Goal: Information Seeking & Learning: Learn about a topic

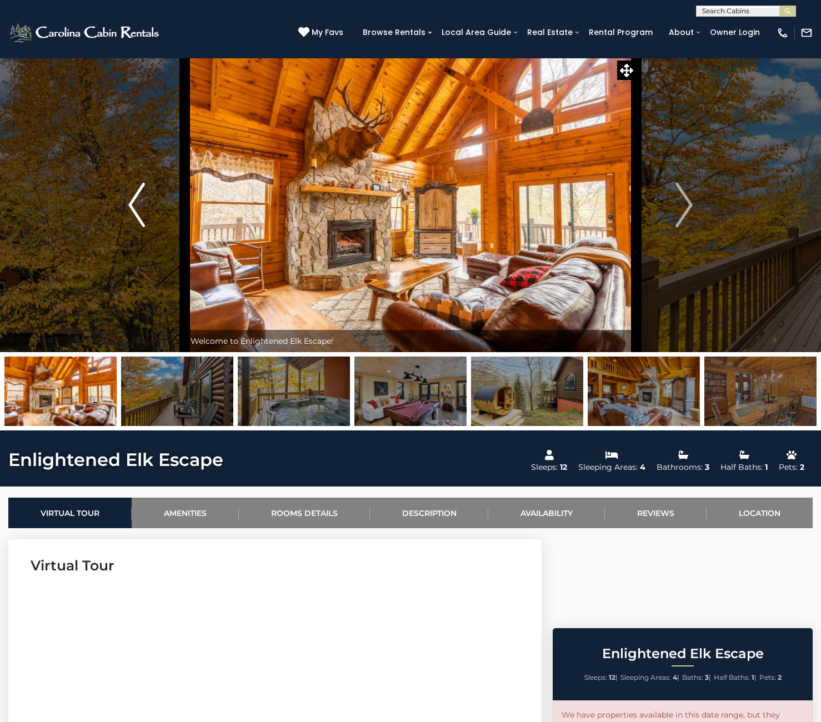
click at [139, 214] on img "Previous" at bounding box center [136, 205] width 17 height 44
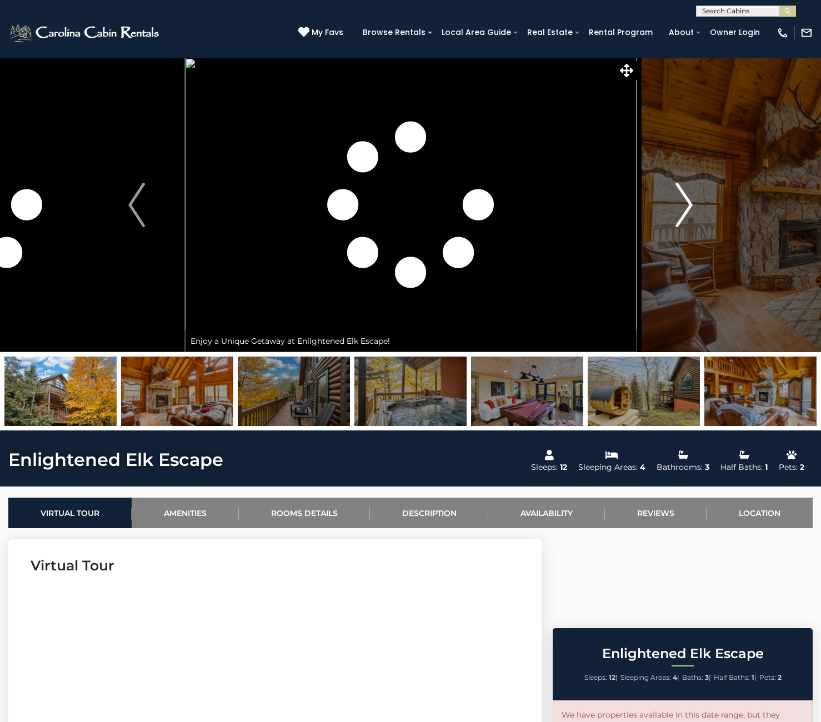
click at [682, 208] on img "Next" at bounding box center [684, 205] width 17 height 44
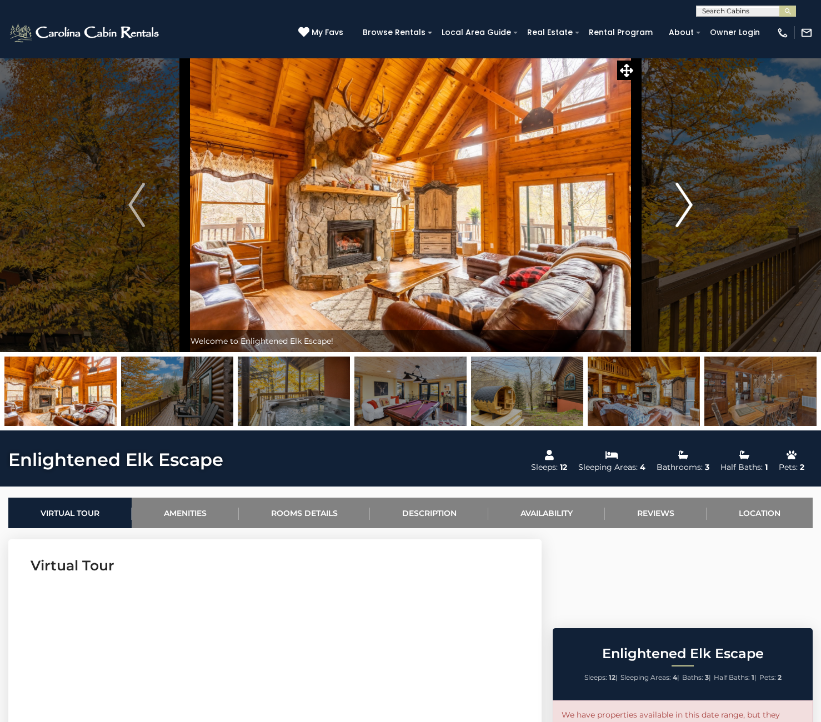
click at [682, 208] on img "Next" at bounding box center [684, 205] width 17 height 44
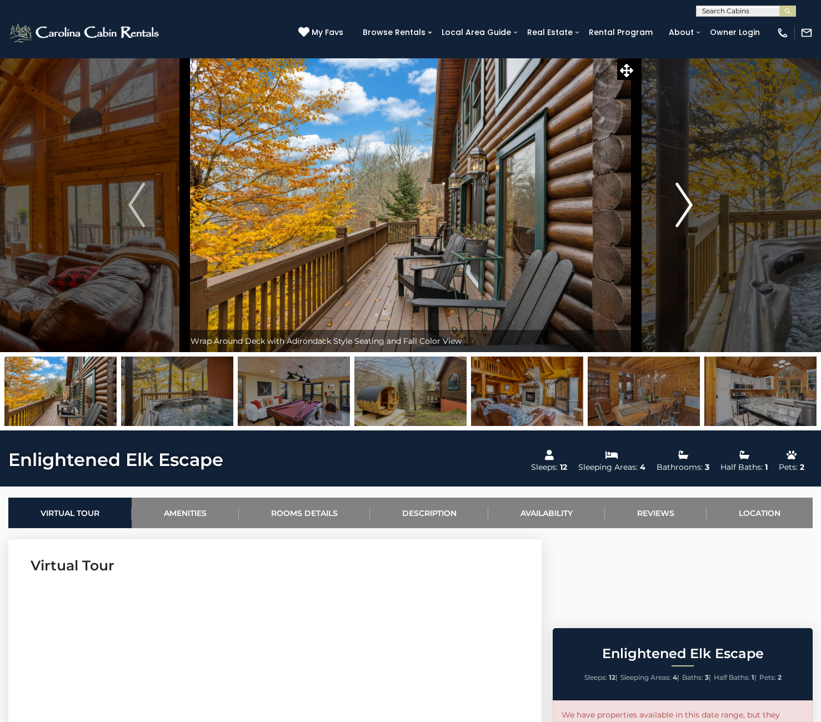
click at [687, 208] on img "Next" at bounding box center [684, 205] width 17 height 44
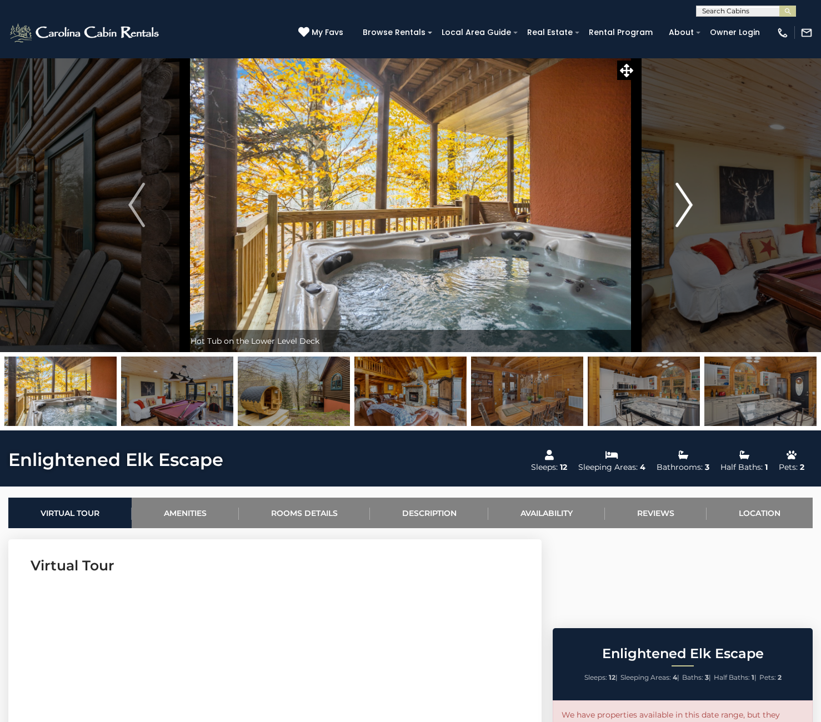
click at [689, 208] on img "Next" at bounding box center [684, 205] width 17 height 44
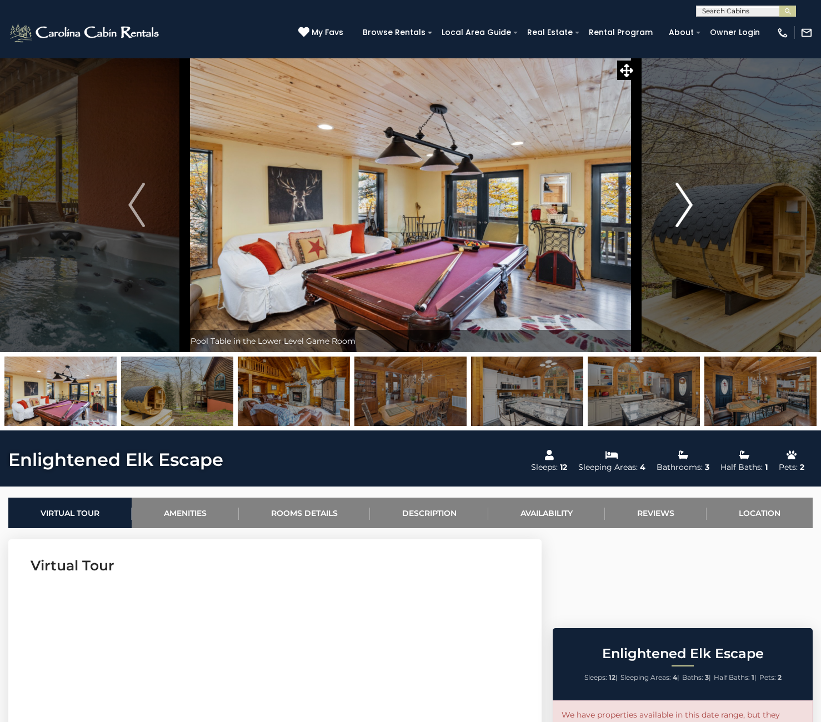
click at [691, 210] on img "Next" at bounding box center [684, 205] width 17 height 44
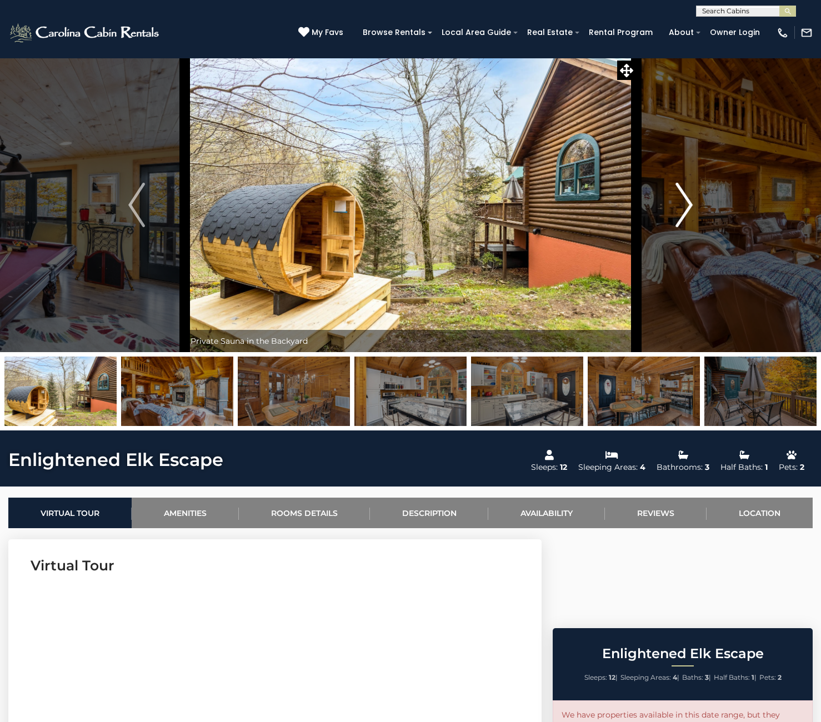
scroll to position [2, 0]
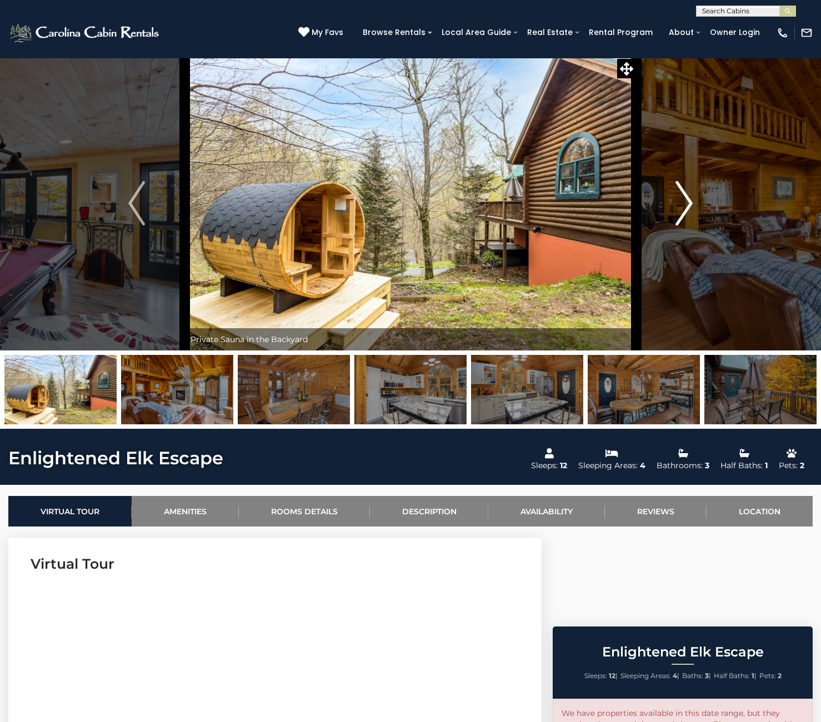
click at [687, 207] on img "Next" at bounding box center [684, 203] width 17 height 44
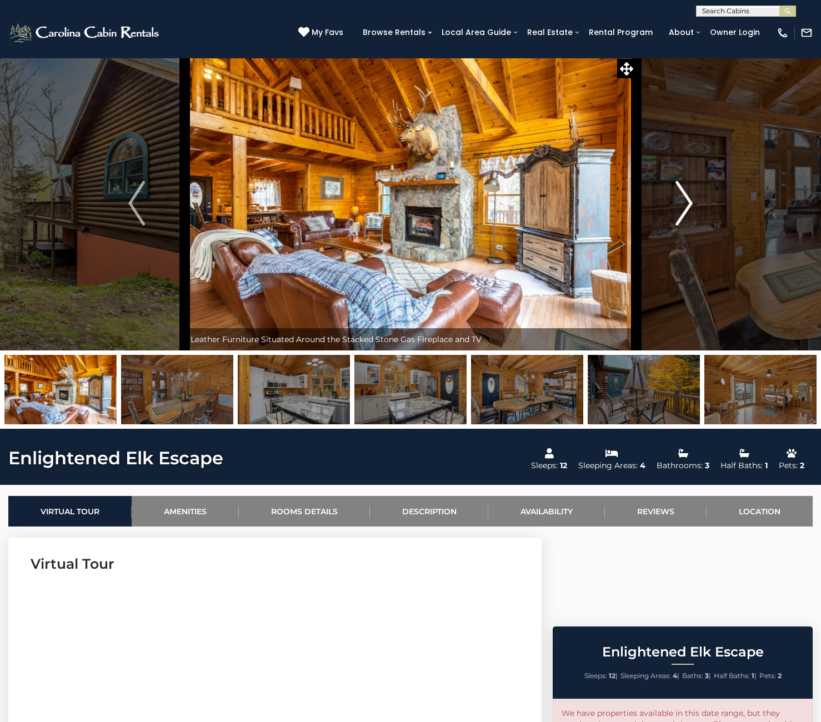
click at [691, 205] on img "Next" at bounding box center [684, 203] width 17 height 44
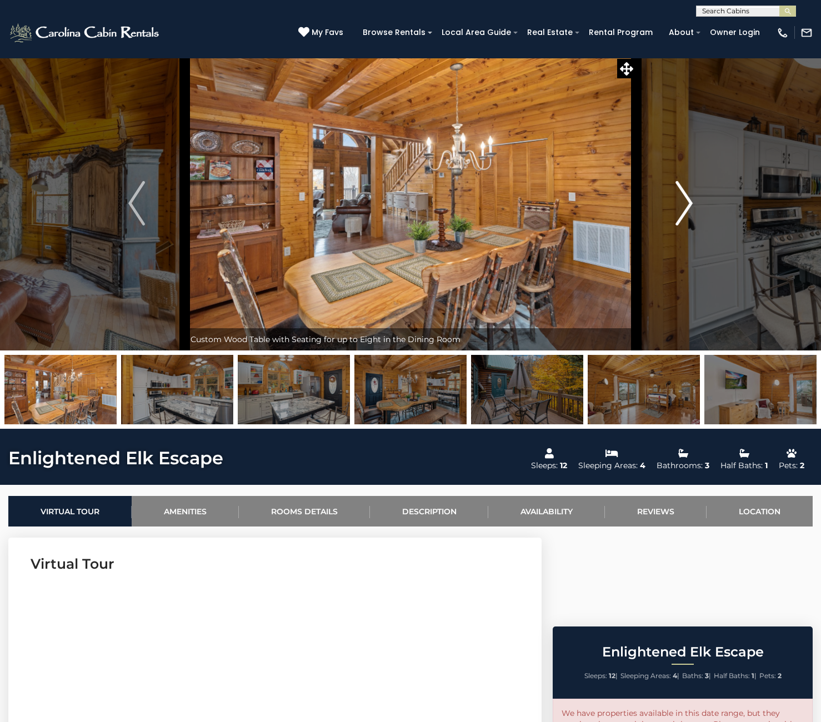
click at [691, 205] on img "Next" at bounding box center [684, 203] width 17 height 44
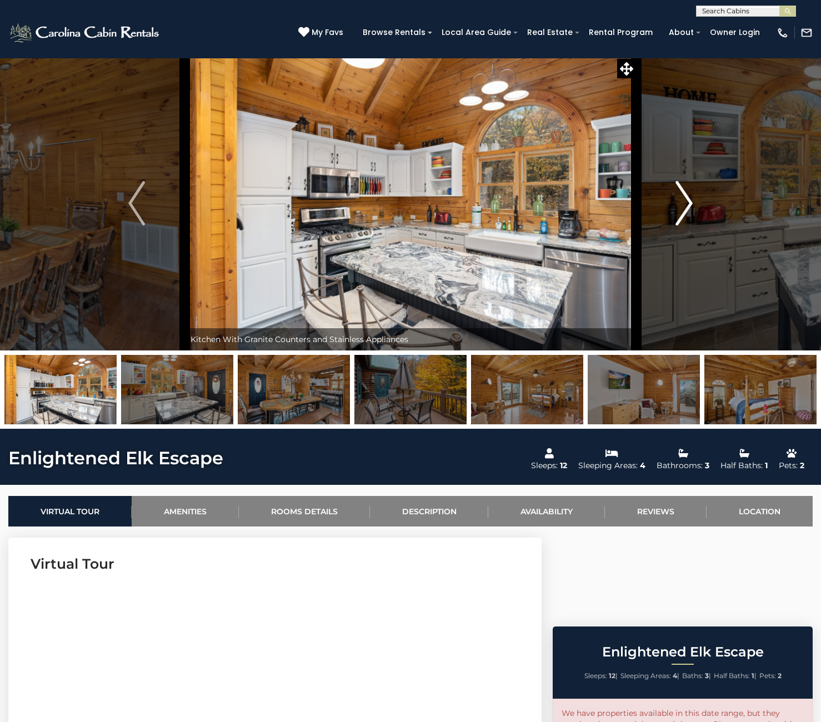
click at [688, 204] on img "Next" at bounding box center [684, 203] width 17 height 44
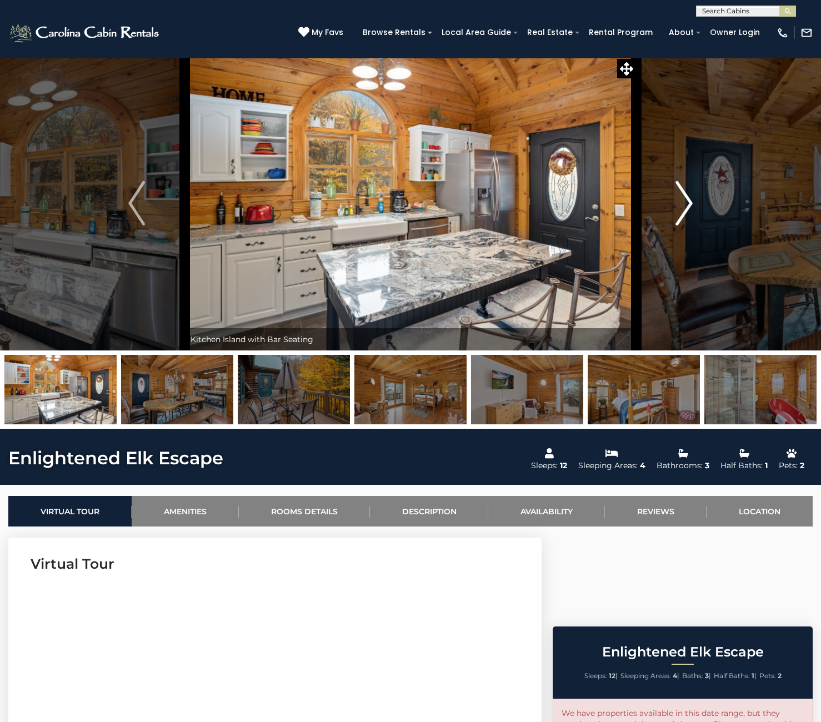
click at [690, 204] on img "Next" at bounding box center [684, 203] width 17 height 44
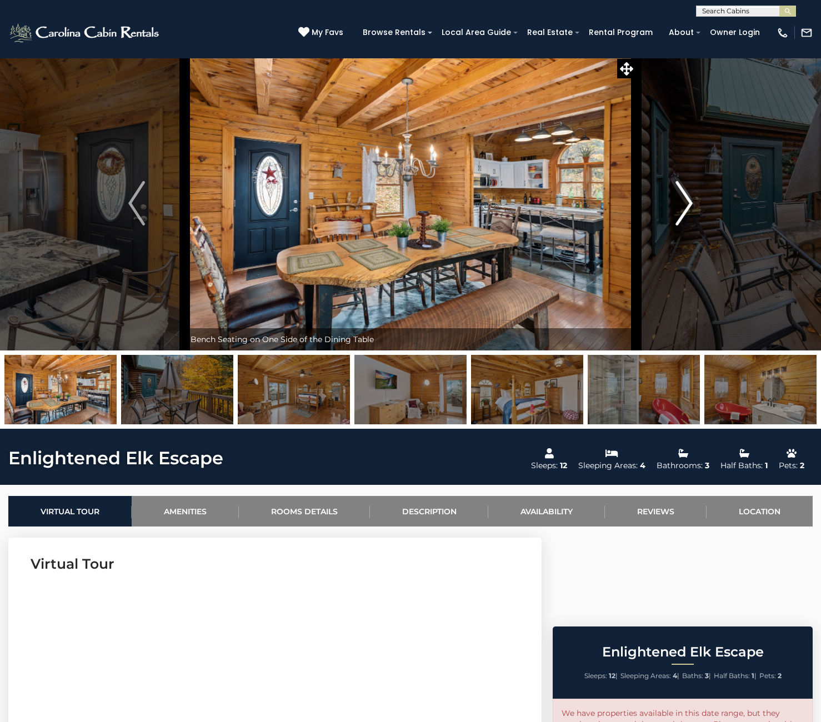
click at [690, 204] on img "Next" at bounding box center [684, 203] width 17 height 44
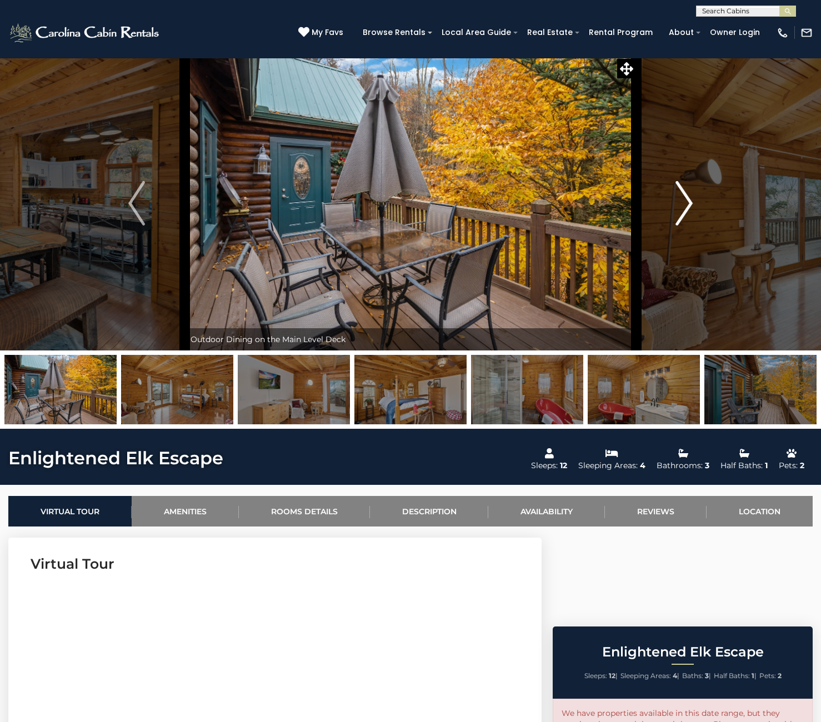
click at [690, 204] on img "Next" at bounding box center [684, 203] width 17 height 44
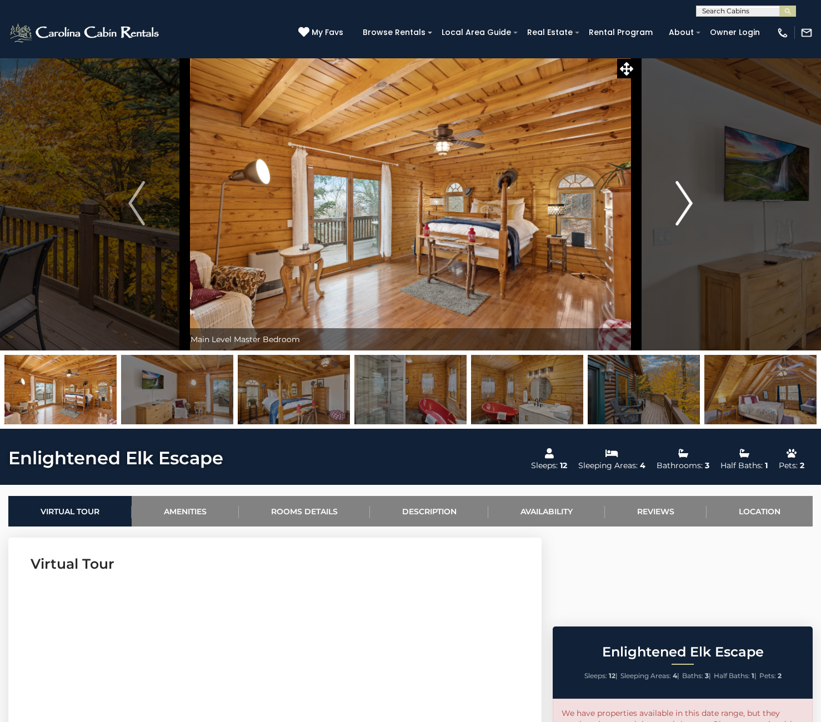
click at [690, 204] on img "Next" at bounding box center [684, 203] width 17 height 44
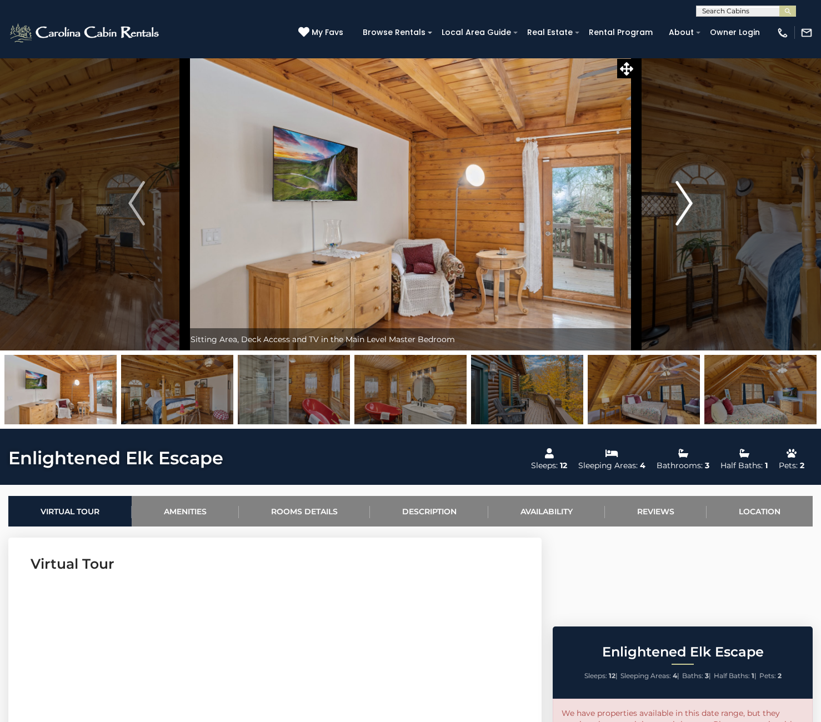
click at [690, 204] on img "Next" at bounding box center [684, 203] width 17 height 44
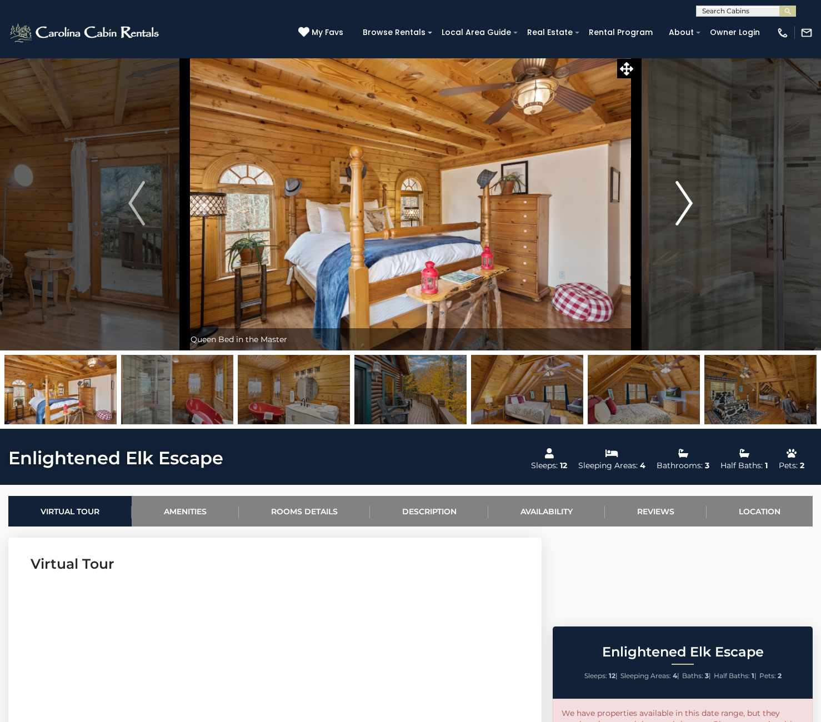
click at [690, 204] on img "Next" at bounding box center [684, 203] width 17 height 44
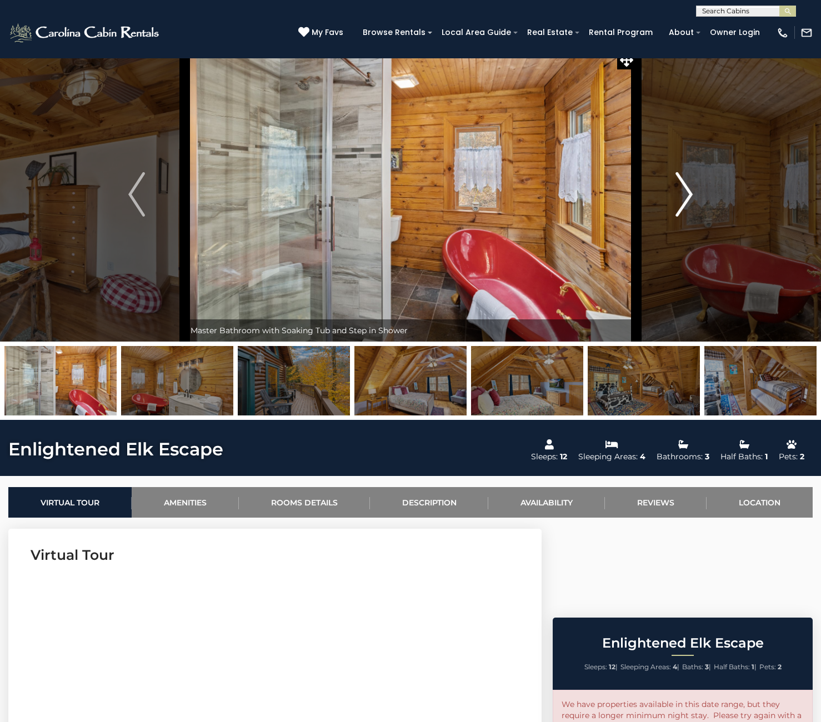
click at [690, 204] on img "Next" at bounding box center [684, 194] width 17 height 44
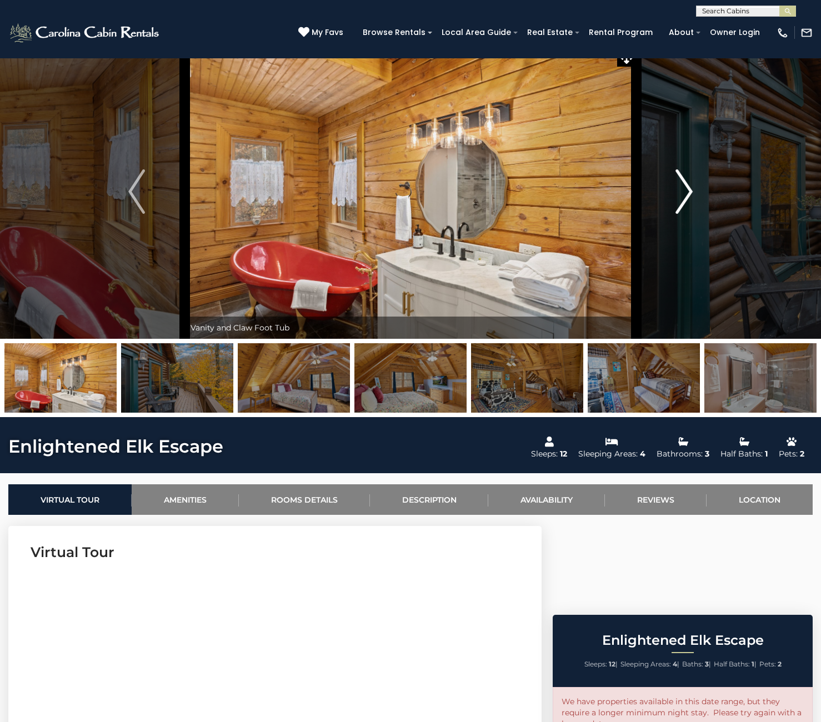
click at [690, 204] on img "Next" at bounding box center [684, 191] width 17 height 44
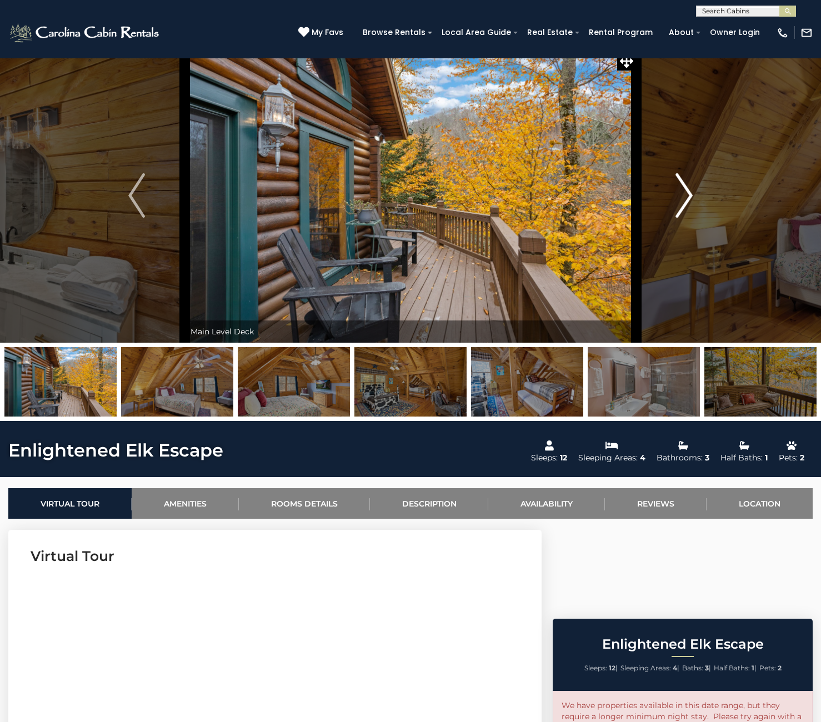
scroll to position [9, 0]
click at [686, 200] on img "Next" at bounding box center [684, 195] width 17 height 44
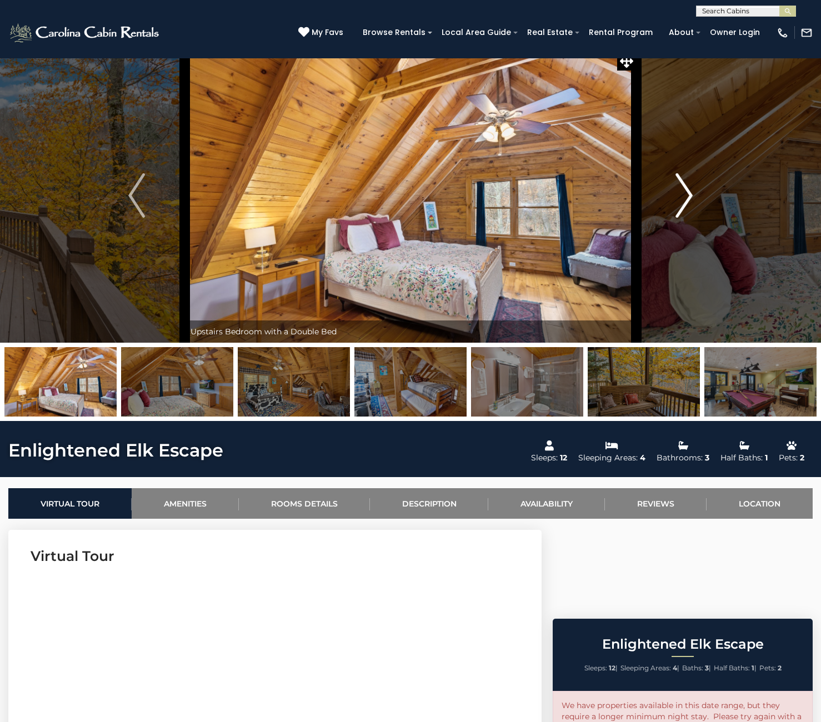
click at [687, 197] on img "Next" at bounding box center [684, 195] width 17 height 44
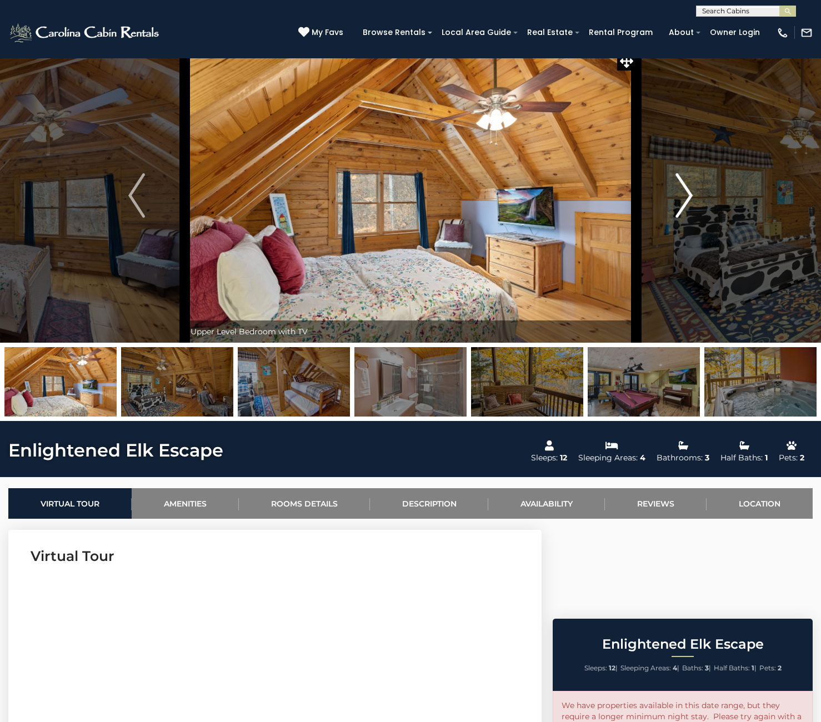
click at [687, 197] on img "Next" at bounding box center [684, 195] width 17 height 44
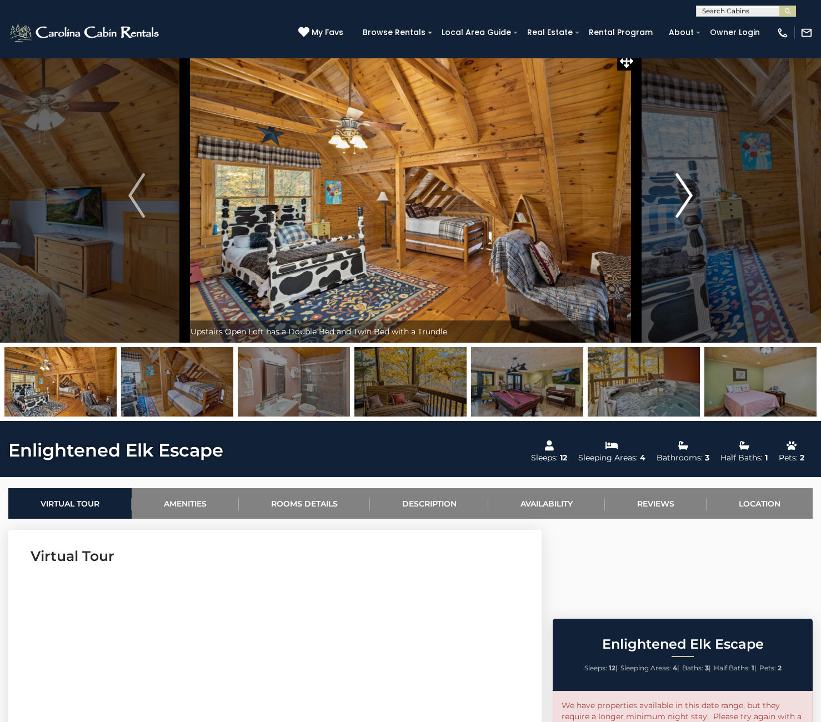
click at [687, 197] on img "Next" at bounding box center [684, 195] width 17 height 44
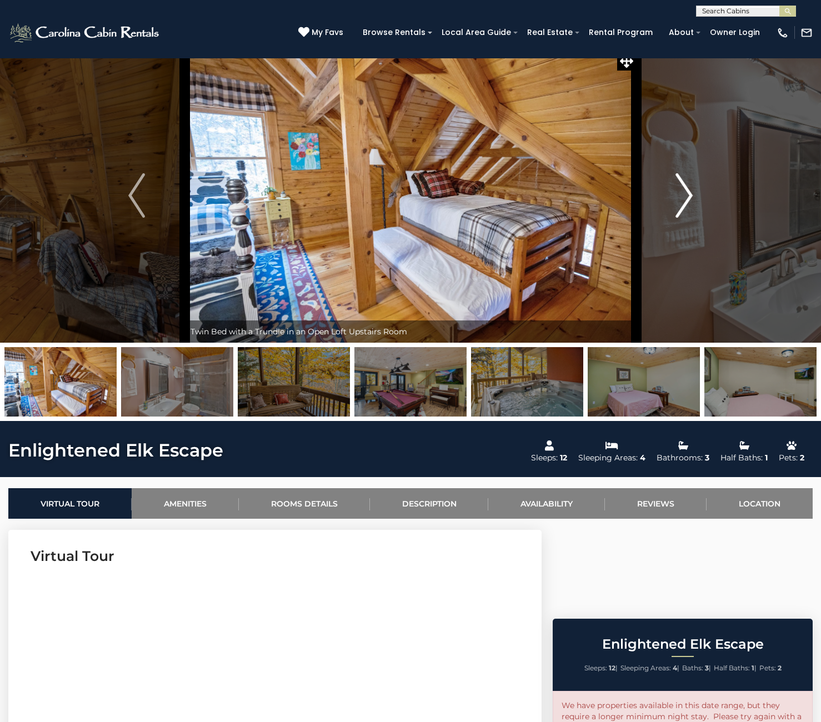
click at [690, 199] on img "Next" at bounding box center [684, 195] width 17 height 44
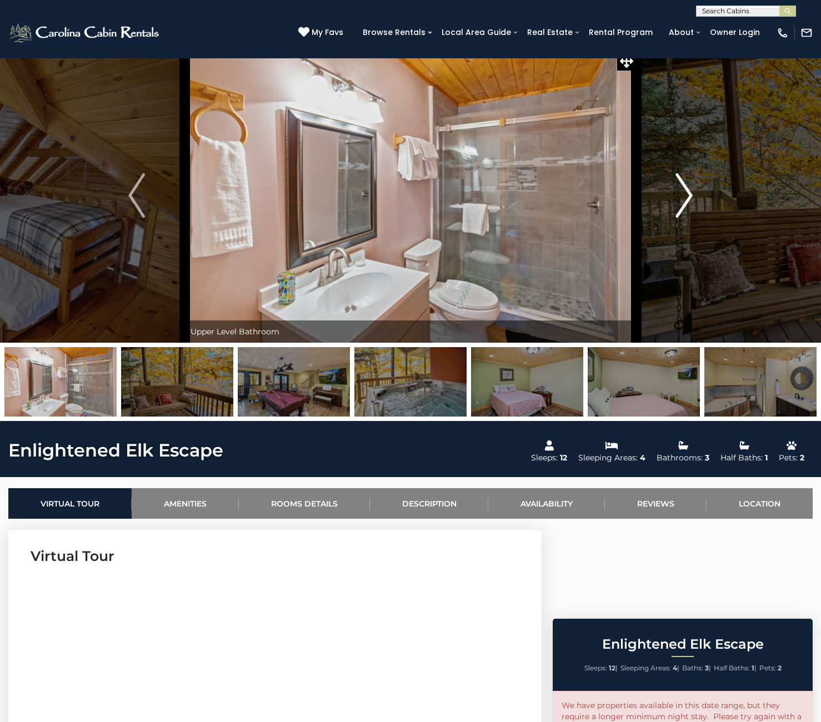
click at [690, 199] on img "Next" at bounding box center [684, 195] width 17 height 44
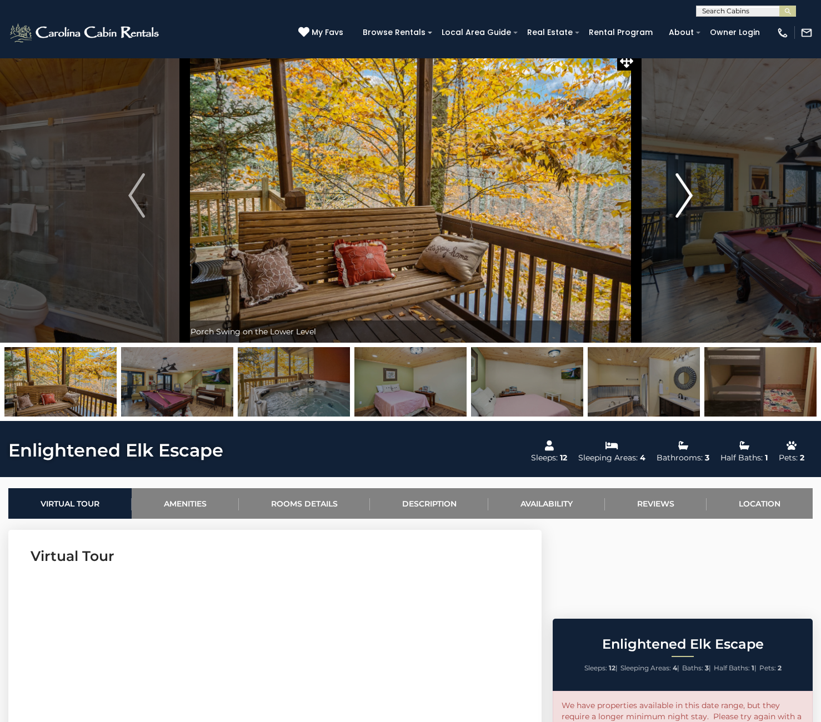
click at [690, 199] on img "Next" at bounding box center [684, 195] width 17 height 44
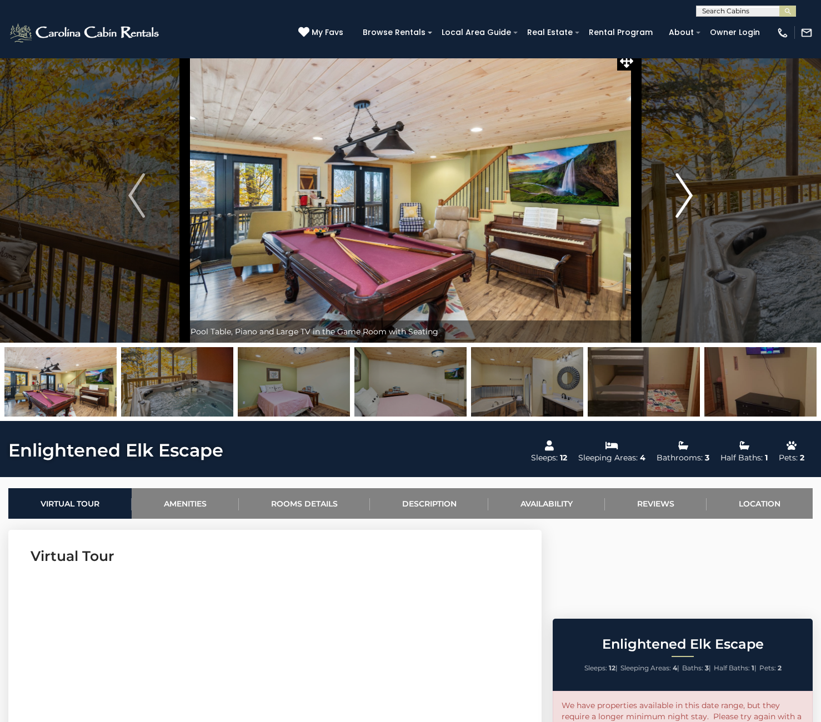
click at [690, 199] on img "Next" at bounding box center [684, 195] width 17 height 44
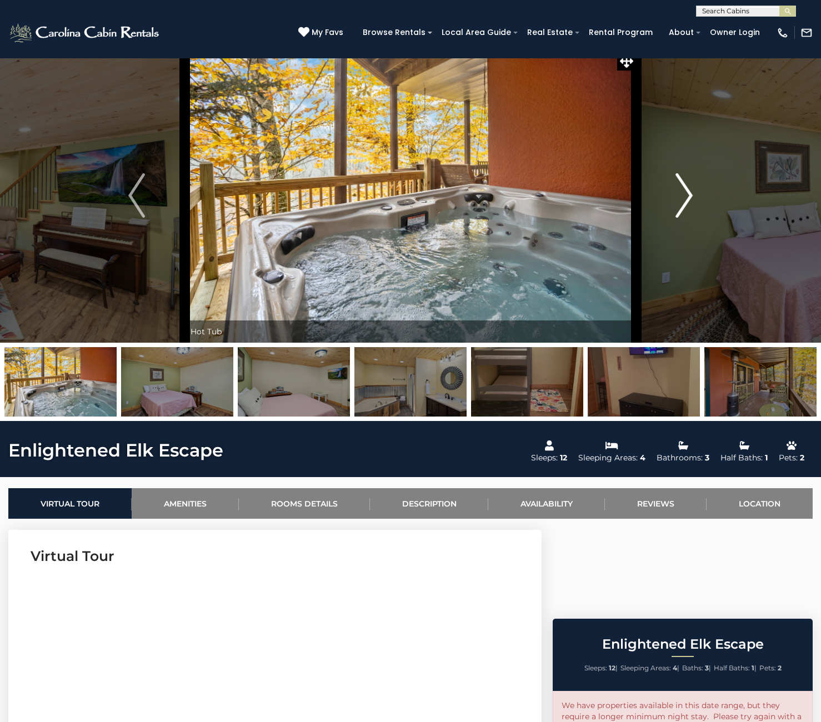
click at [684, 193] on img "Next" at bounding box center [684, 195] width 17 height 44
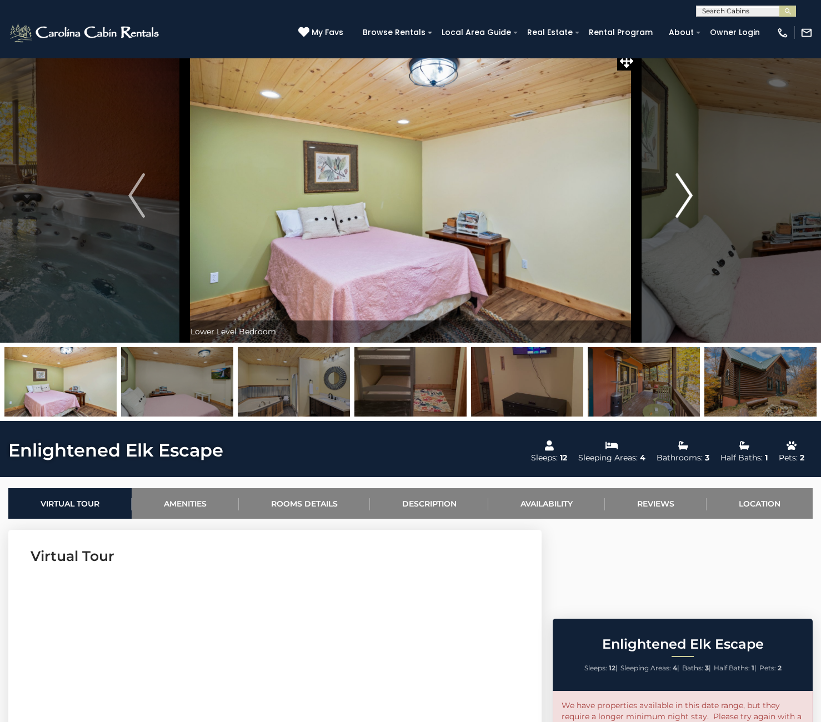
click at [692, 195] on img "Next" at bounding box center [684, 195] width 17 height 44
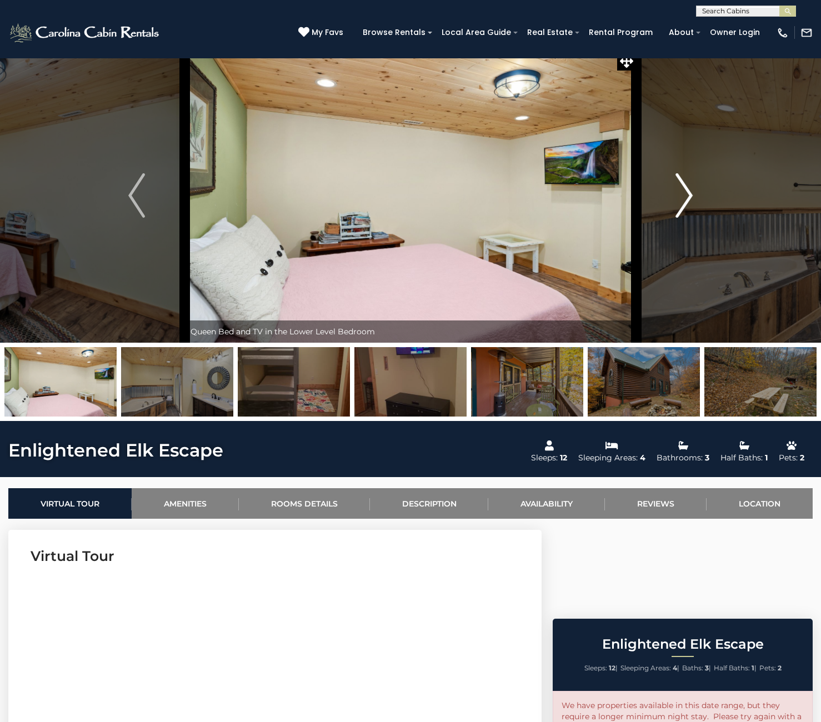
click at [688, 197] on img "Next" at bounding box center [684, 195] width 17 height 44
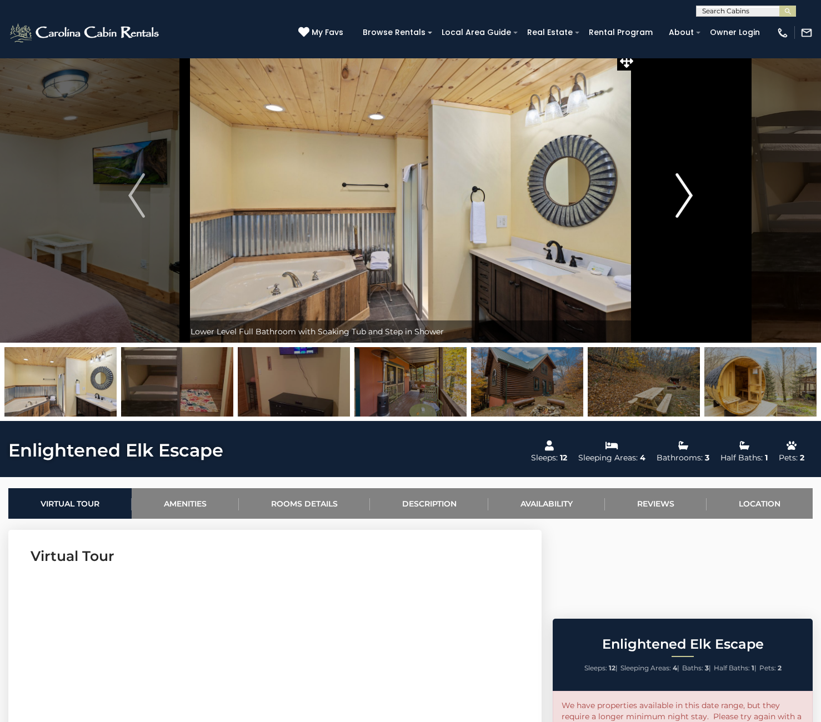
click at [688, 197] on img "Next" at bounding box center [684, 195] width 17 height 44
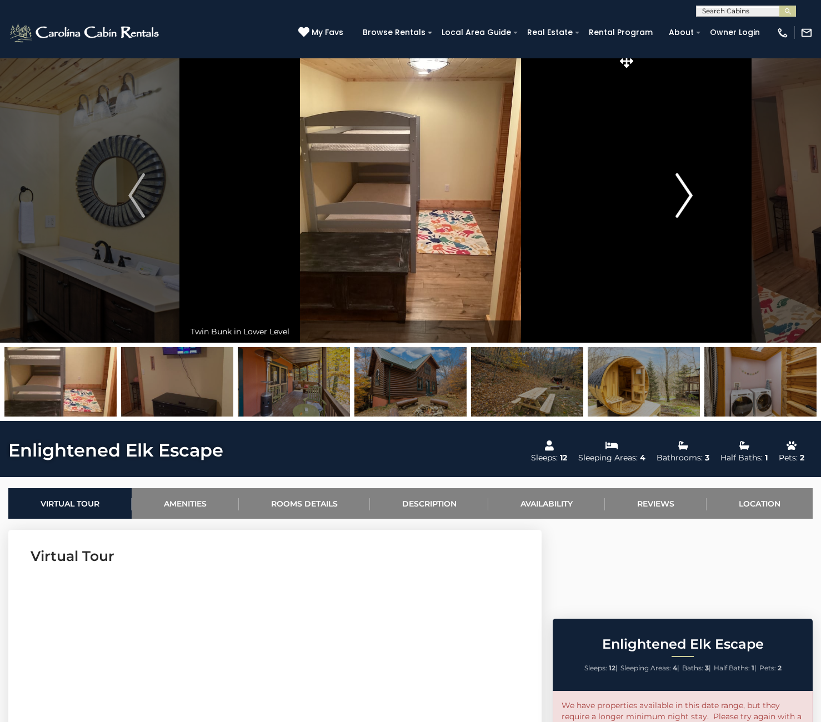
click at [688, 197] on img "Next" at bounding box center [684, 195] width 17 height 44
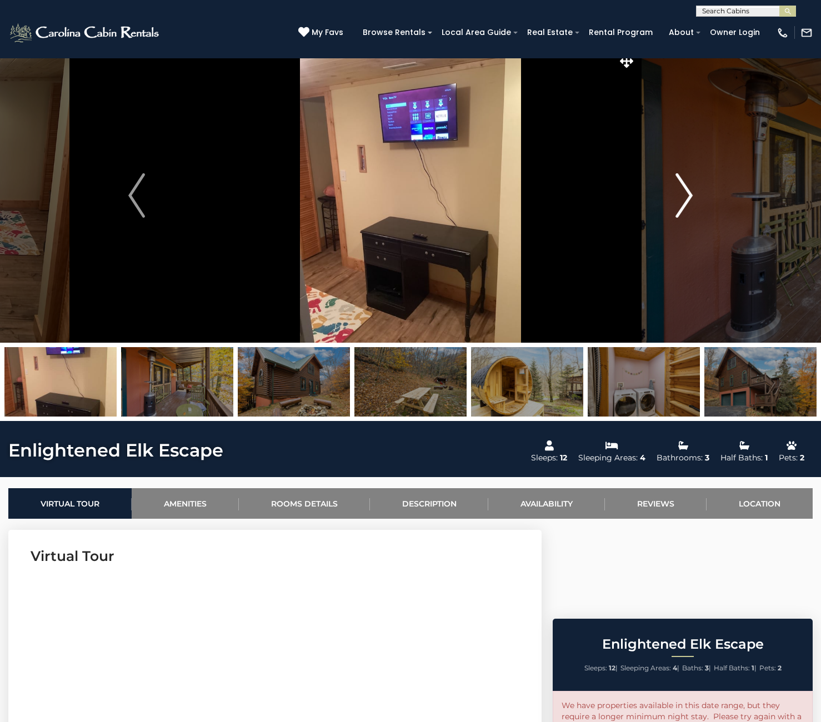
click at [688, 197] on img "Next" at bounding box center [684, 195] width 17 height 44
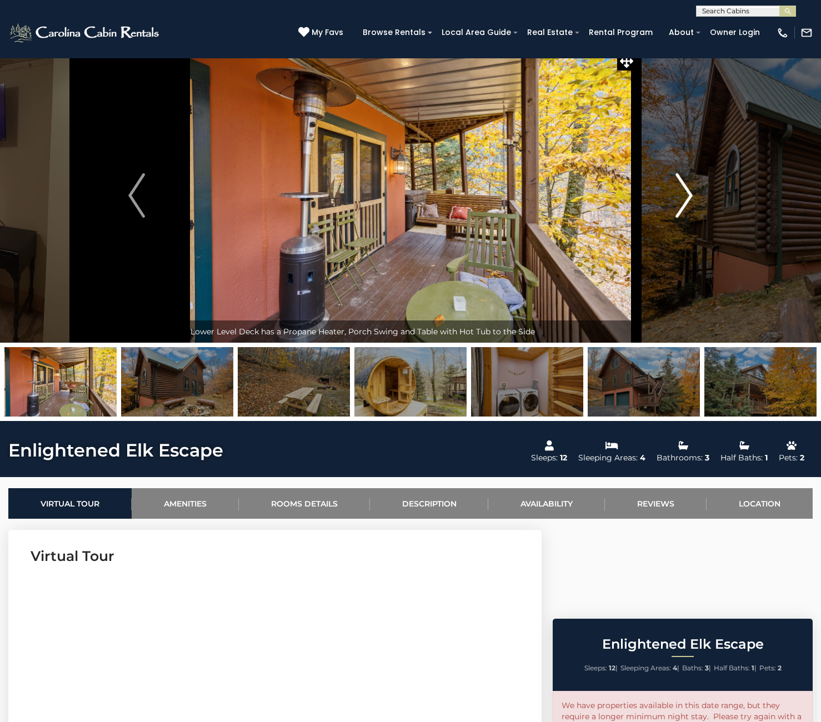
click at [688, 197] on img "Next" at bounding box center [684, 195] width 17 height 44
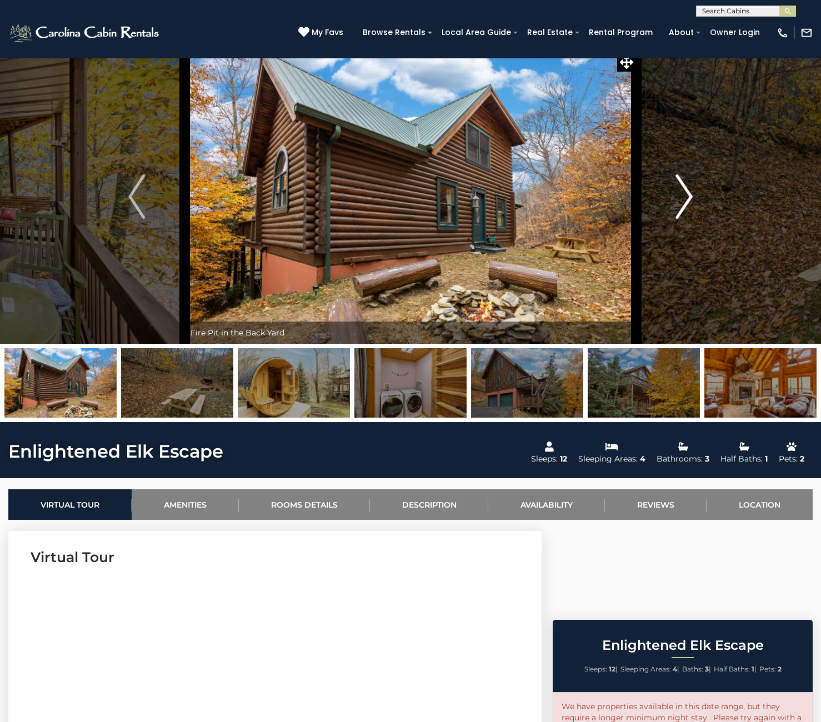
scroll to position [9, 1]
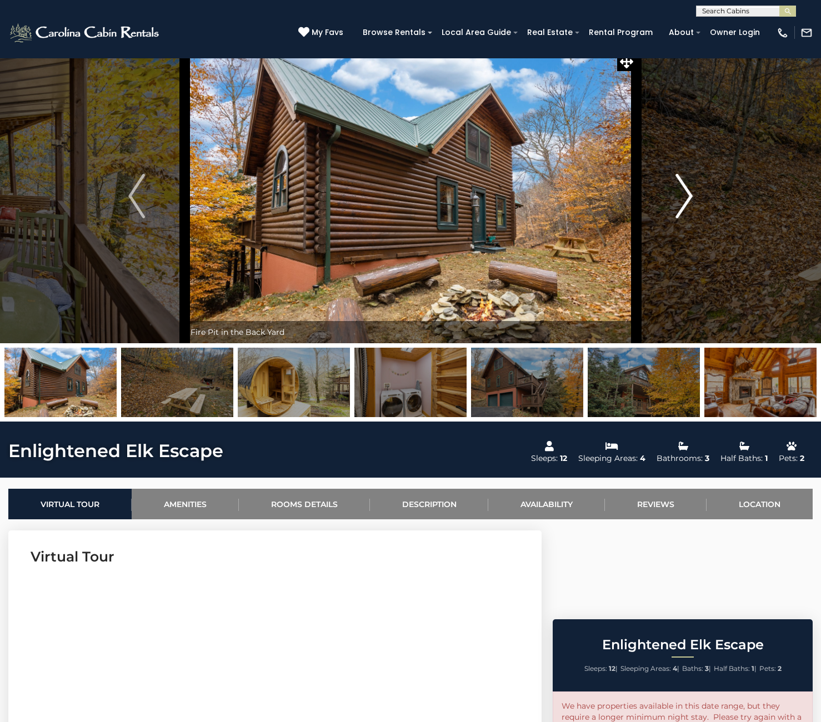
click at [688, 197] on img "Next" at bounding box center [684, 196] width 17 height 44
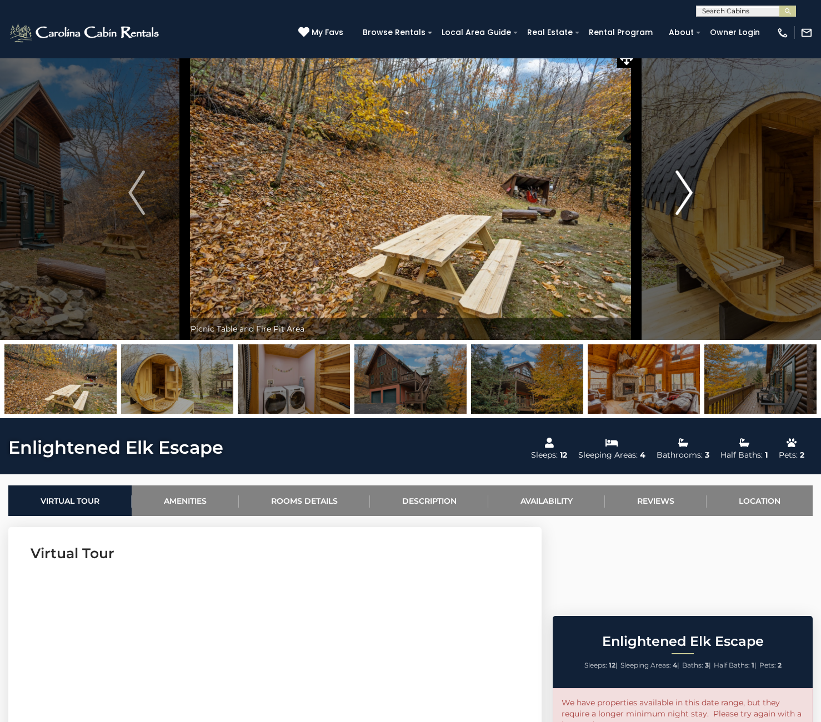
click at [688, 197] on img "Next" at bounding box center [684, 192] width 17 height 44
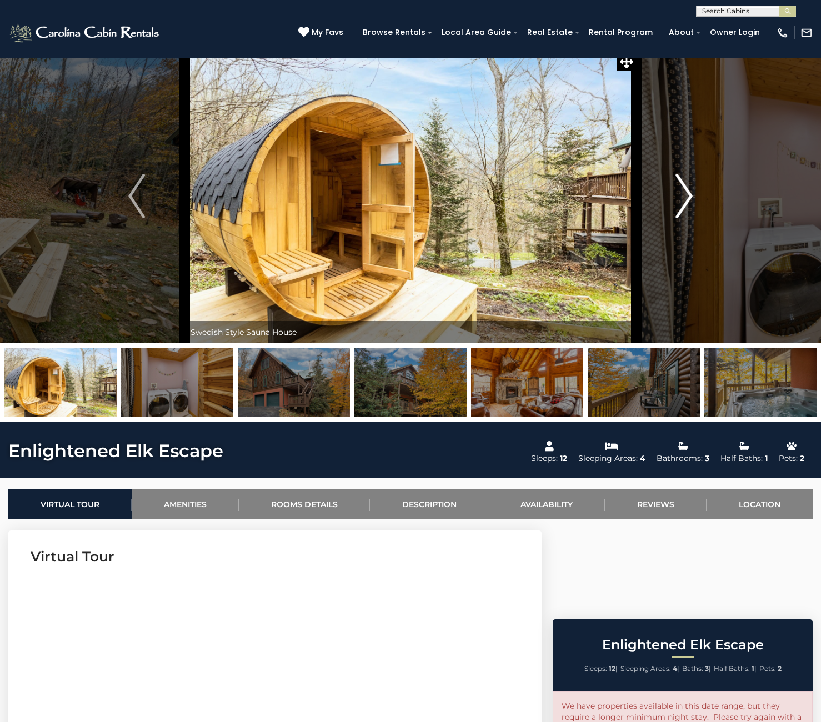
scroll to position [9, 0]
click at [688, 197] on img "Next" at bounding box center [684, 196] width 17 height 44
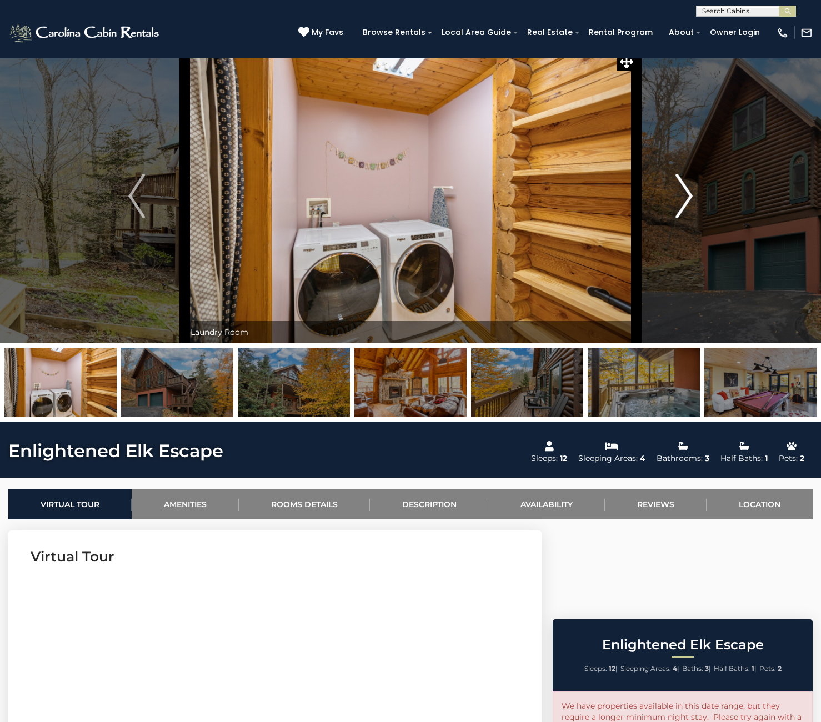
click at [691, 200] on img "Next" at bounding box center [684, 196] width 17 height 44
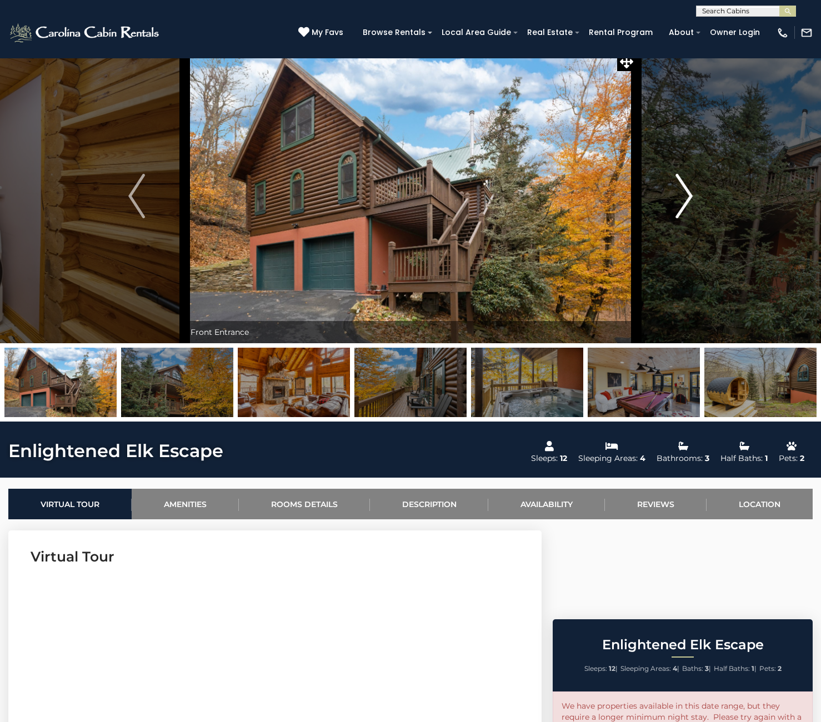
click at [691, 200] on img "Next" at bounding box center [684, 196] width 17 height 44
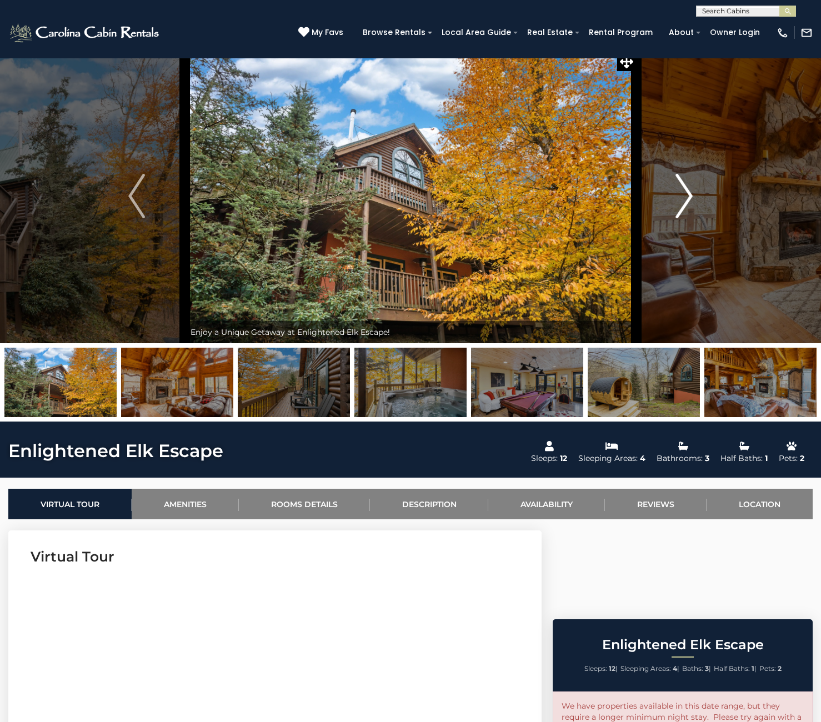
click at [691, 200] on img "Next" at bounding box center [684, 196] width 17 height 44
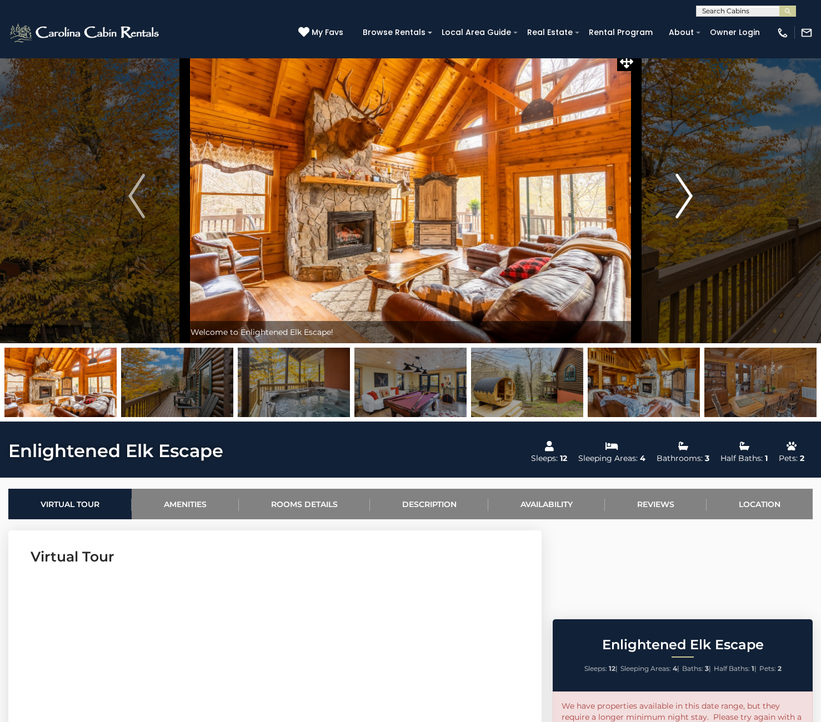
click at [686, 199] on img "Next" at bounding box center [684, 196] width 17 height 44
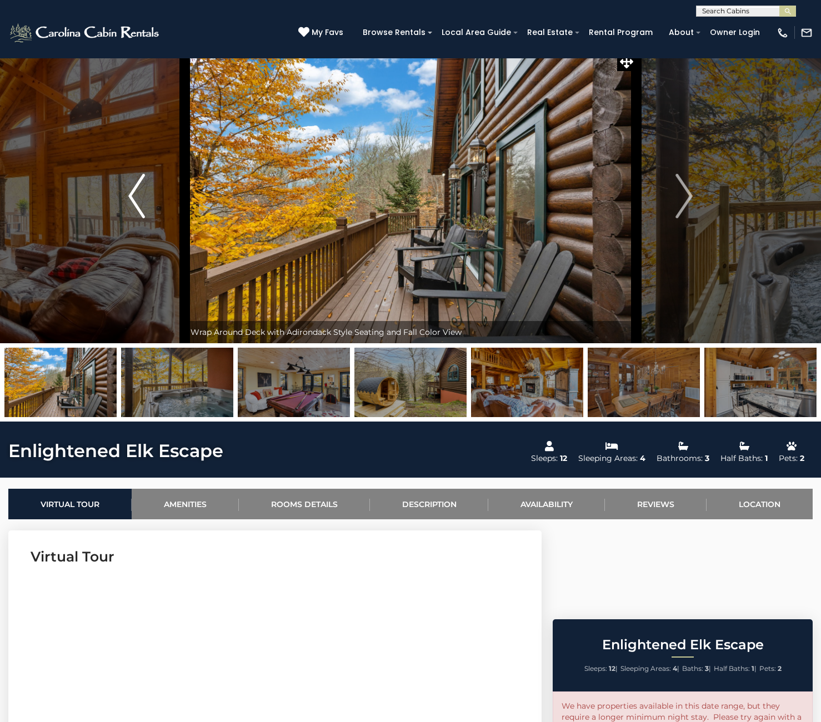
click at [129, 207] on img "Previous" at bounding box center [136, 196] width 17 height 44
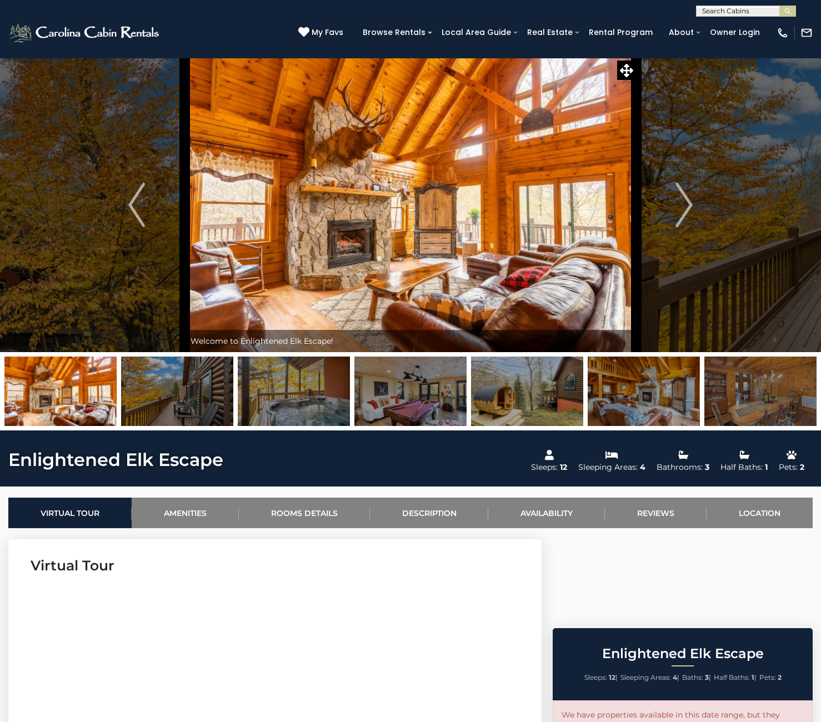
scroll to position [0, 0]
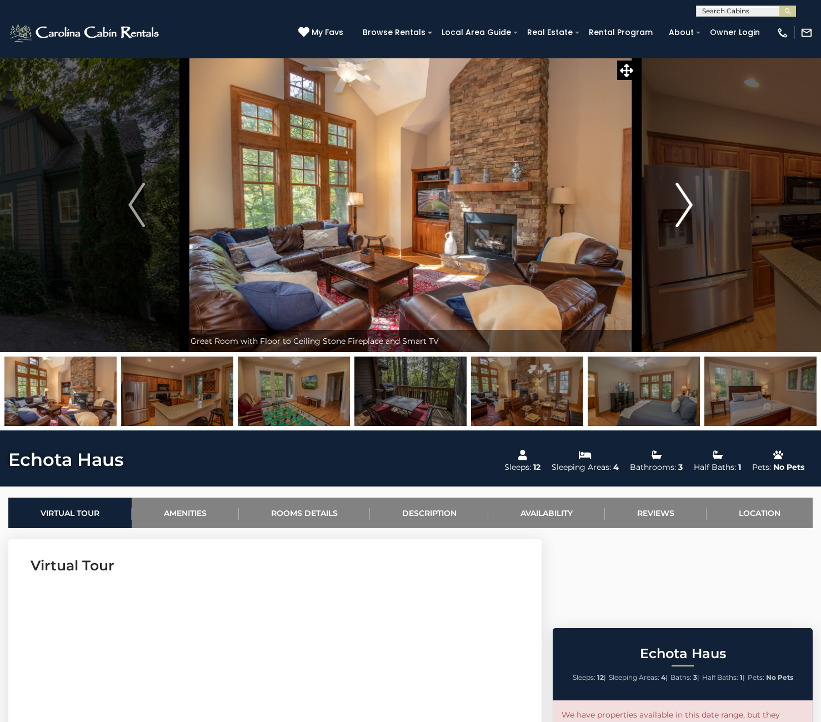
click at [685, 205] on img "Next" at bounding box center [684, 205] width 17 height 44
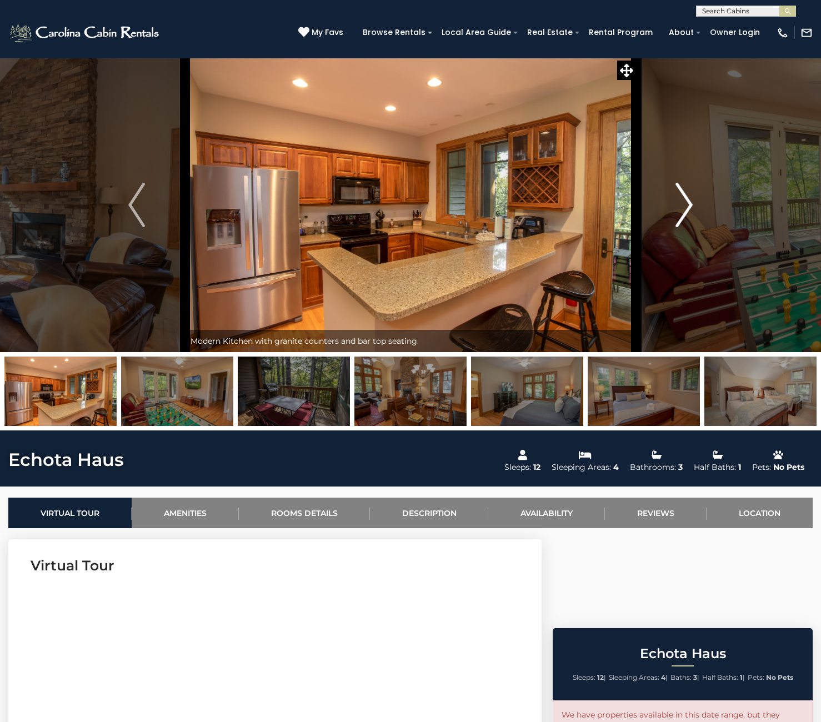
click at [685, 205] on img "Next" at bounding box center [684, 205] width 17 height 44
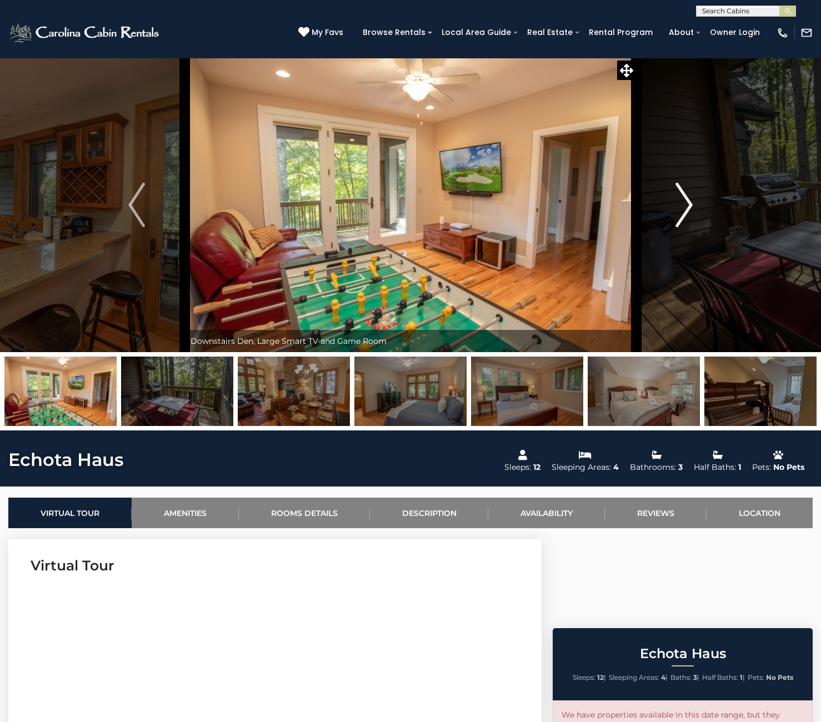
click at [685, 205] on img "Next" at bounding box center [684, 205] width 17 height 44
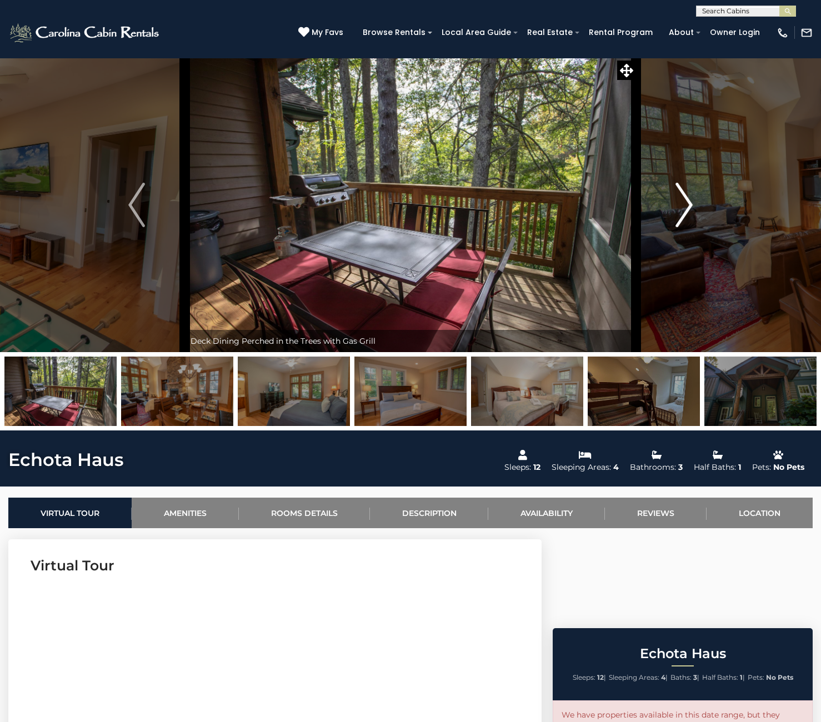
click at [685, 205] on img "Next" at bounding box center [684, 205] width 17 height 44
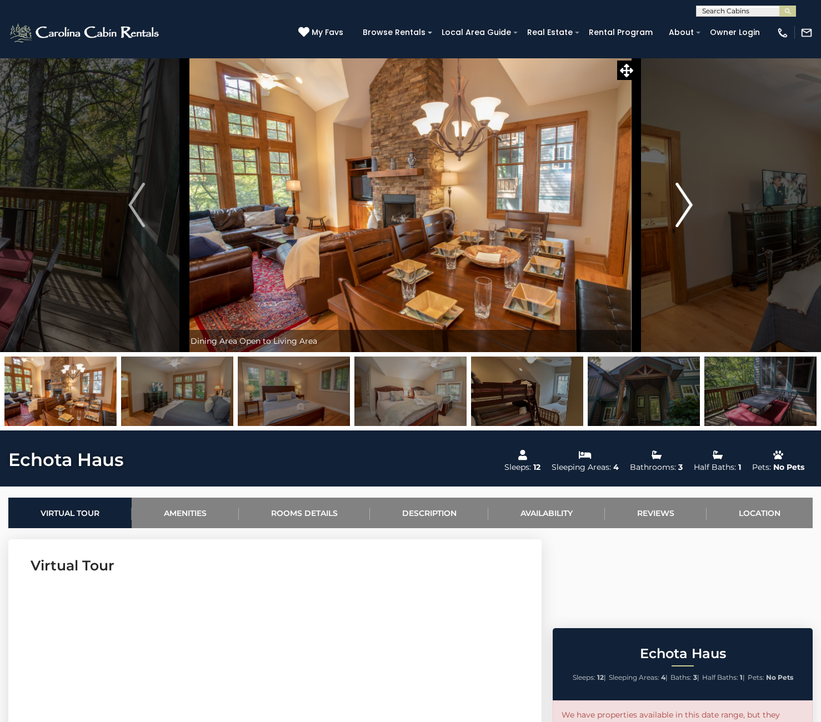
click at [685, 205] on img "Next" at bounding box center [684, 205] width 17 height 44
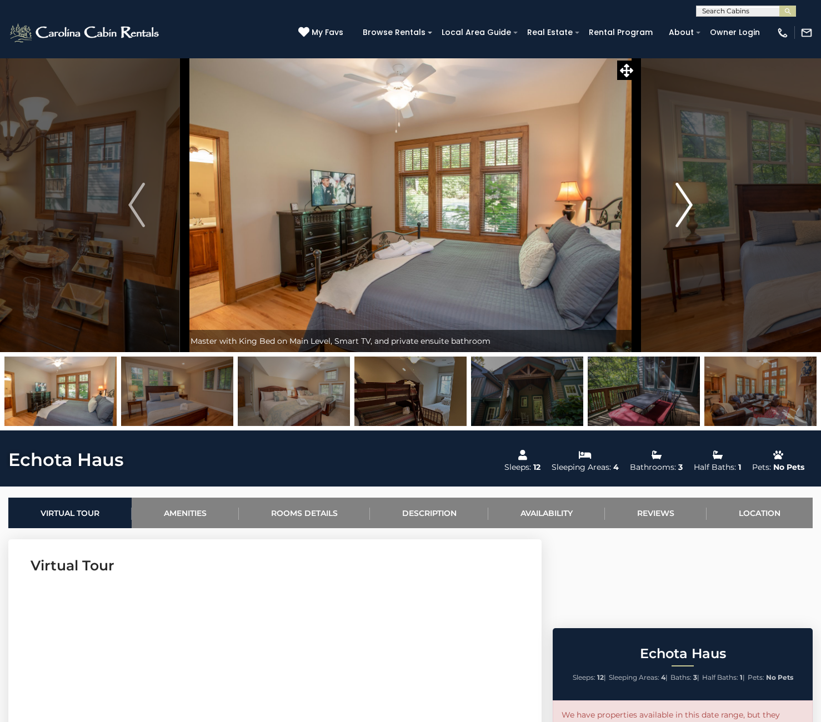
click at [685, 205] on img "Next" at bounding box center [684, 205] width 17 height 44
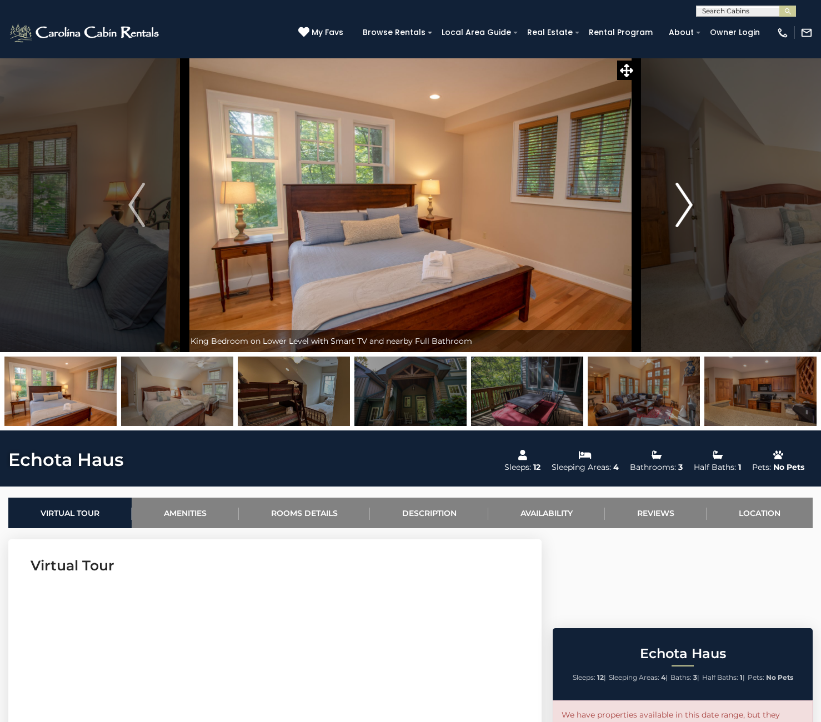
click at [685, 205] on img "Next" at bounding box center [684, 205] width 17 height 44
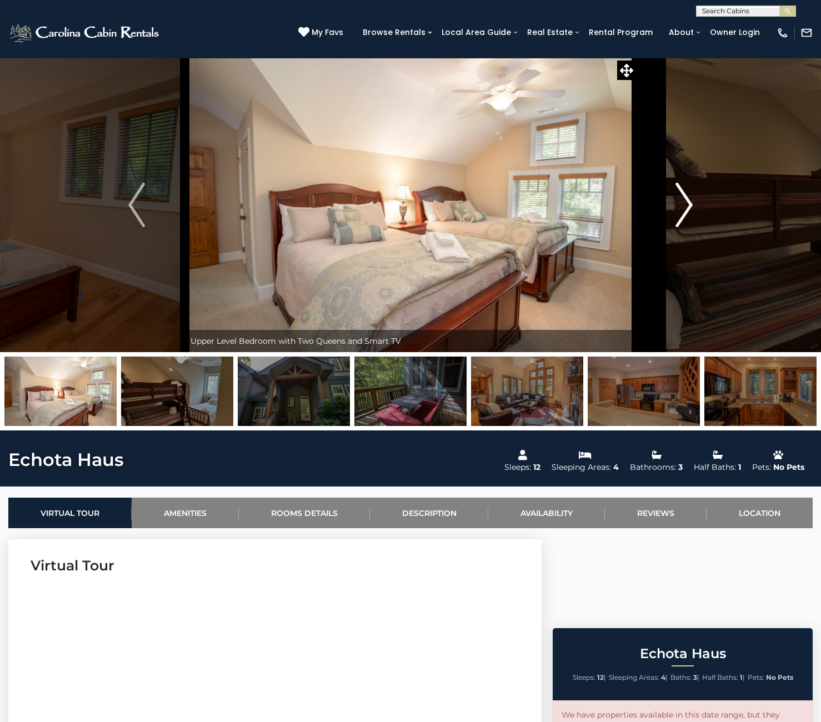
click at [685, 205] on img "Next" at bounding box center [684, 205] width 17 height 44
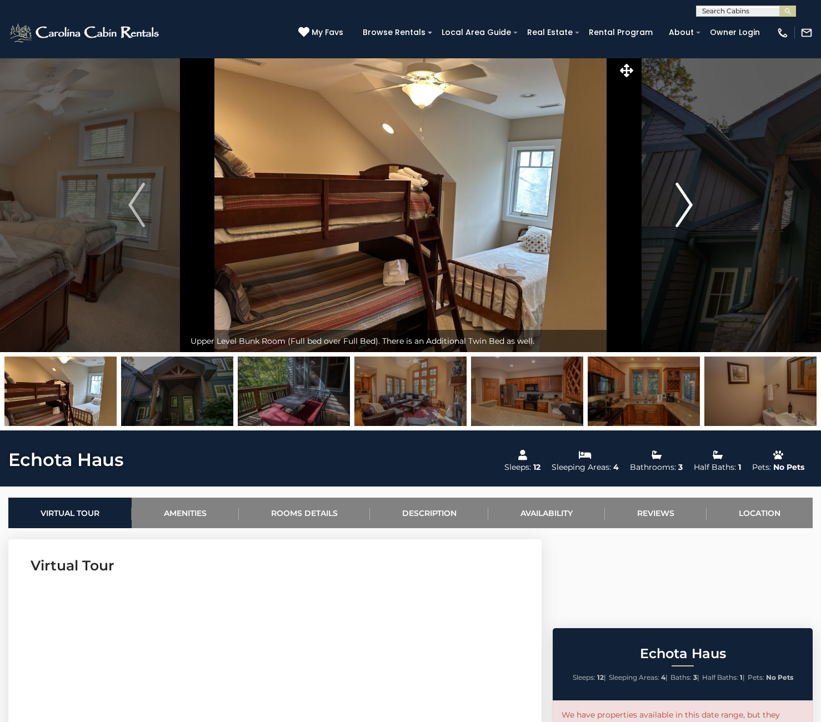
click at [685, 205] on img "Next" at bounding box center [684, 205] width 17 height 44
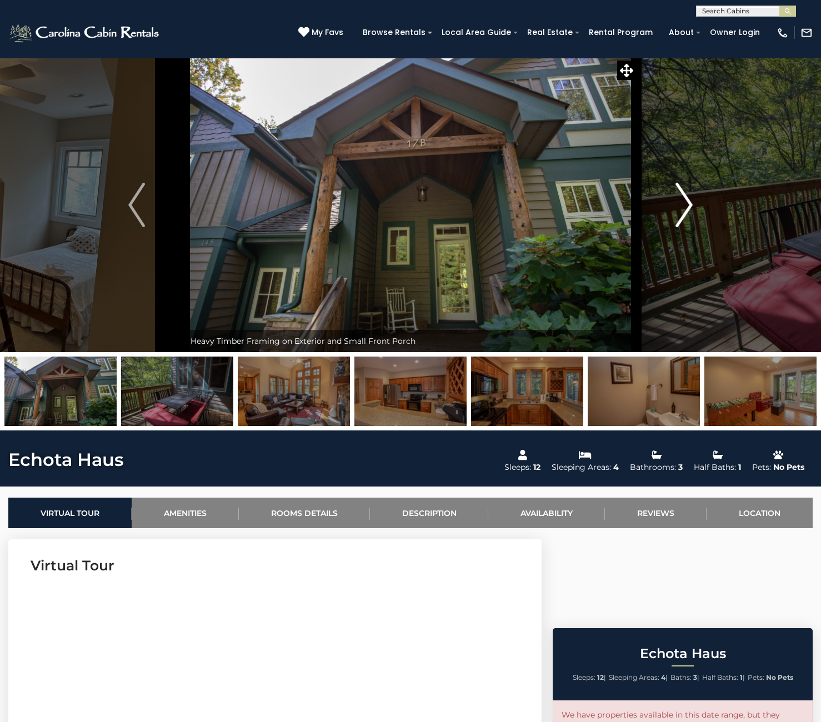
click at [685, 205] on img "Next" at bounding box center [684, 205] width 17 height 44
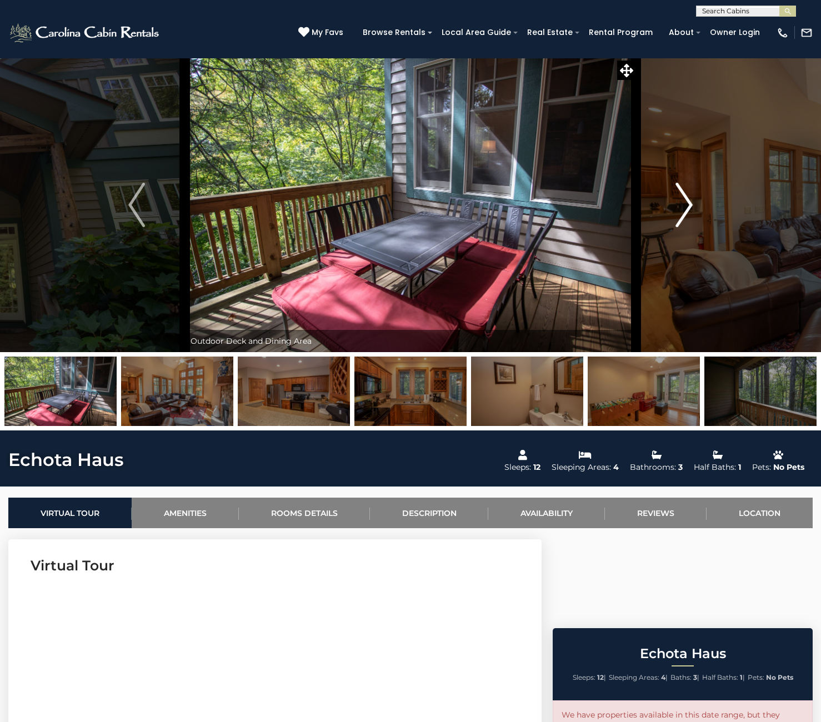
click at [689, 205] on img "Next" at bounding box center [684, 205] width 17 height 44
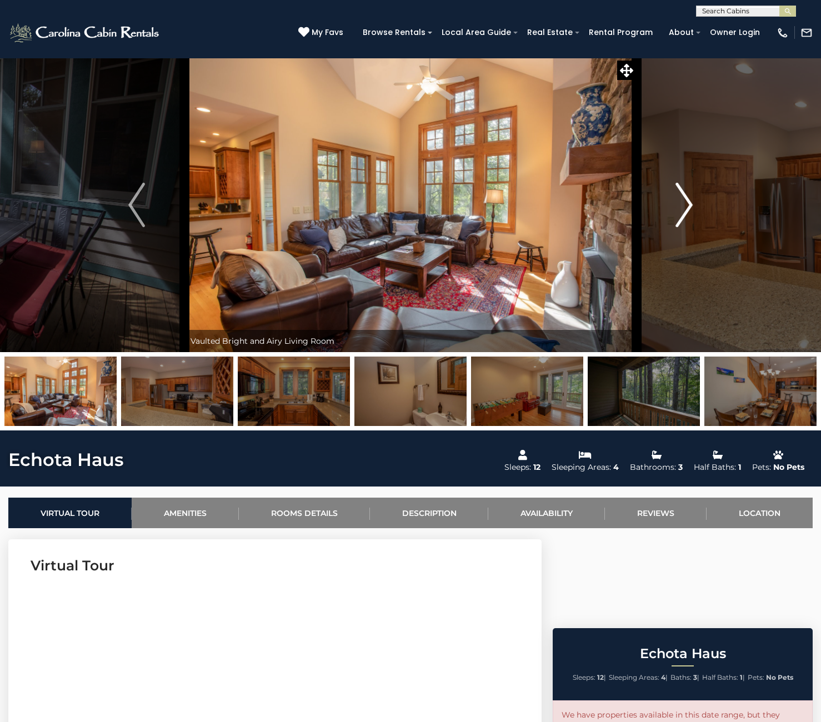
click at [688, 205] on img "Next" at bounding box center [684, 205] width 17 height 44
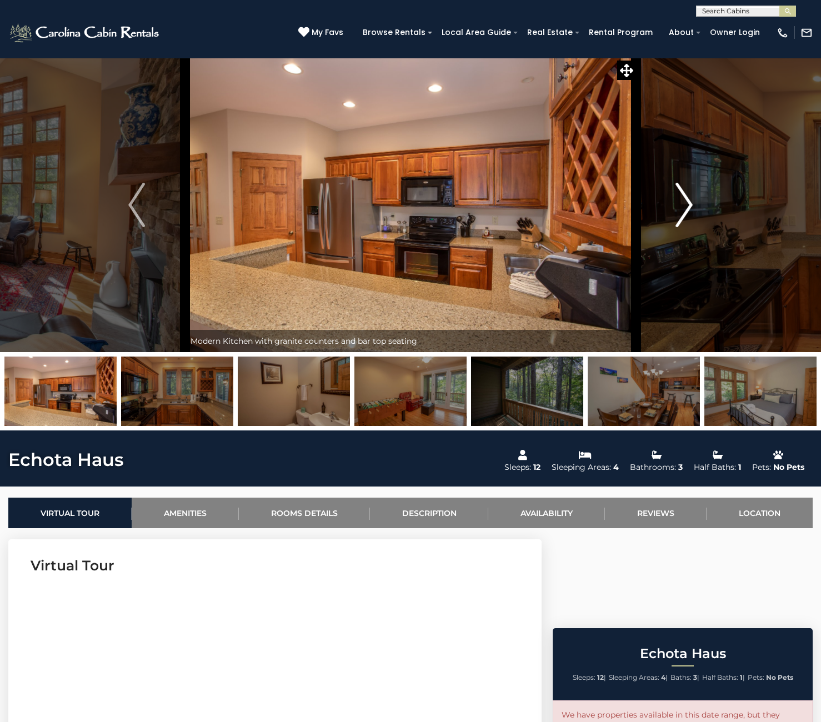
click at [688, 205] on img "Next" at bounding box center [684, 205] width 17 height 44
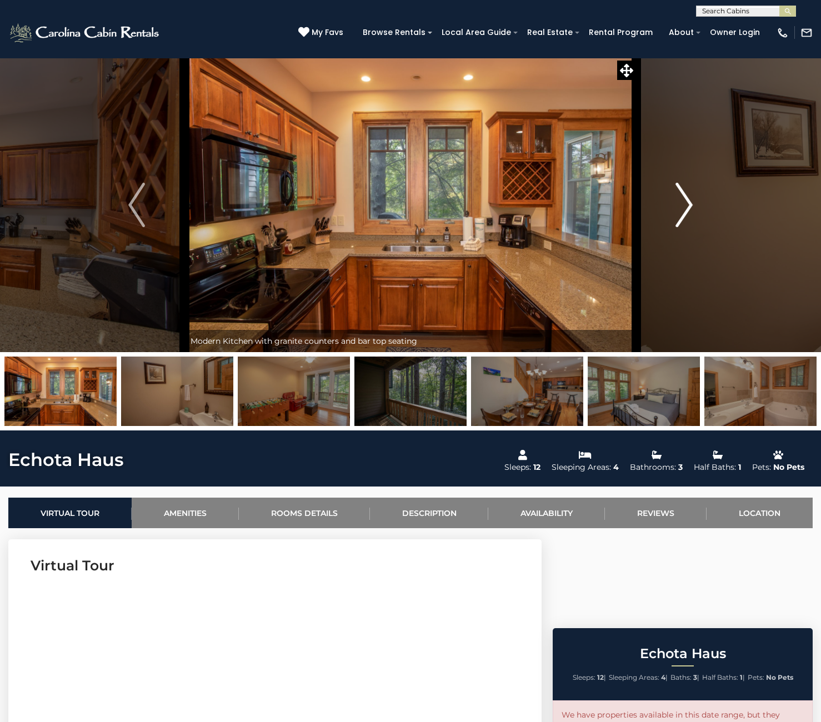
click at [688, 205] on img "Next" at bounding box center [684, 205] width 17 height 44
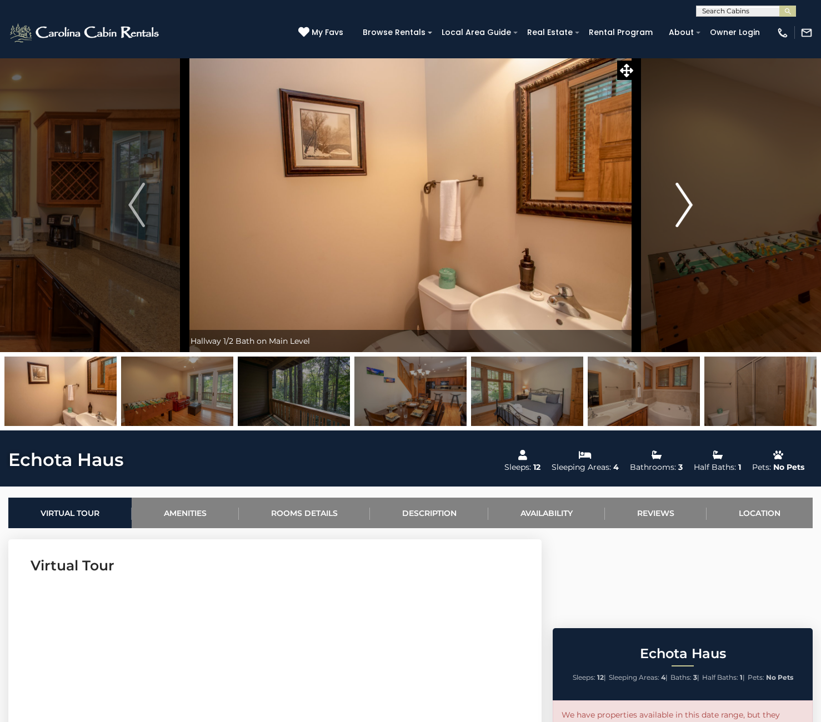
click at [687, 205] on img "Next" at bounding box center [684, 205] width 17 height 44
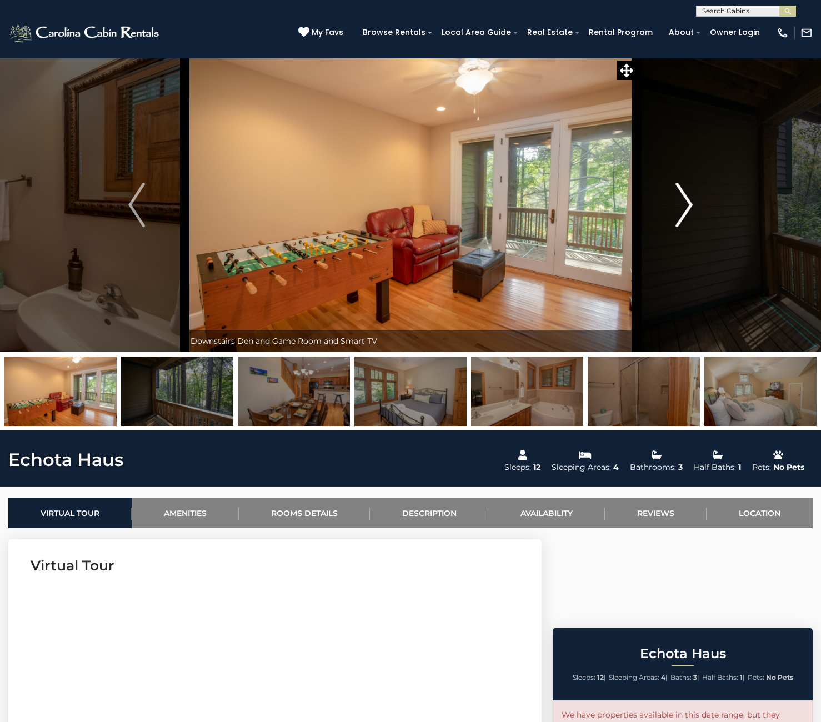
click at [687, 205] on img "Next" at bounding box center [684, 205] width 17 height 44
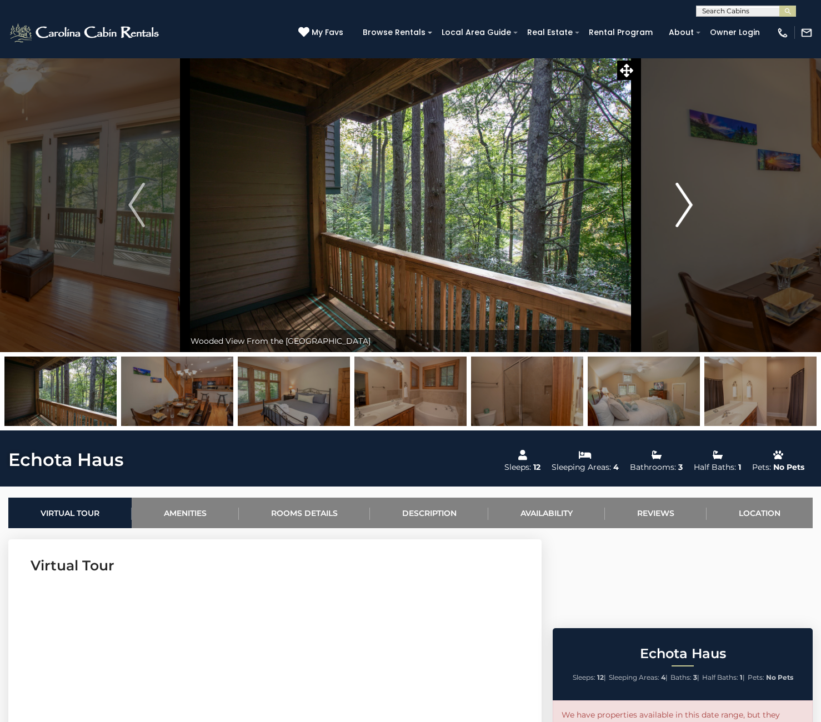
click at [688, 205] on img "Next" at bounding box center [684, 205] width 17 height 44
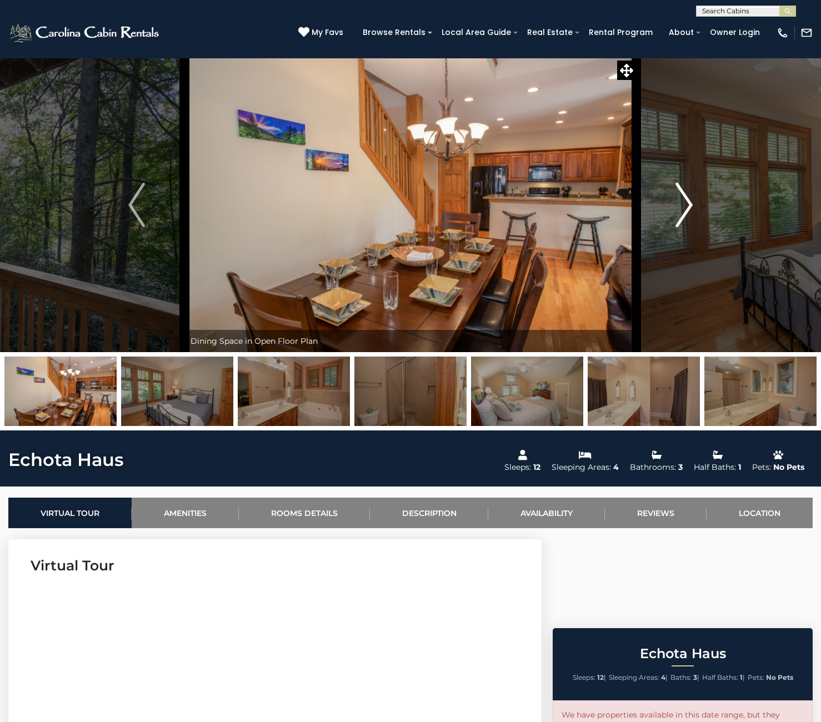
click at [688, 205] on img "Next" at bounding box center [684, 205] width 17 height 44
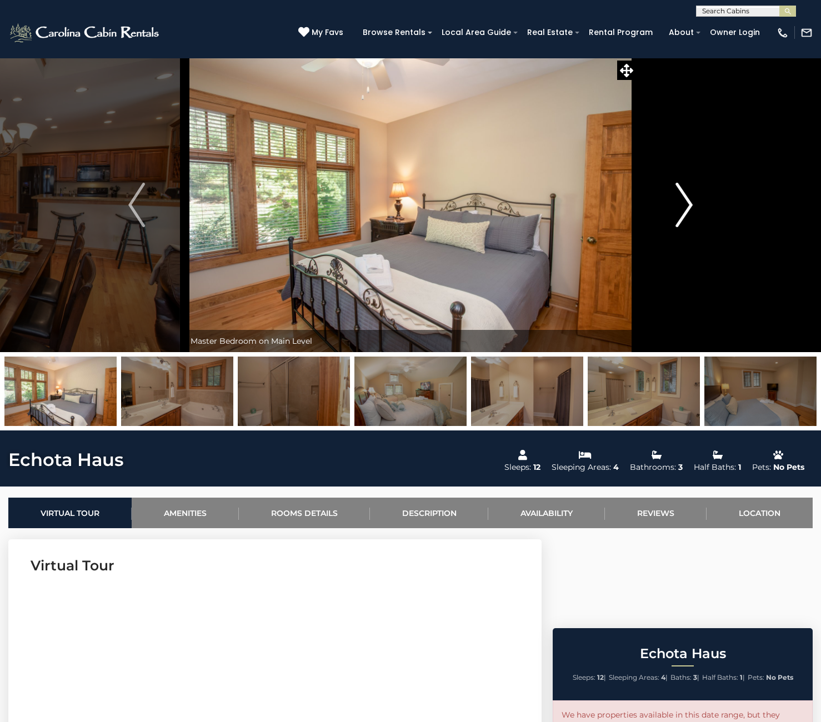
click at [688, 205] on img "Next" at bounding box center [684, 205] width 17 height 44
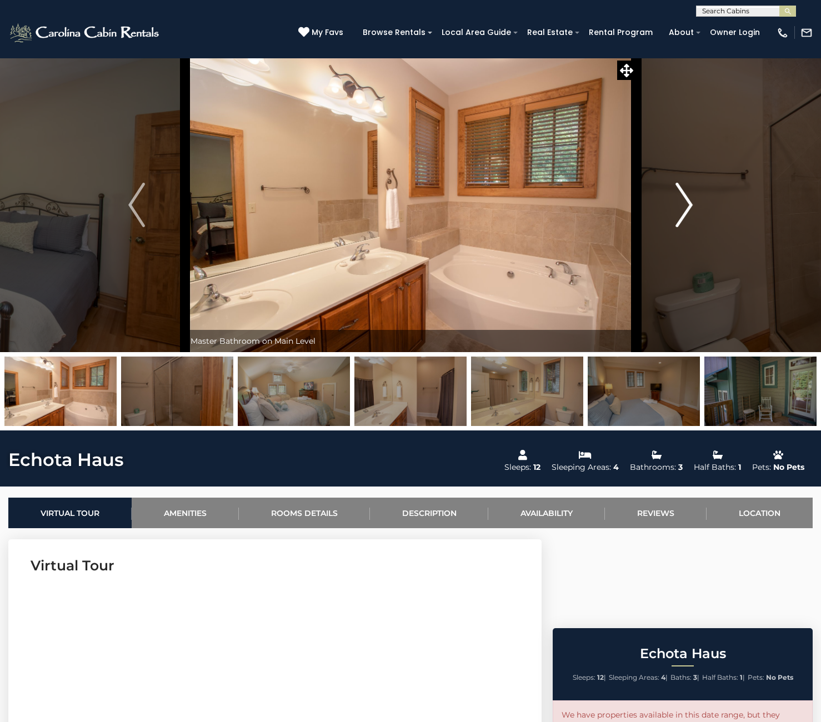
click at [689, 206] on img "Next" at bounding box center [684, 205] width 17 height 44
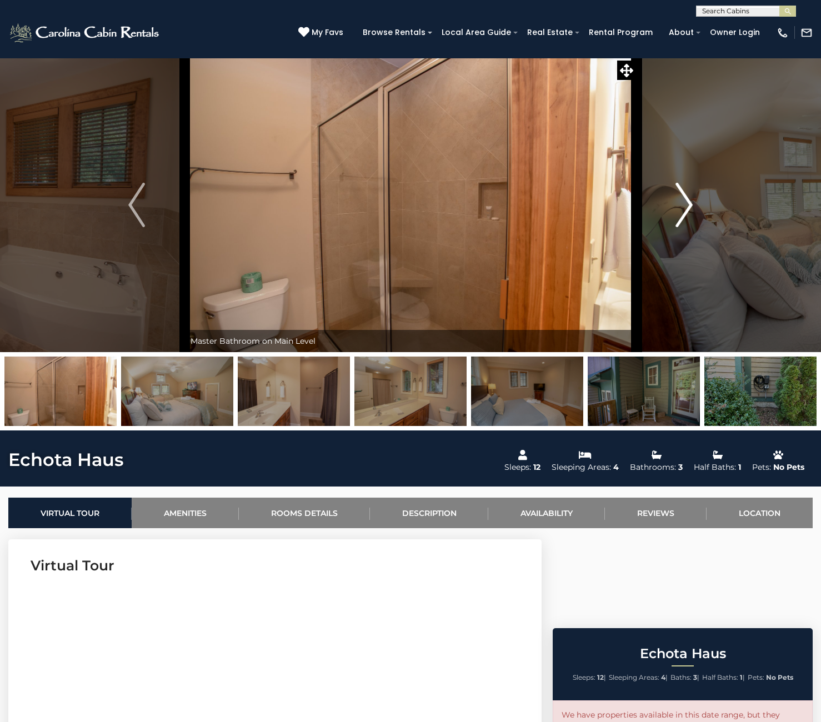
click at [687, 202] on img "Next" at bounding box center [684, 205] width 17 height 44
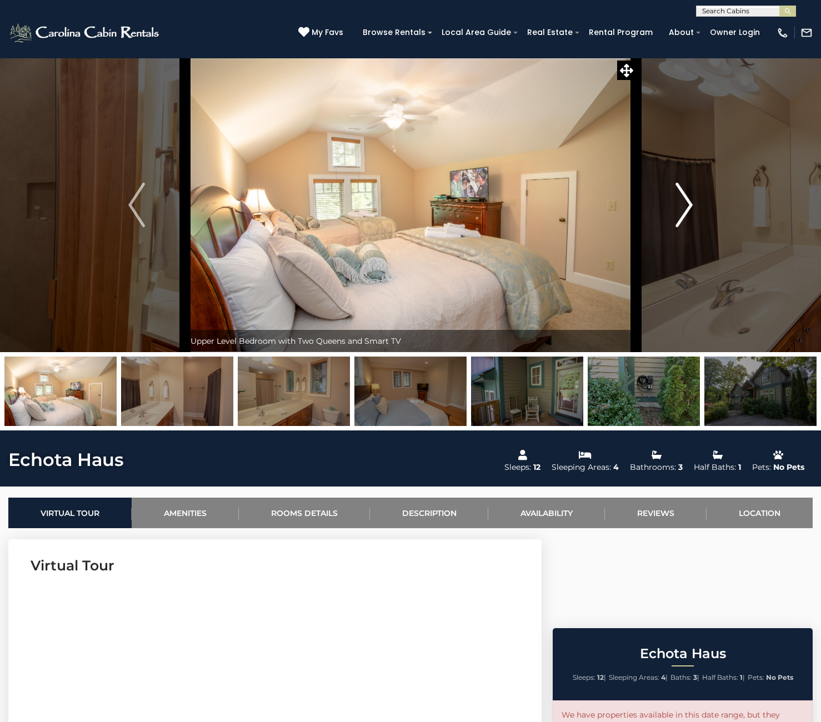
click at [687, 202] on img "Next" at bounding box center [684, 205] width 17 height 44
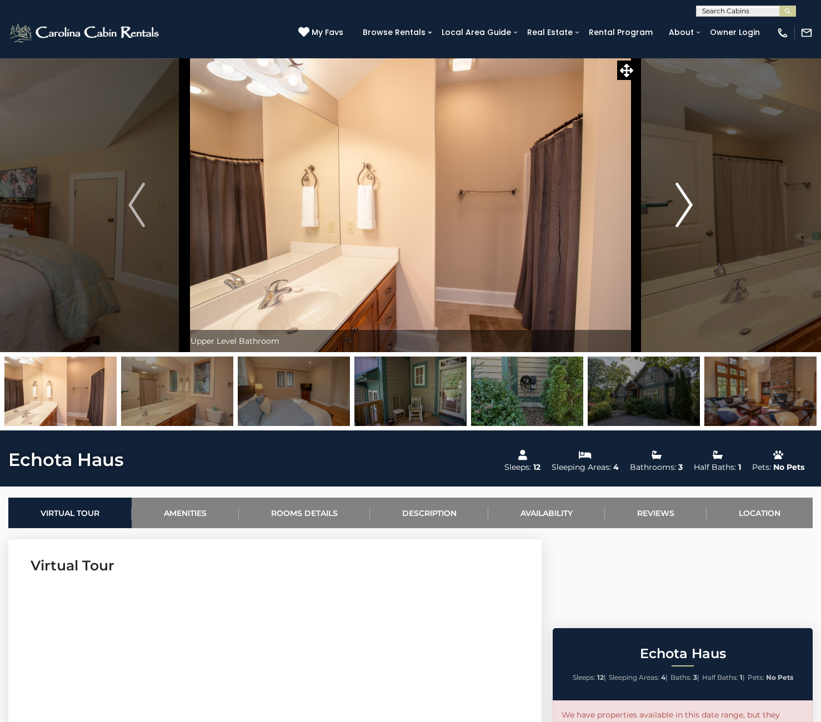
click at [687, 202] on img "Next" at bounding box center [684, 205] width 17 height 44
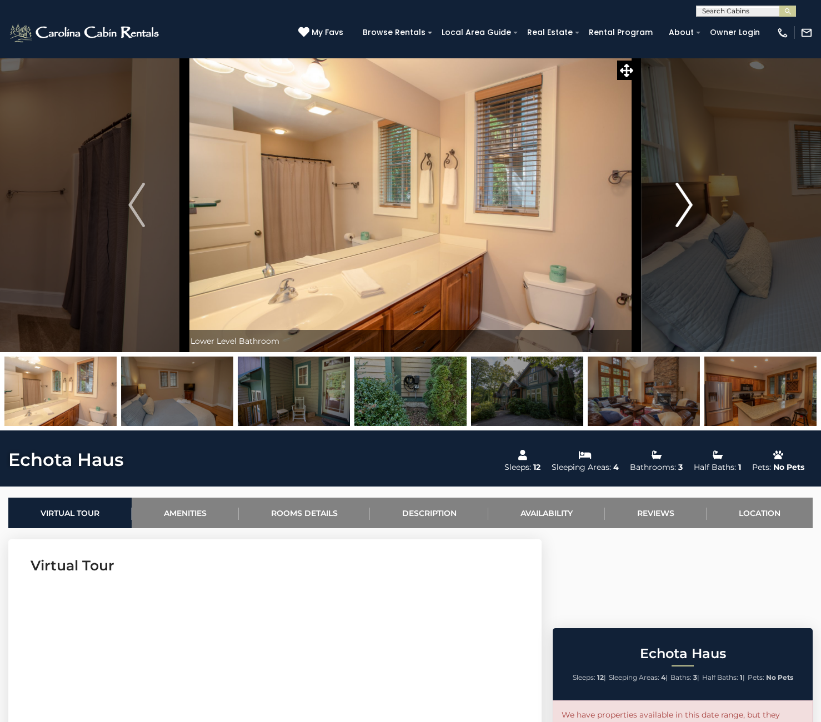
click at [687, 202] on img "Next" at bounding box center [684, 205] width 17 height 44
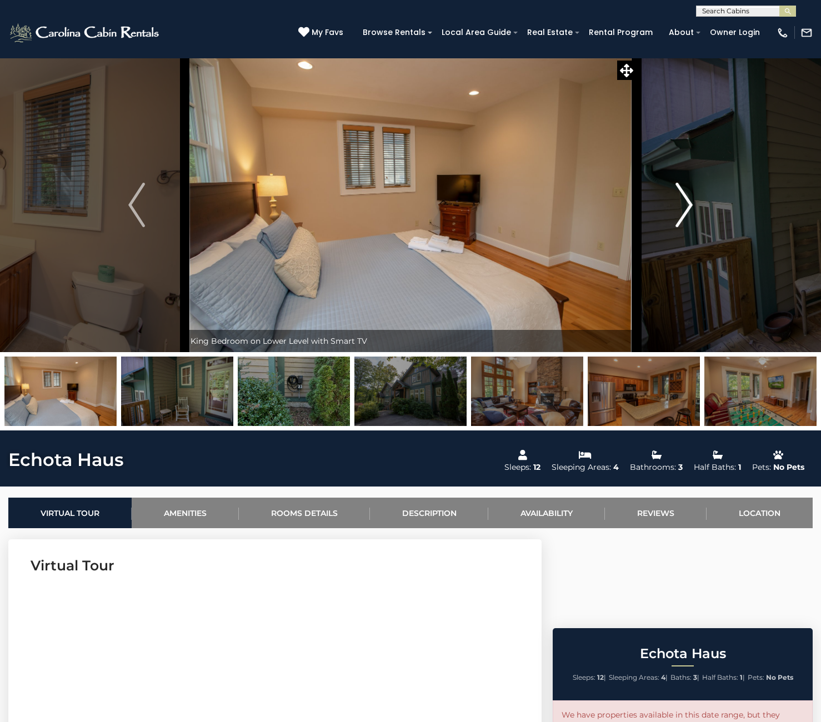
click at [687, 202] on img "Next" at bounding box center [684, 205] width 17 height 44
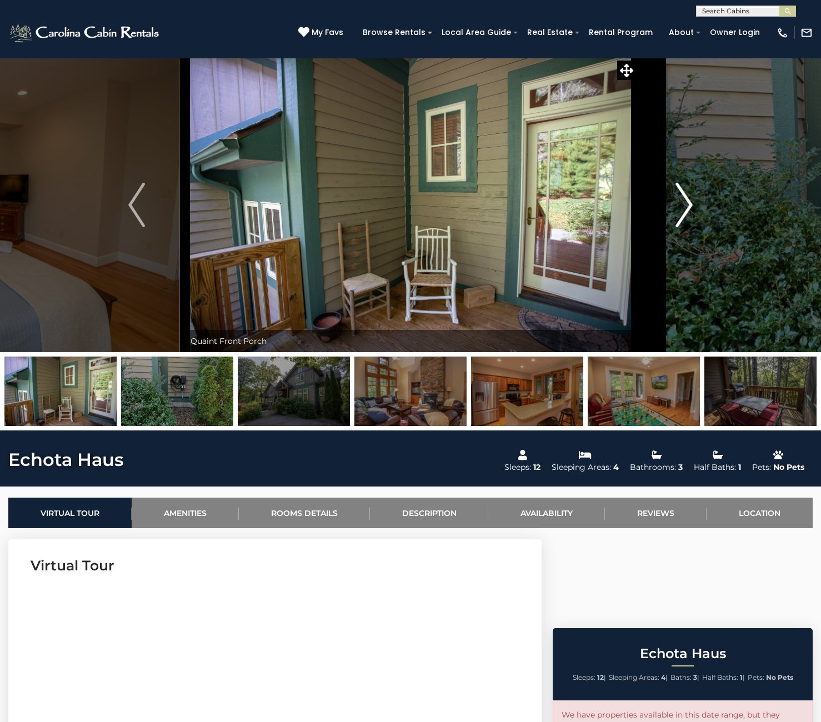
click at [687, 202] on img "Next" at bounding box center [684, 205] width 17 height 44
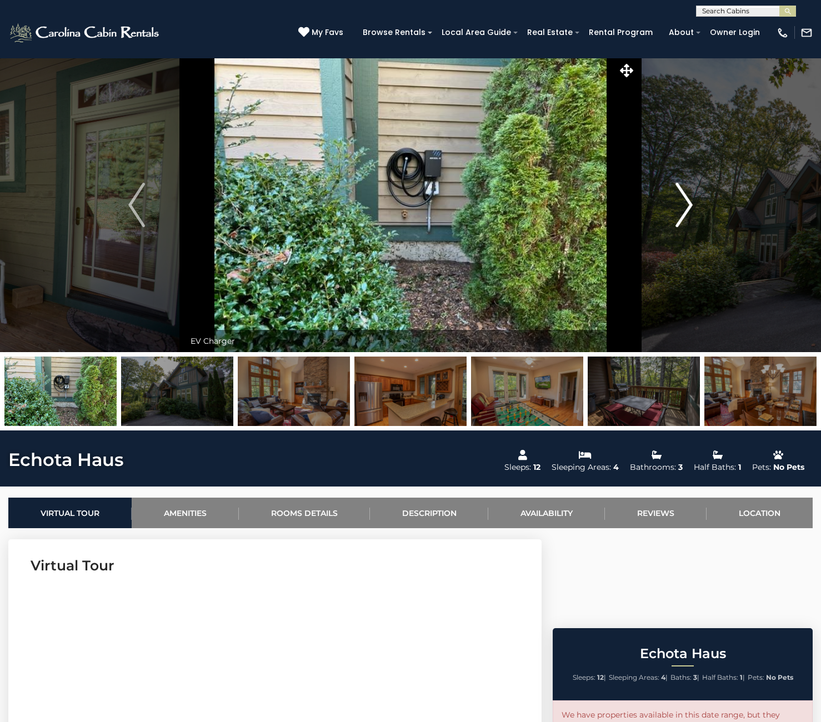
click at [687, 202] on img "Next" at bounding box center [684, 205] width 17 height 44
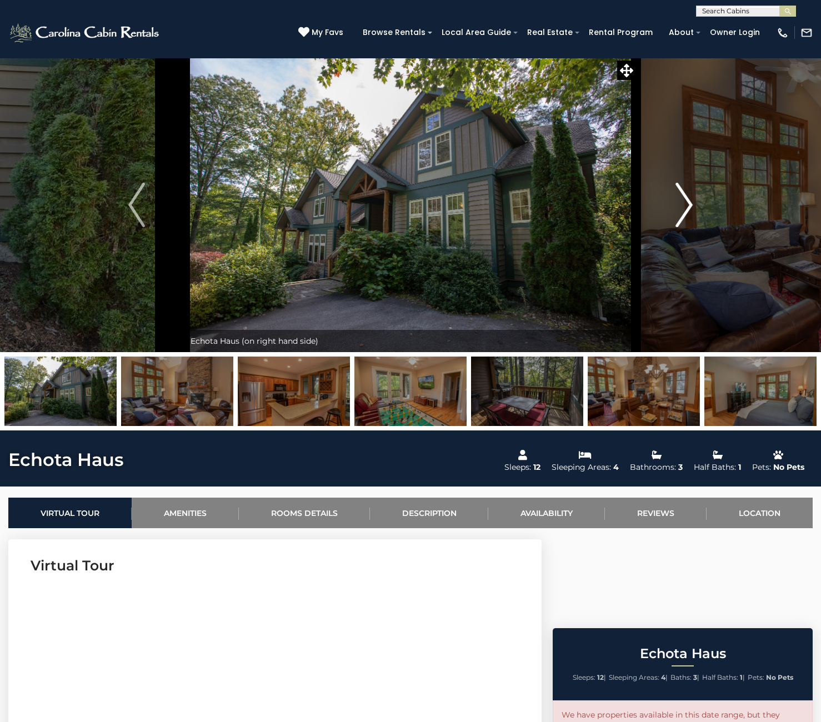
click at [687, 202] on img "Next" at bounding box center [684, 205] width 17 height 44
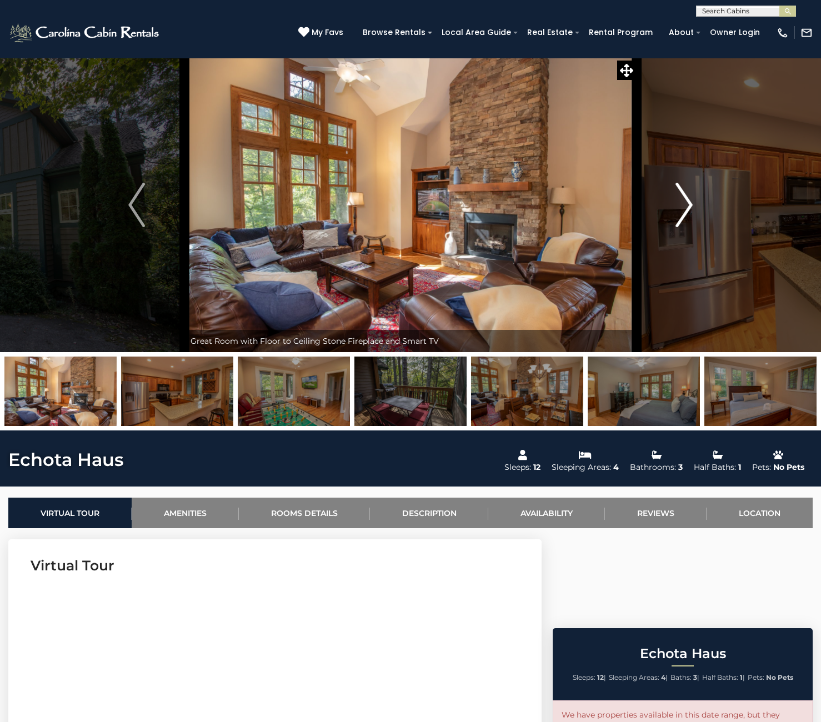
click at [688, 205] on img "Next" at bounding box center [684, 205] width 17 height 44
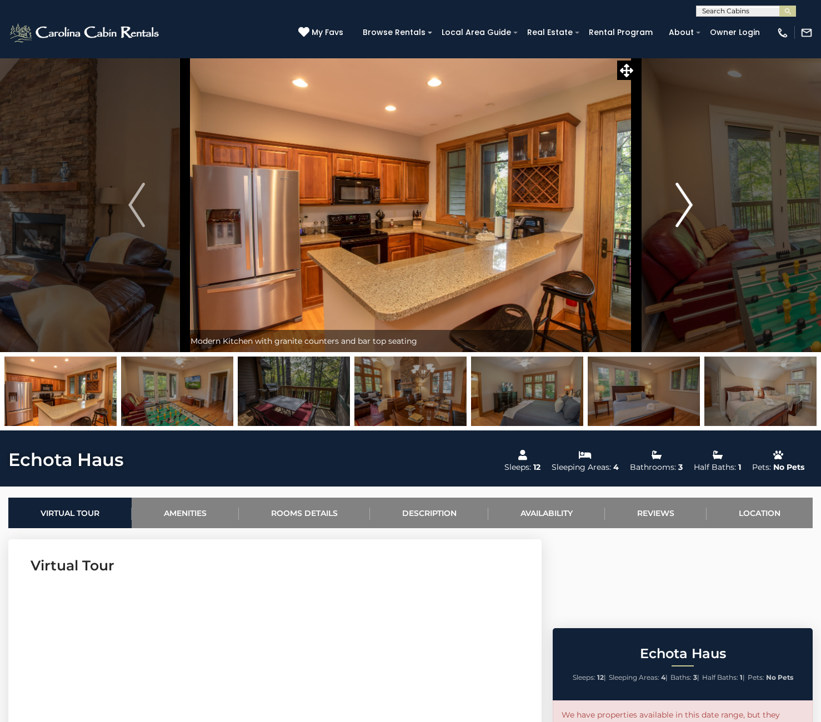
click at [691, 204] on img "Next" at bounding box center [684, 205] width 17 height 44
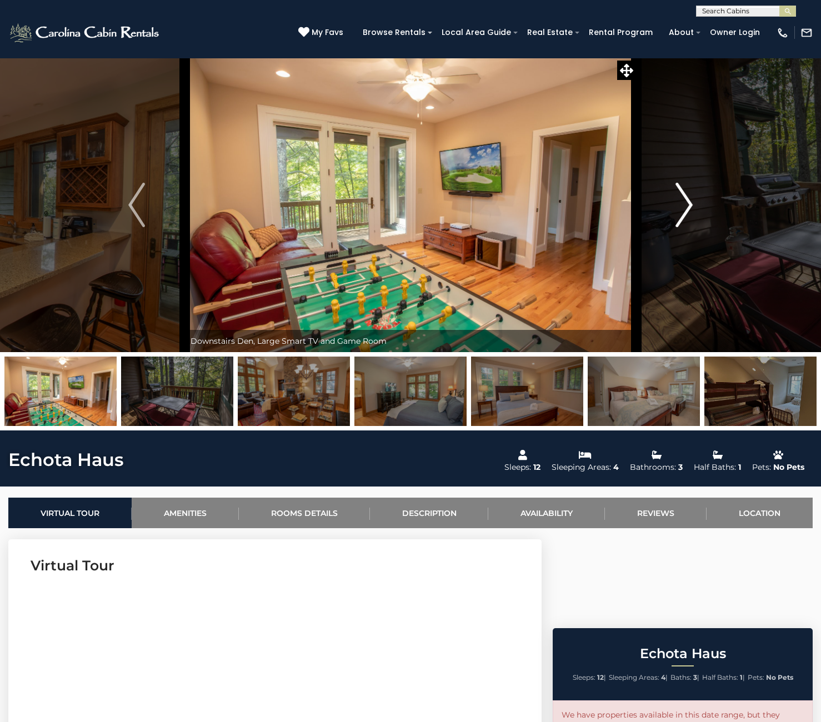
click at [691, 204] on img "Next" at bounding box center [684, 205] width 17 height 44
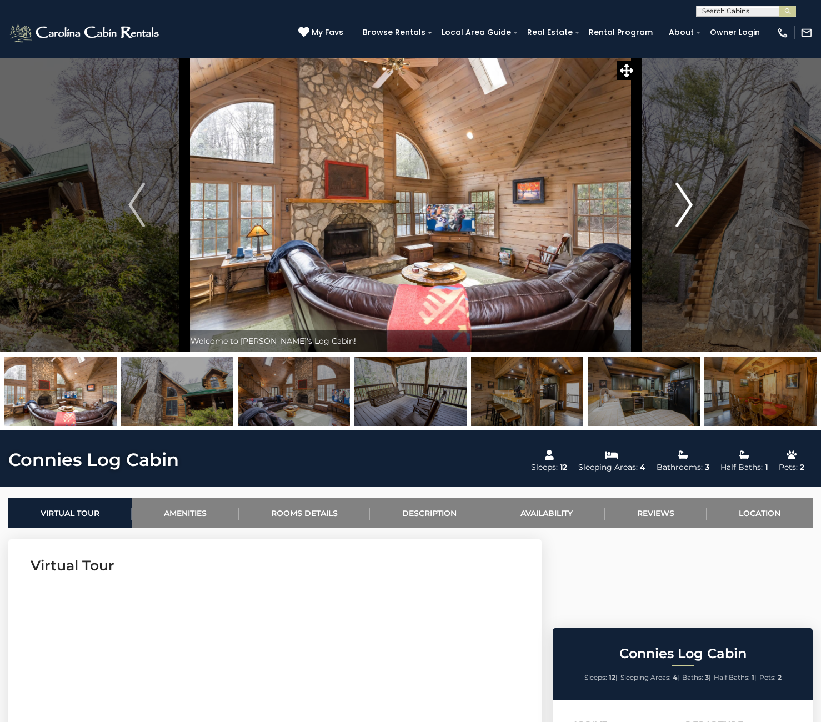
click at [682, 204] on img "Next" at bounding box center [684, 205] width 17 height 44
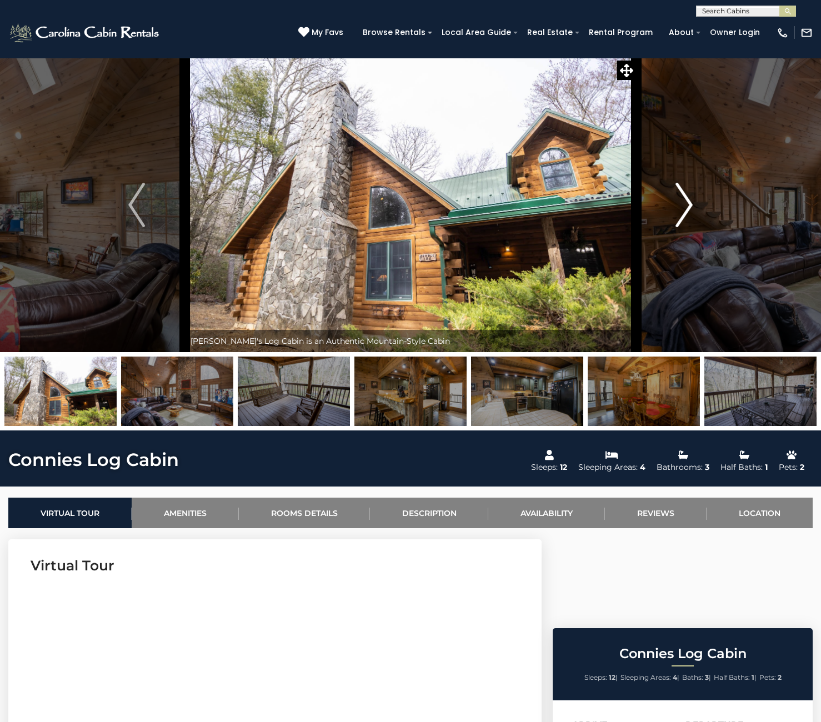
click at [682, 204] on img "Next" at bounding box center [684, 205] width 17 height 44
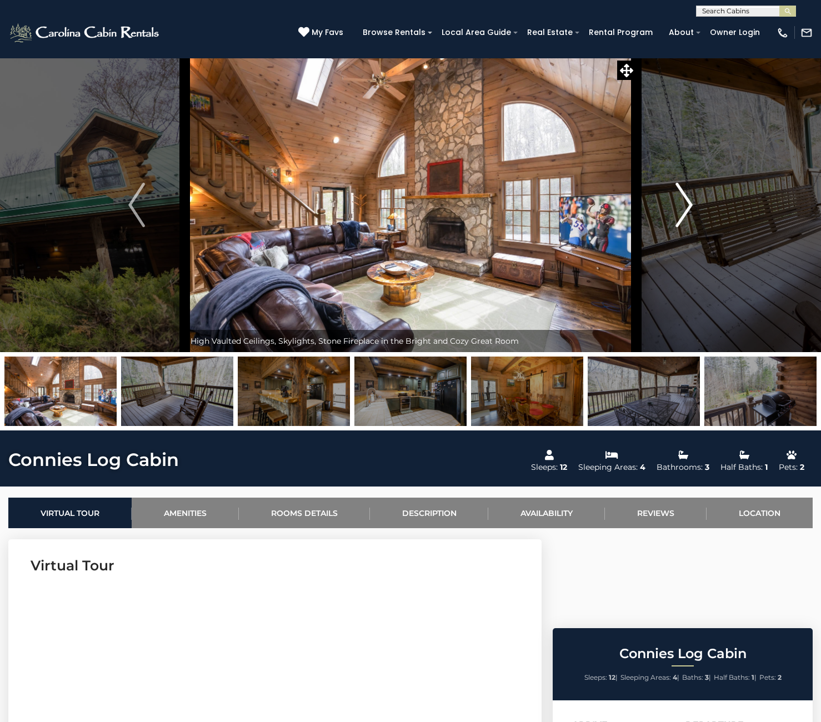
click at [683, 204] on img "Next" at bounding box center [684, 205] width 17 height 44
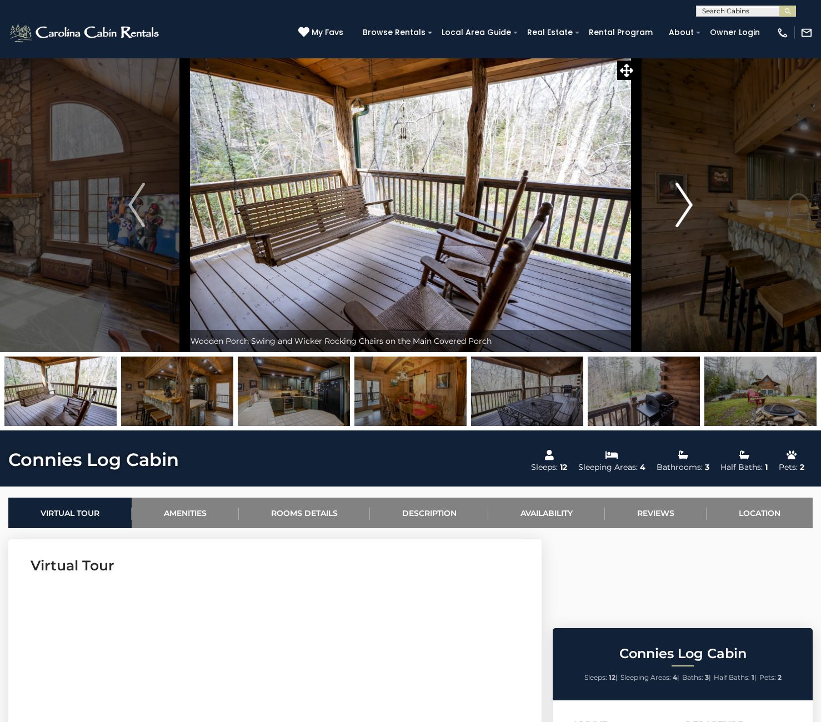
click at [683, 204] on img "Next" at bounding box center [684, 205] width 17 height 44
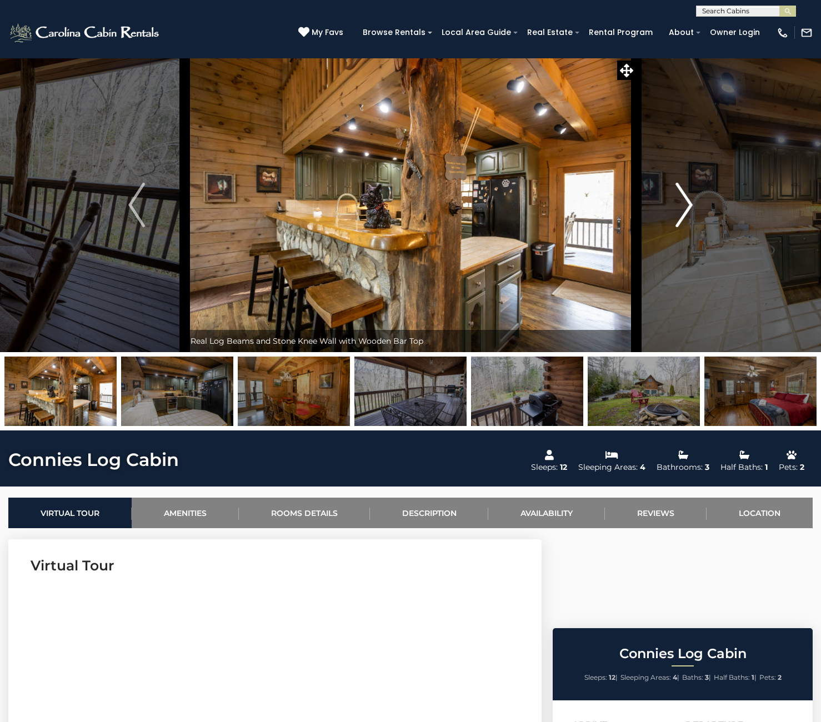
click at [683, 204] on img "Next" at bounding box center [684, 205] width 17 height 44
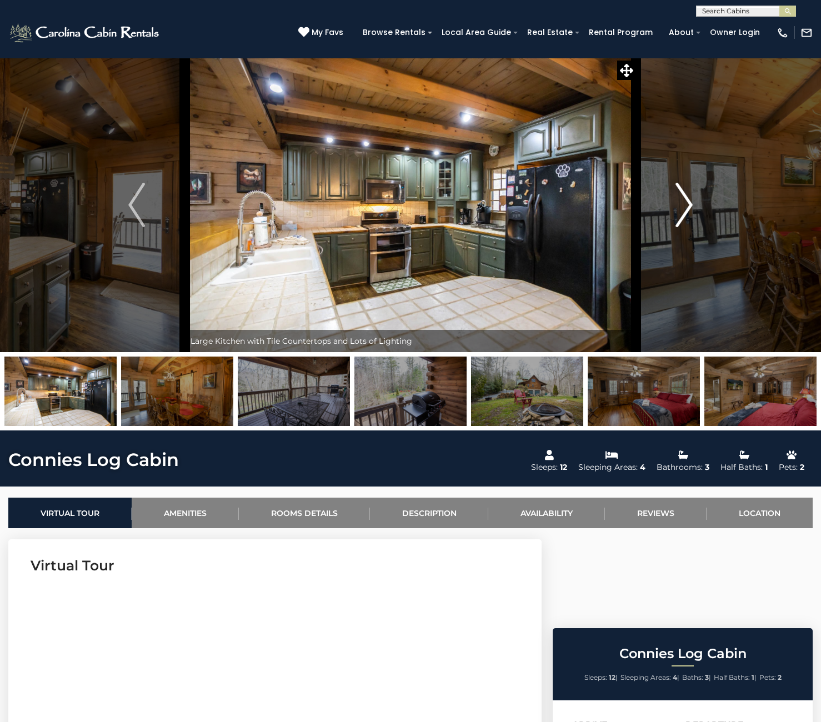
click at [686, 203] on img "Next" at bounding box center [684, 205] width 17 height 44
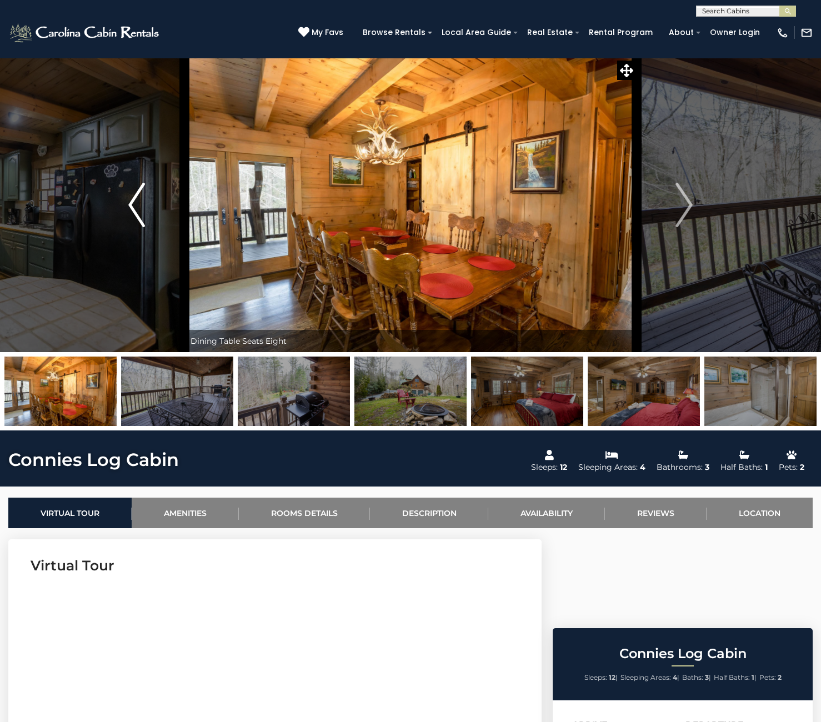
click at [144, 220] on img "Previous" at bounding box center [136, 205] width 17 height 44
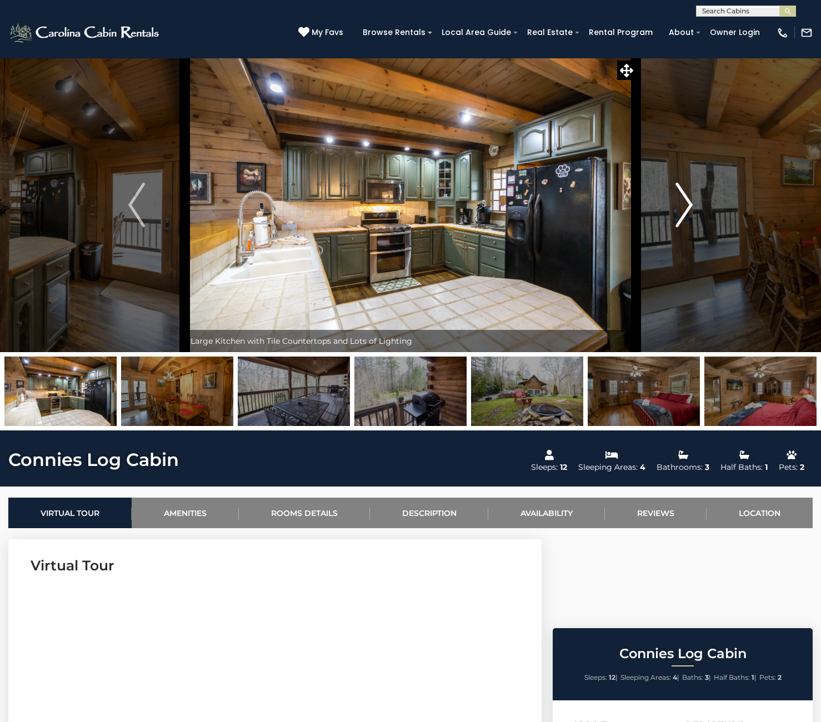
click at [685, 202] on img "Next" at bounding box center [684, 205] width 17 height 44
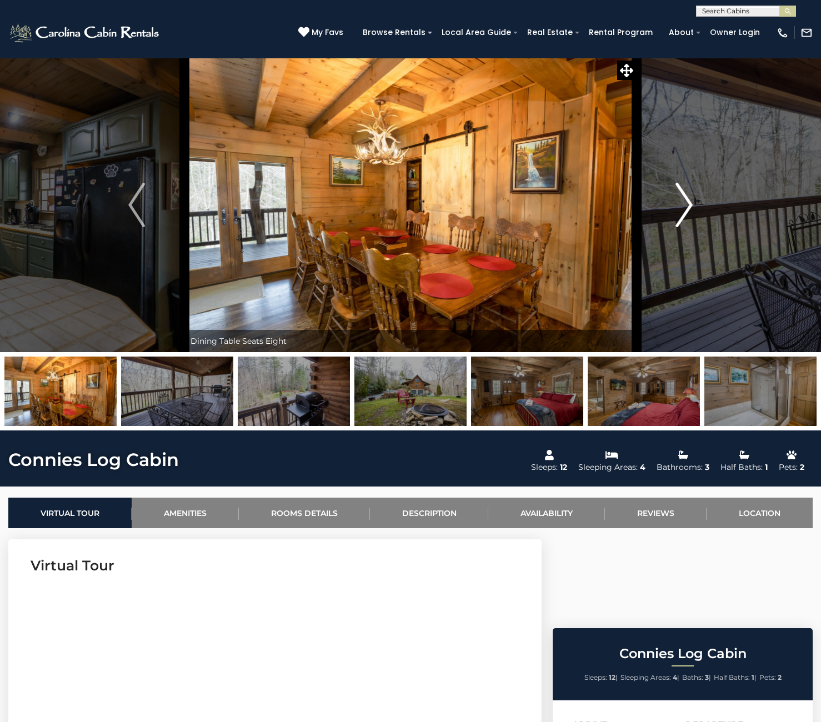
click at [685, 208] on img "Next" at bounding box center [684, 205] width 17 height 44
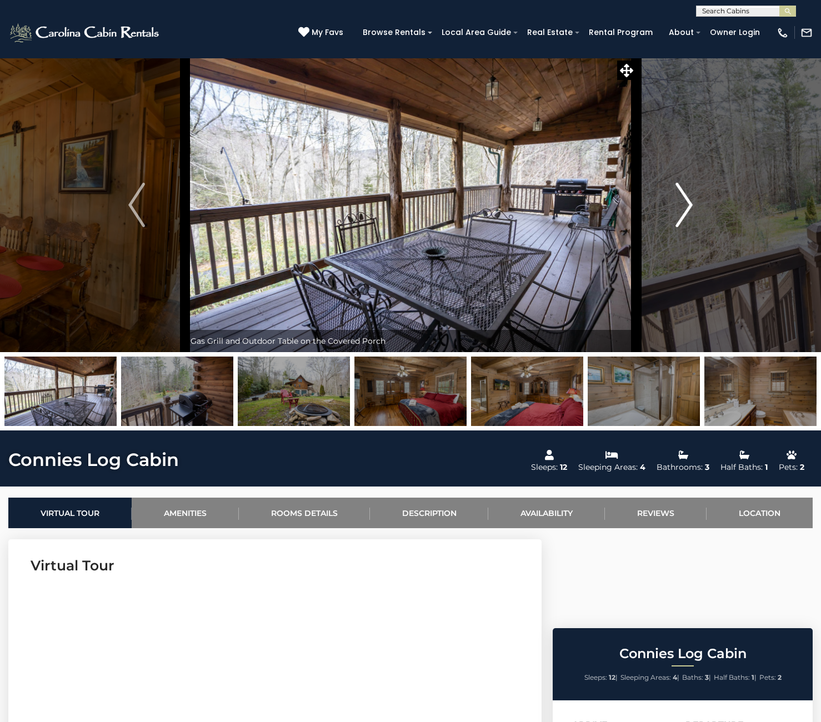
click at [690, 208] on img "Next" at bounding box center [684, 205] width 17 height 44
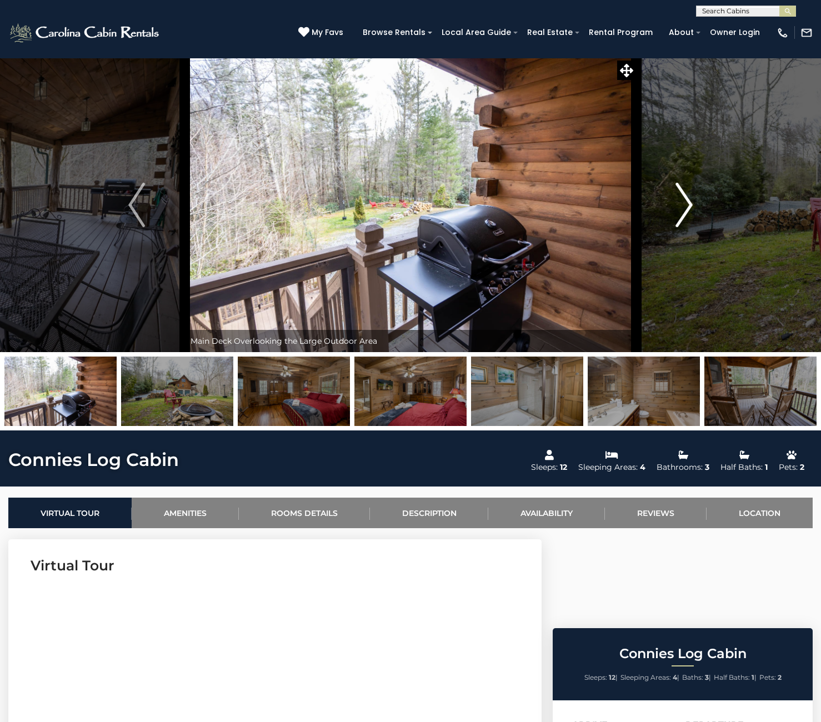
click at [690, 208] on img "Next" at bounding box center [684, 205] width 17 height 44
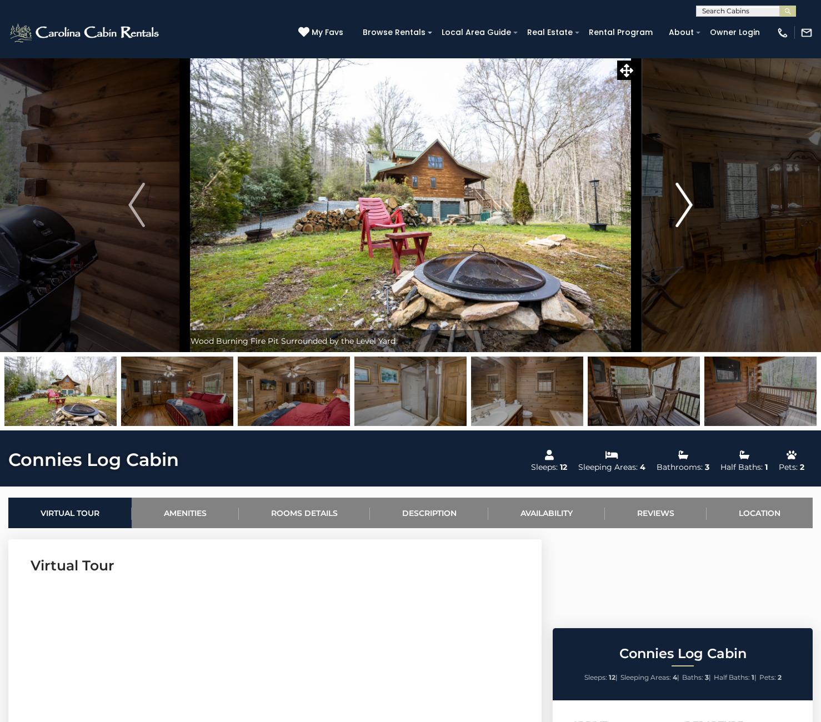
click at [687, 204] on img "Next" at bounding box center [684, 205] width 17 height 44
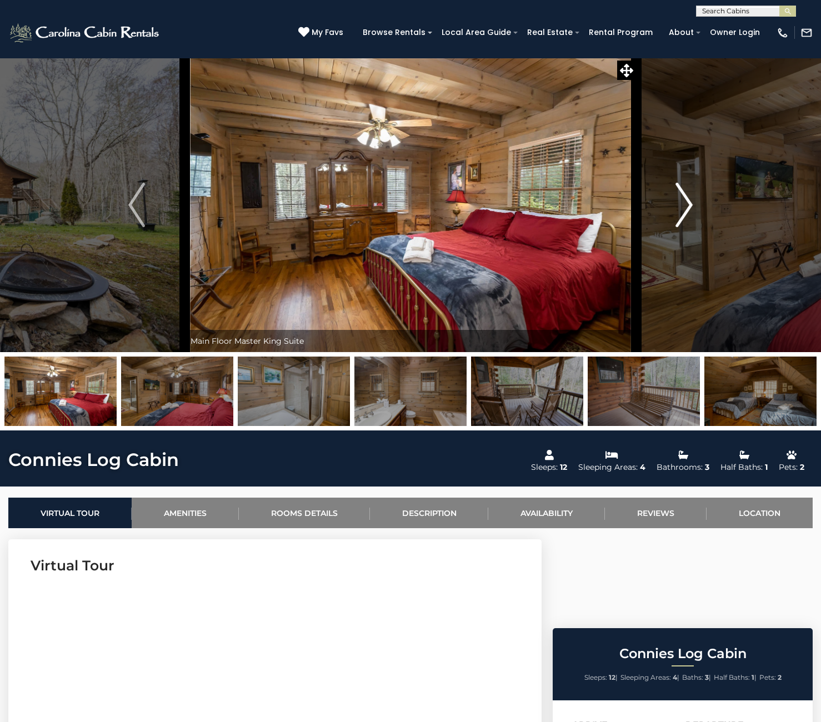
click at [687, 204] on img "Next" at bounding box center [684, 205] width 17 height 44
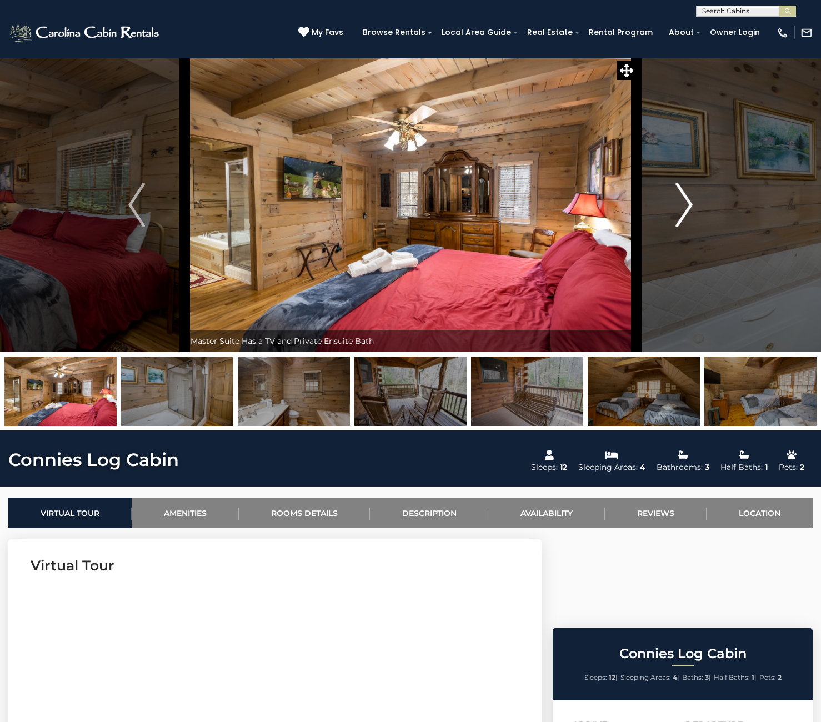
click at [687, 204] on img "Next" at bounding box center [684, 205] width 17 height 44
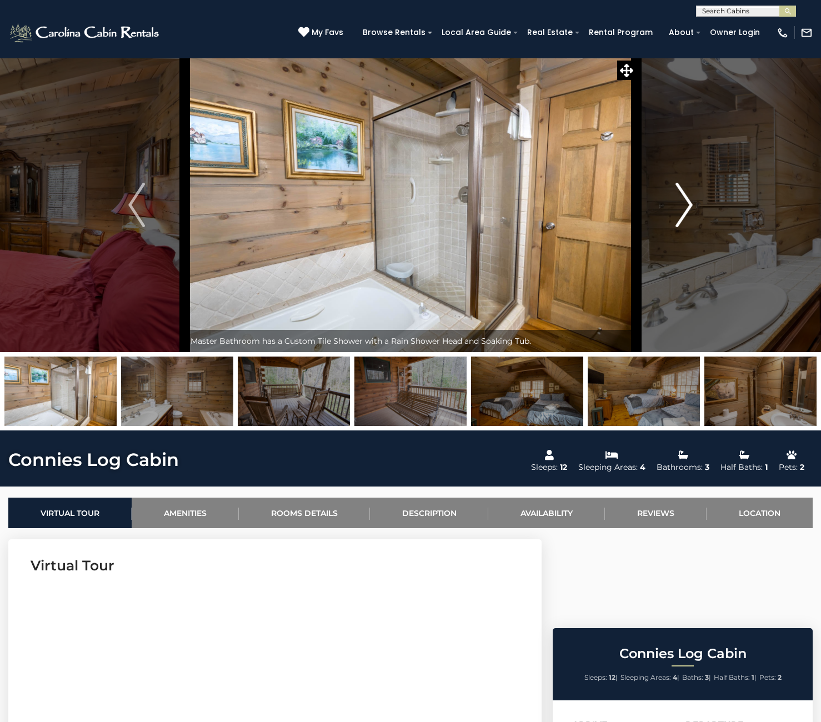
click at [686, 204] on img "Next" at bounding box center [684, 205] width 17 height 44
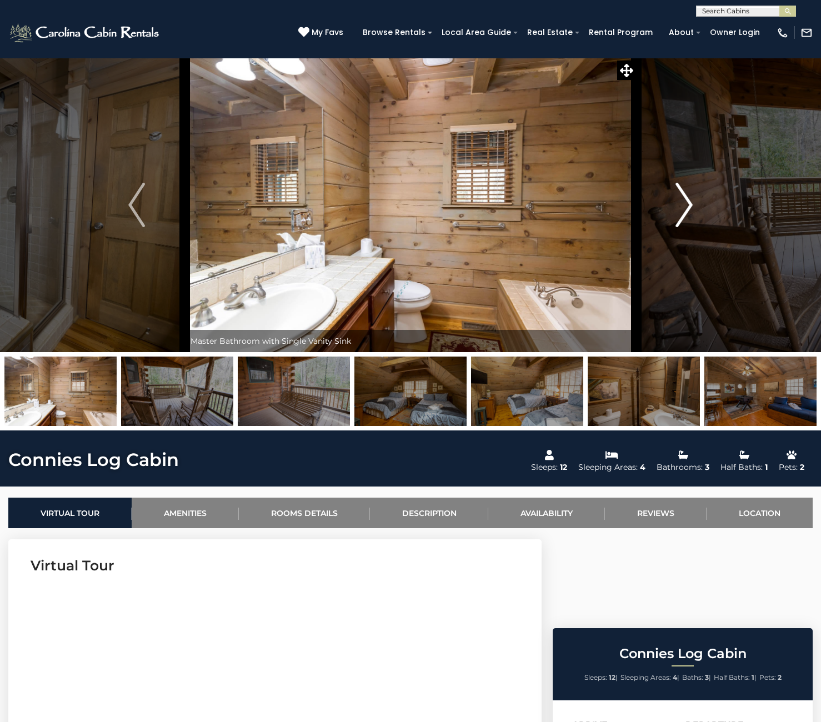
click at [686, 204] on img "Next" at bounding box center [684, 205] width 17 height 44
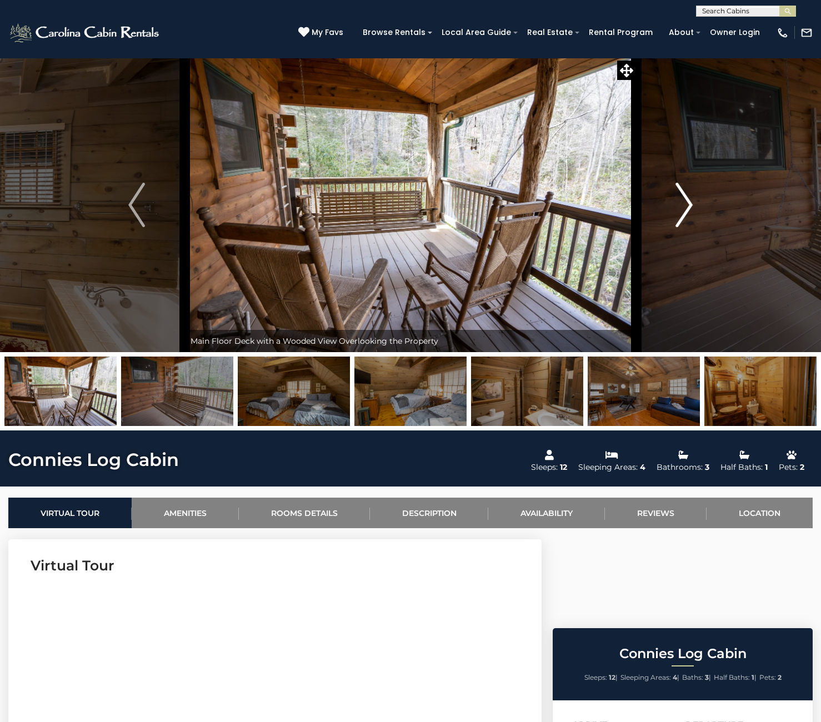
click at [686, 204] on img "Next" at bounding box center [684, 205] width 17 height 44
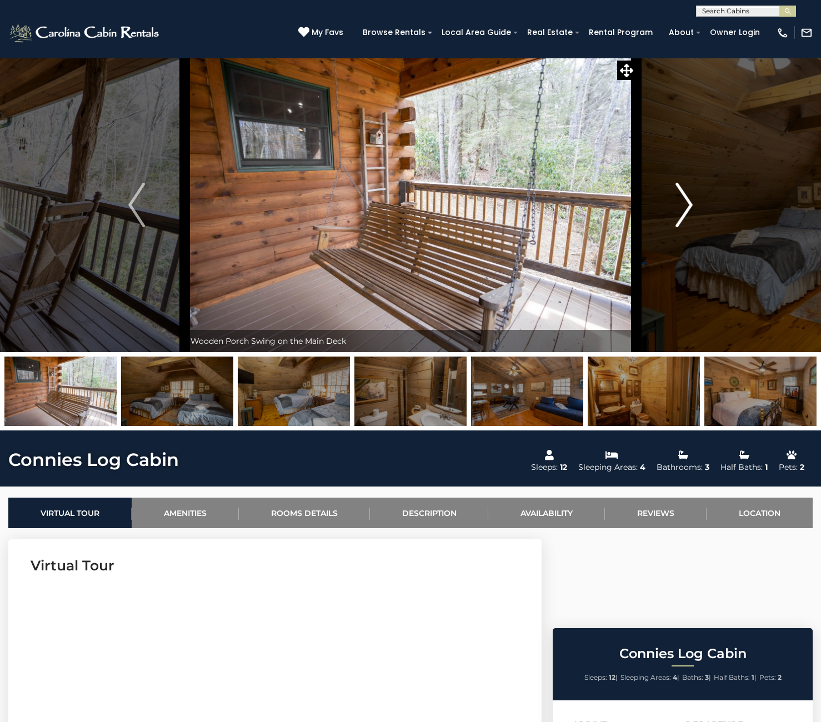
click at [686, 204] on img "Next" at bounding box center [684, 205] width 17 height 44
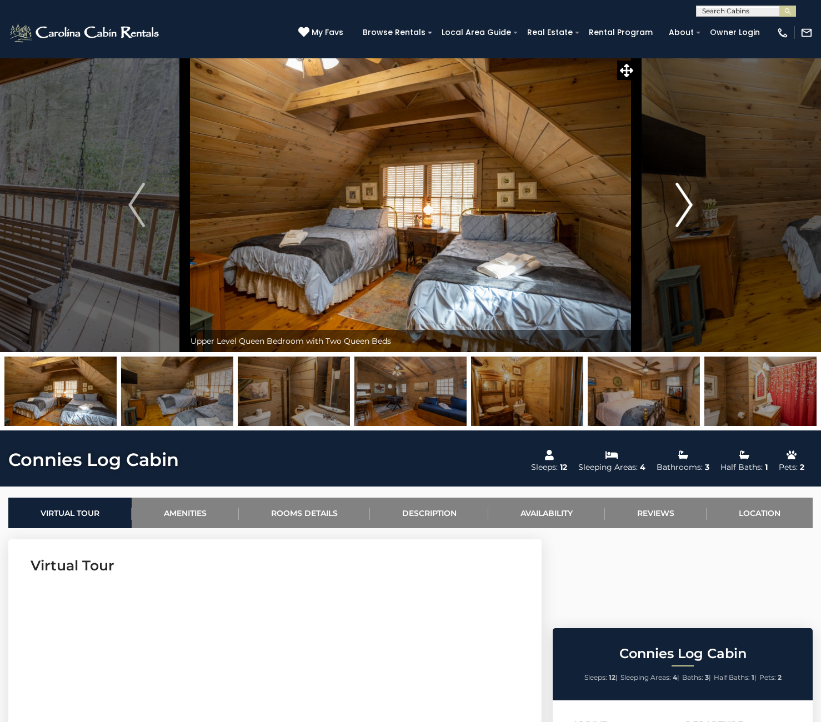
click at [686, 204] on img "Next" at bounding box center [684, 205] width 17 height 44
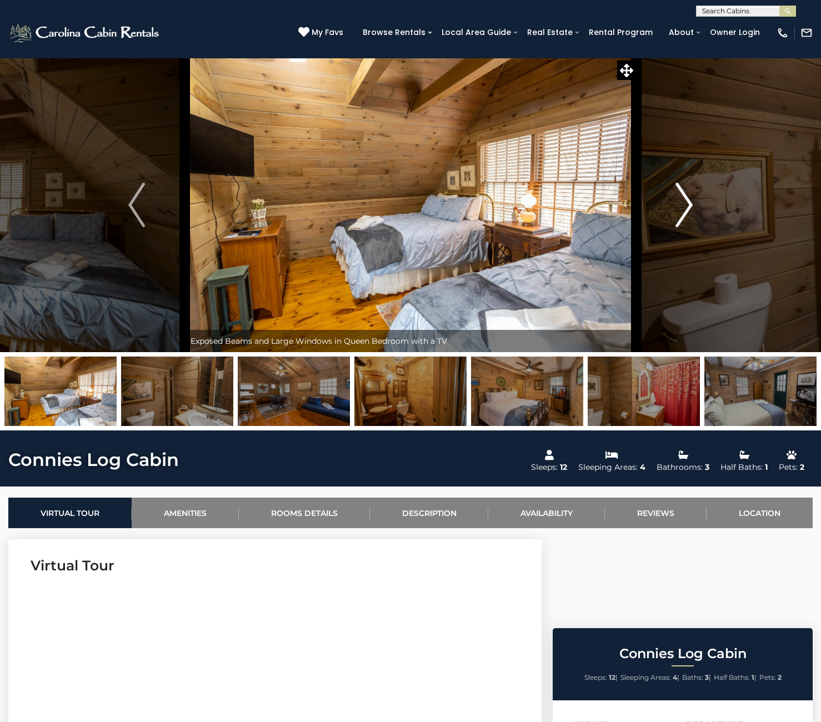
click at [686, 204] on img "Next" at bounding box center [684, 205] width 17 height 44
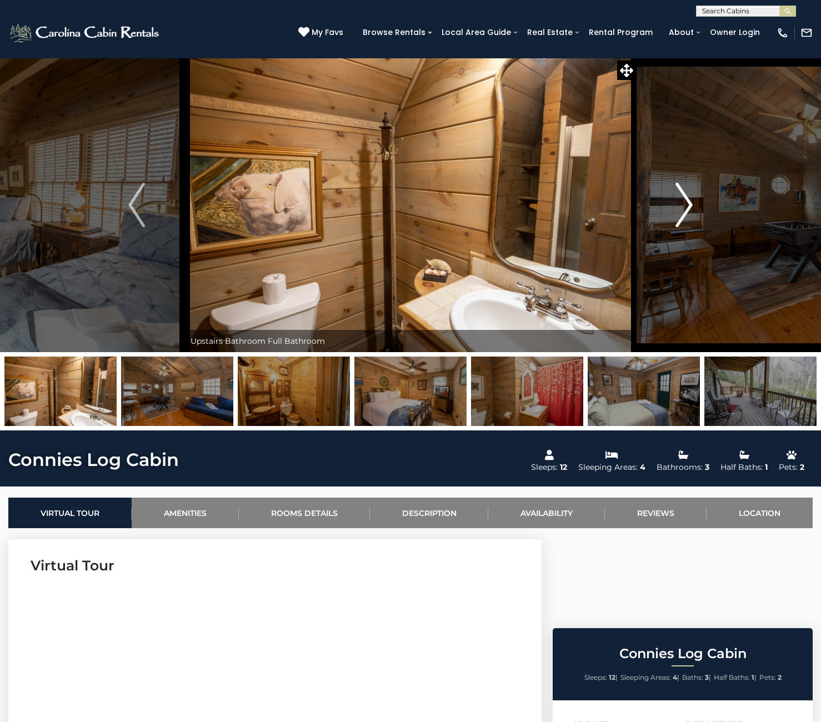
click at [686, 204] on img "Next" at bounding box center [684, 205] width 17 height 44
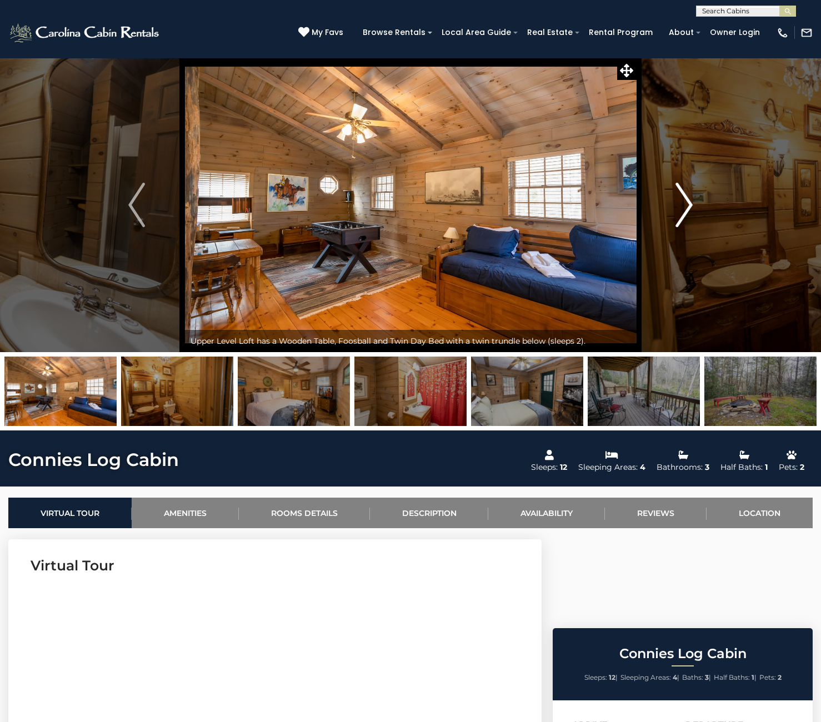
click at [686, 204] on img "Next" at bounding box center [684, 205] width 17 height 44
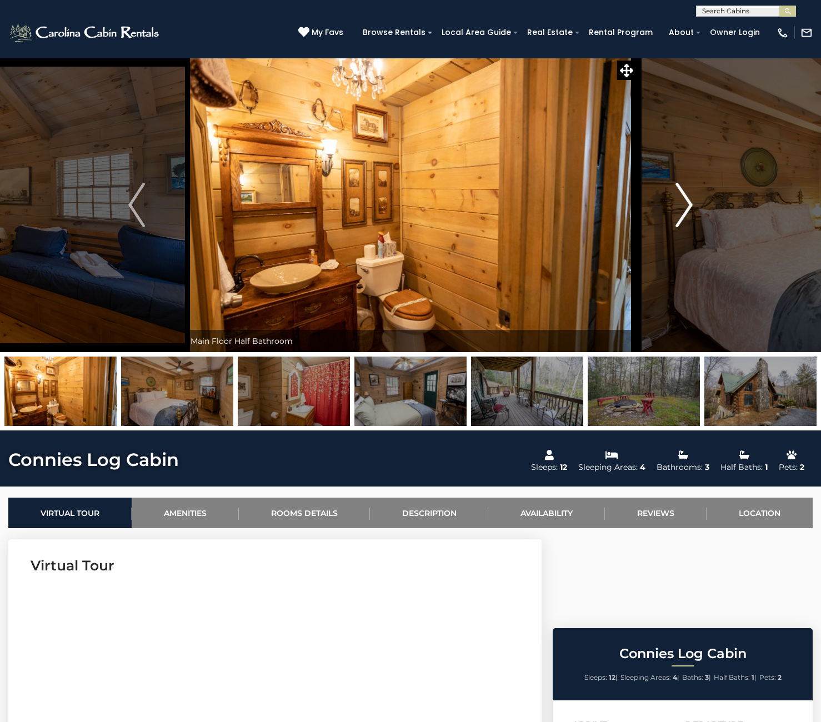
click at [685, 205] on img "Next" at bounding box center [684, 205] width 17 height 44
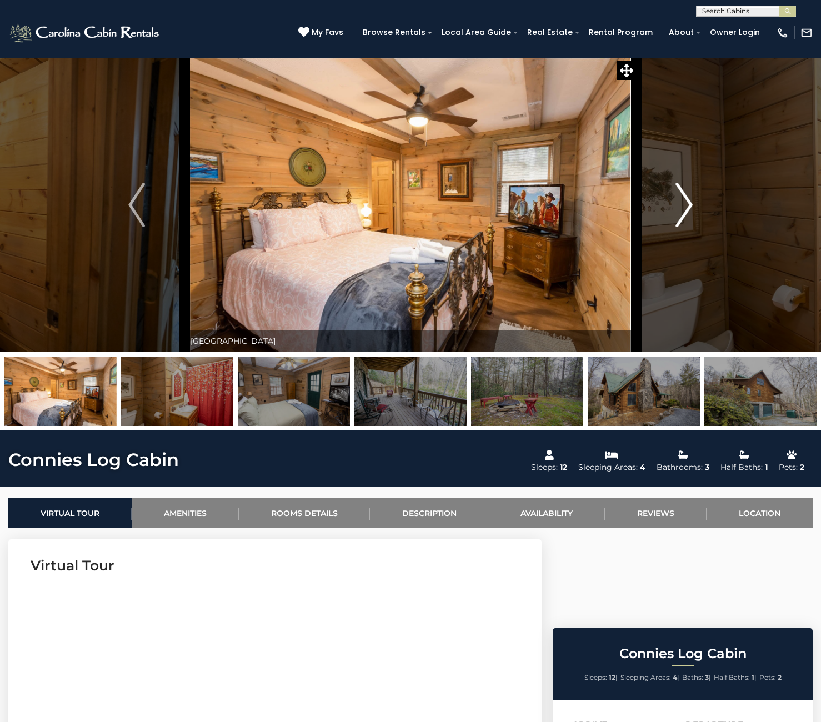
click at [685, 205] on img "Next" at bounding box center [684, 205] width 17 height 44
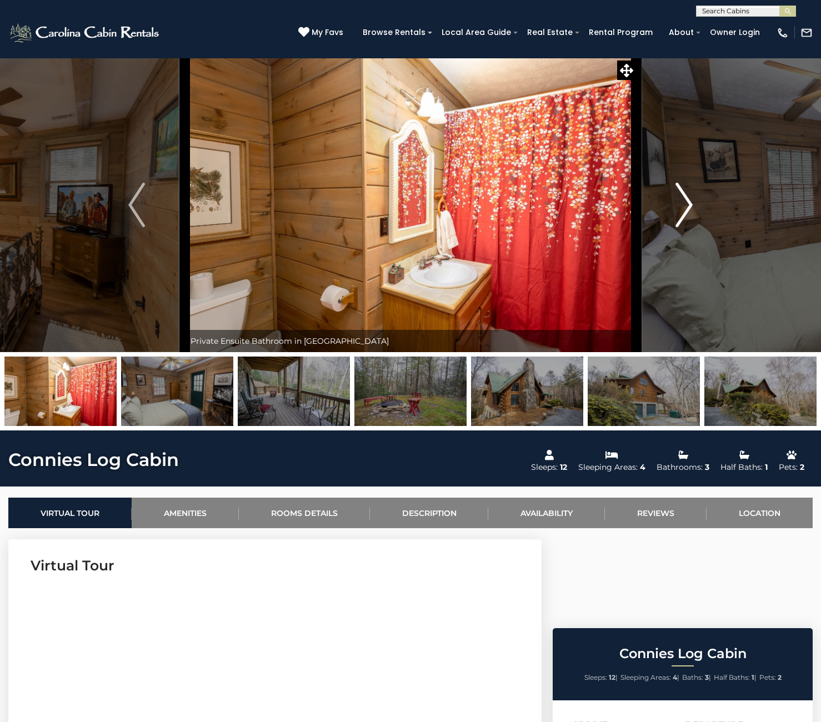
click at [685, 205] on img "Next" at bounding box center [684, 205] width 17 height 44
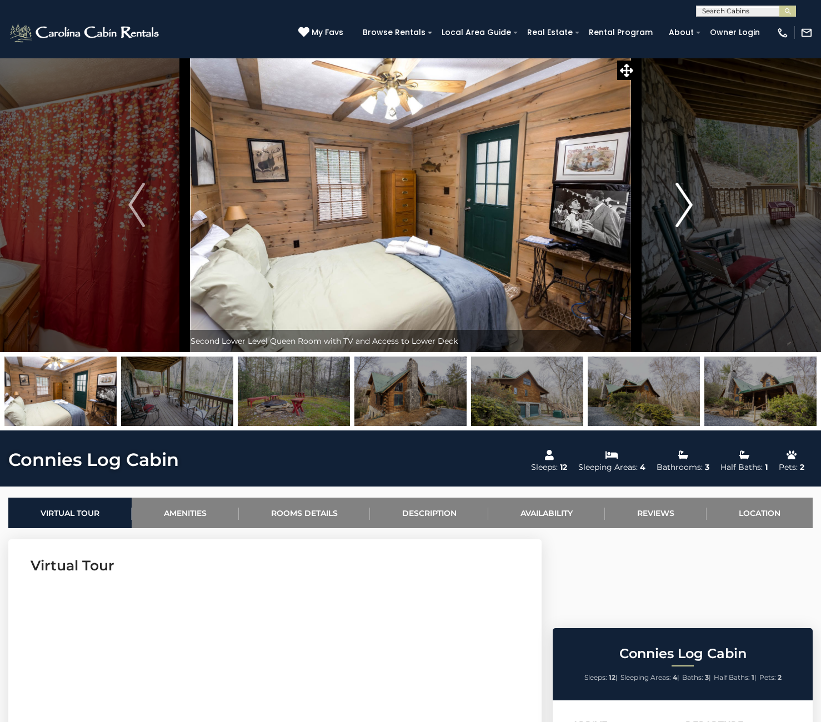
click at [685, 205] on img "Next" at bounding box center [684, 205] width 17 height 44
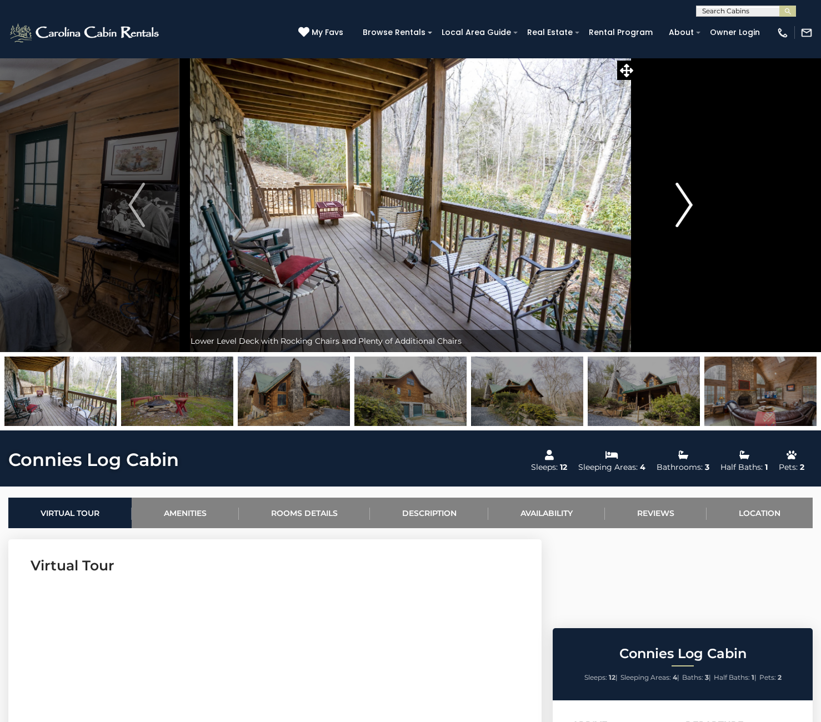
click at [687, 206] on img "Next" at bounding box center [684, 205] width 17 height 44
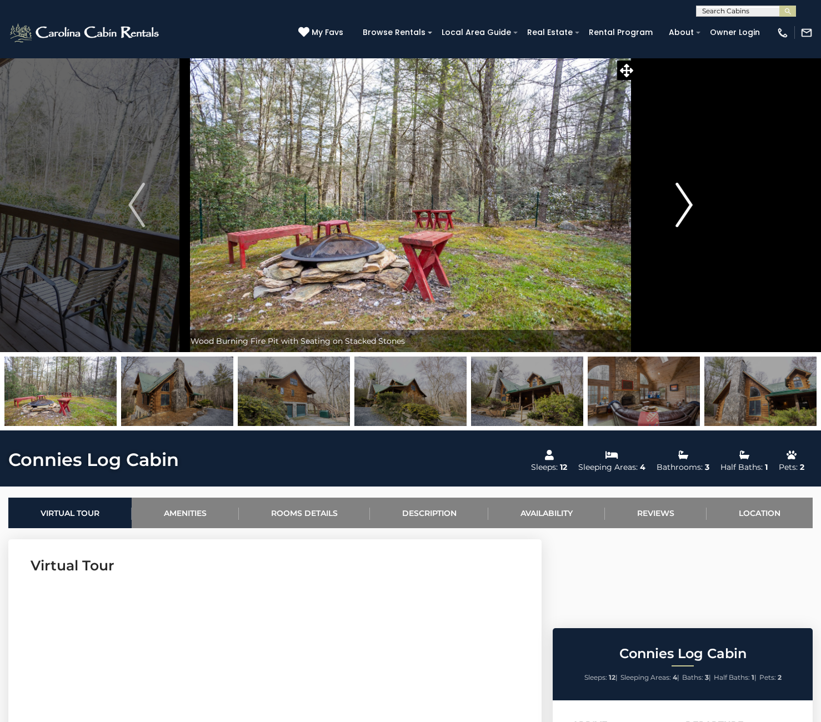
click at [687, 205] on img "Next" at bounding box center [684, 205] width 17 height 44
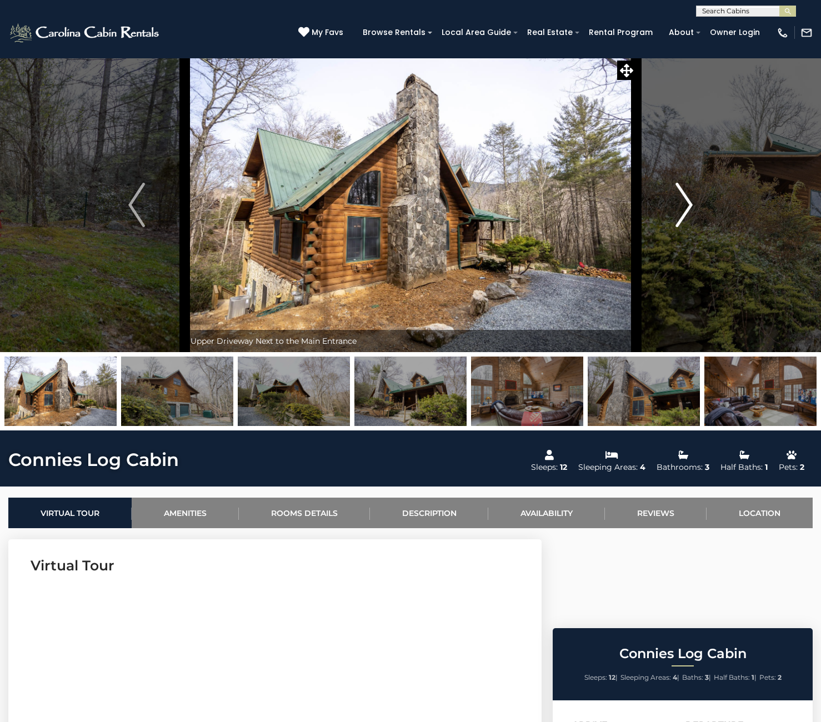
click at [689, 202] on img "Next" at bounding box center [684, 205] width 17 height 44
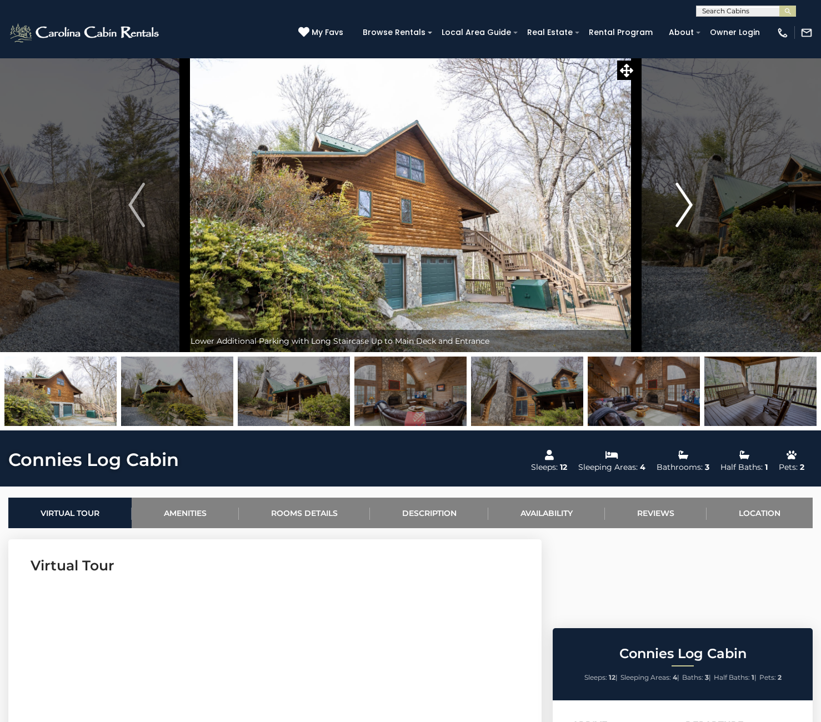
click at [689, 202] on img "Next" at bounding box center [684, 205] width 17 height 44
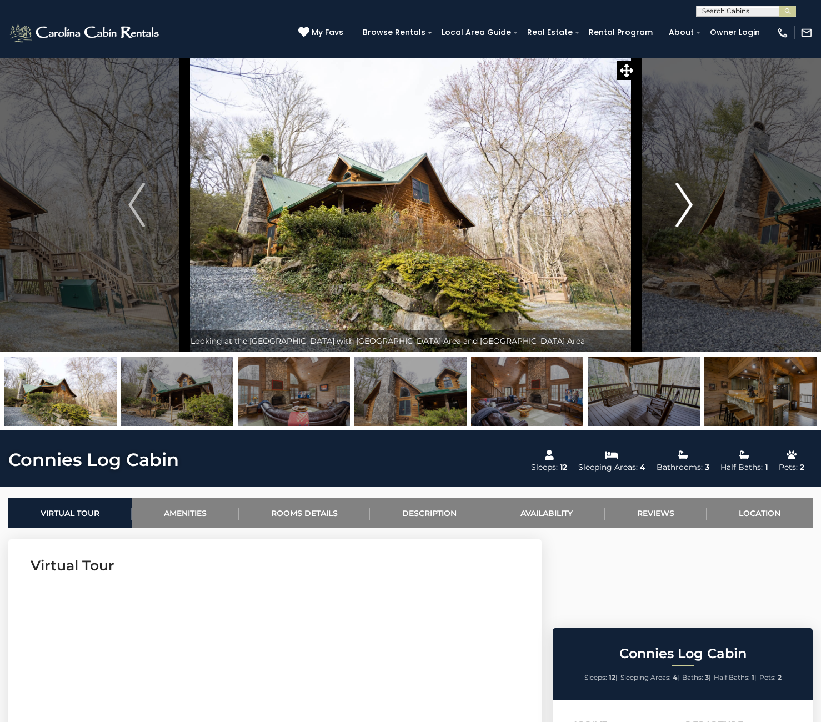
click at [689, 202] on img "Next" at bounding box center [684, 205] width 17 height 44
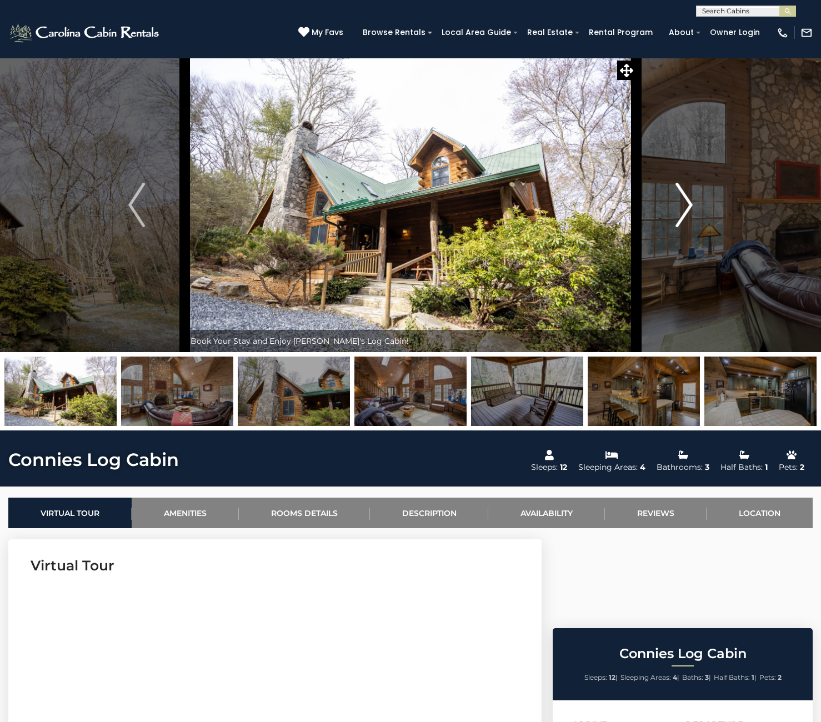
click at [688, 202] on img "Next" at bounding box center [684, 205] width 17 height 44
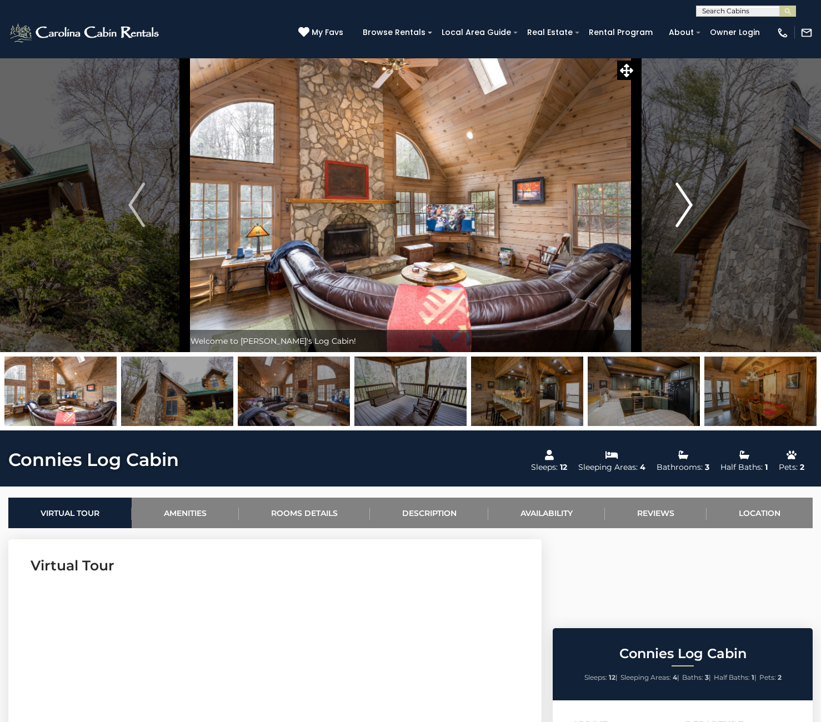
click at [688, 202] on img "Next" at bounding box center [684, 205] width 17 height 44
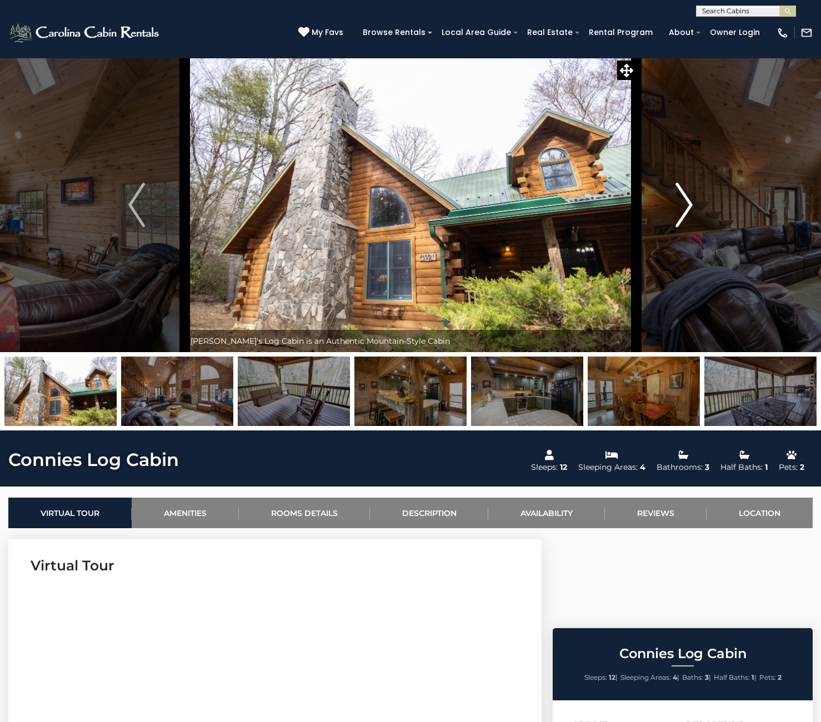
click at [688, 202] on img "Next" at bounding box center [684, 205] width 17 height 44
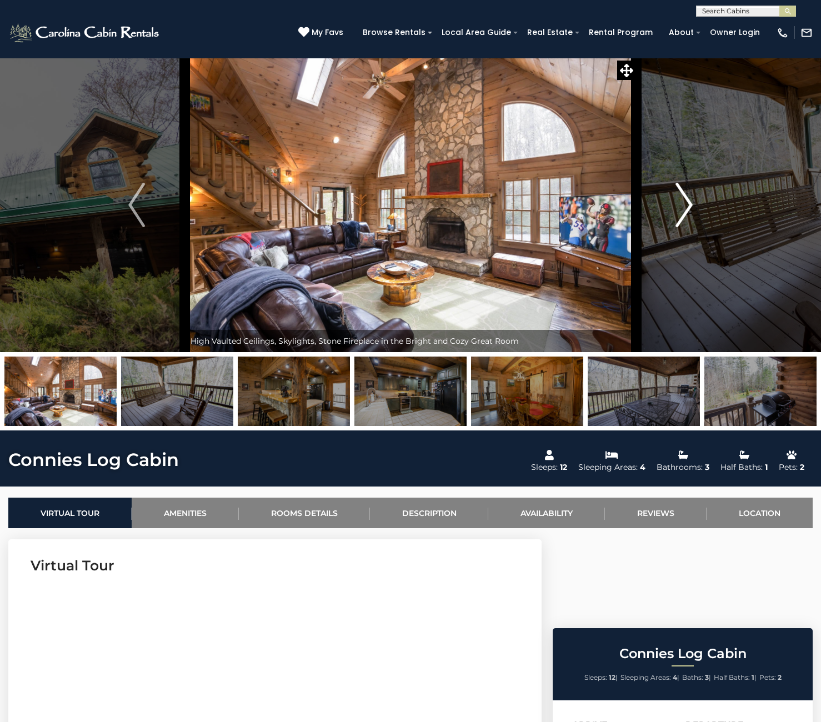
click at [688, 202] on img "Next" at bounding box center [684, 205] width 17 height 44
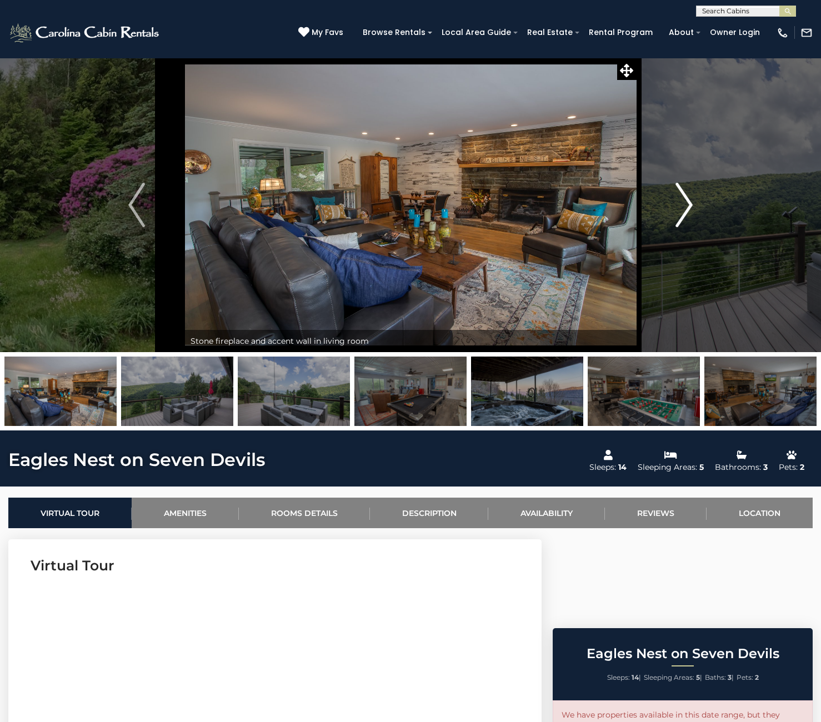
click at [676, 212] on img "Next" at bounding box center [684, 205] width 17 height 44
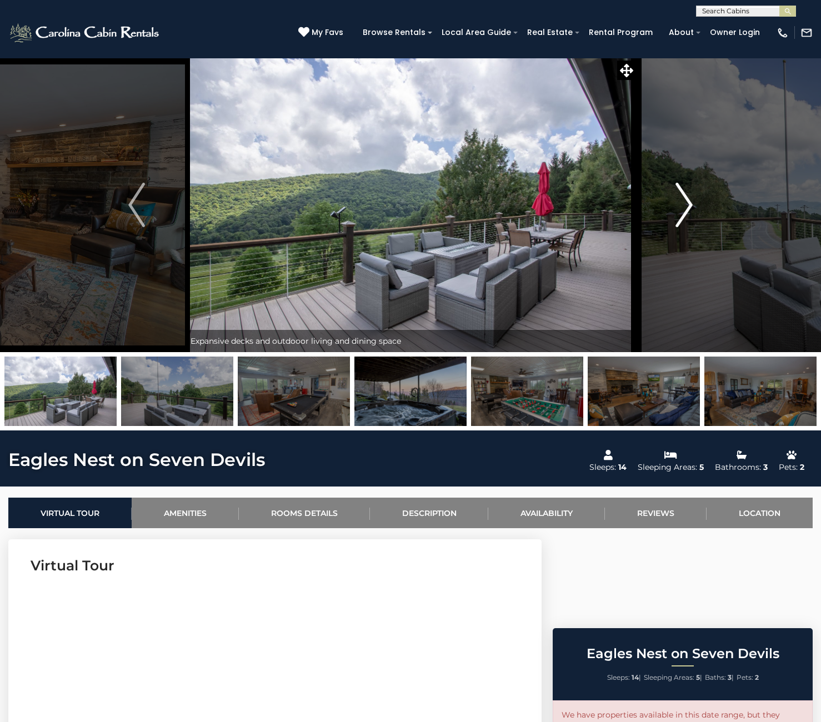
click at [676, 212] on img "Next" at bounding box center [684, 205] width 17 height 44
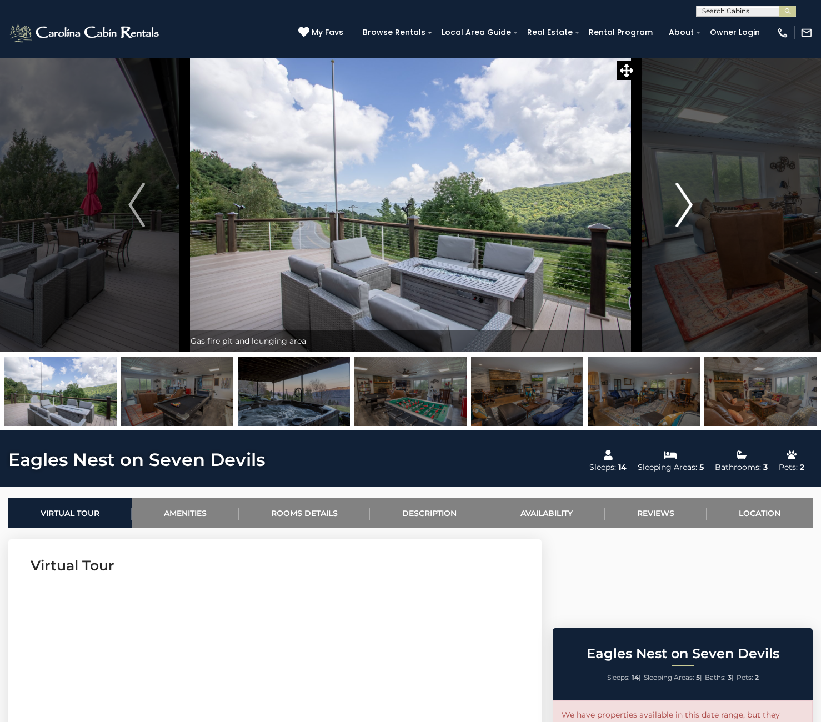
click at [690, 212] on img "Next" at bounding box center [684, 205] width 17 height 44
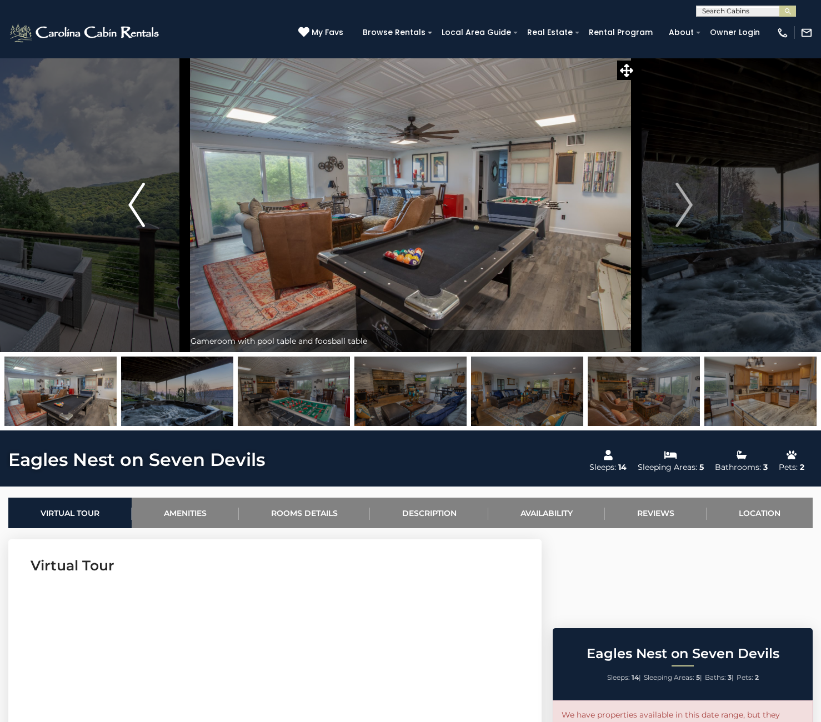
click at [122, 211] on button "Previous" at bounding box center [136, 205] width 96 height 294
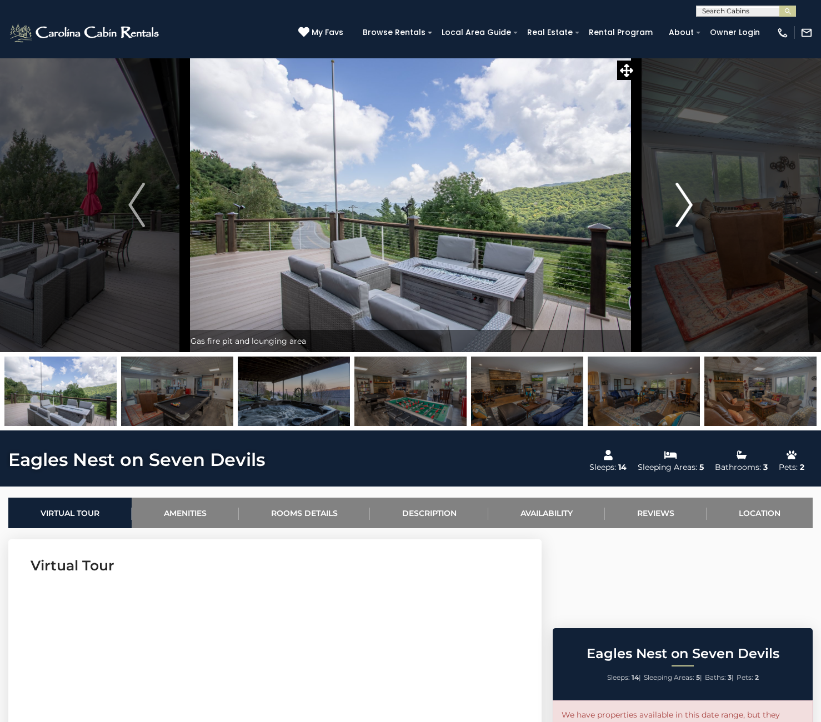
click at [687, 206] on img "Next" at bounding box center [684, 205] width 17 height 44
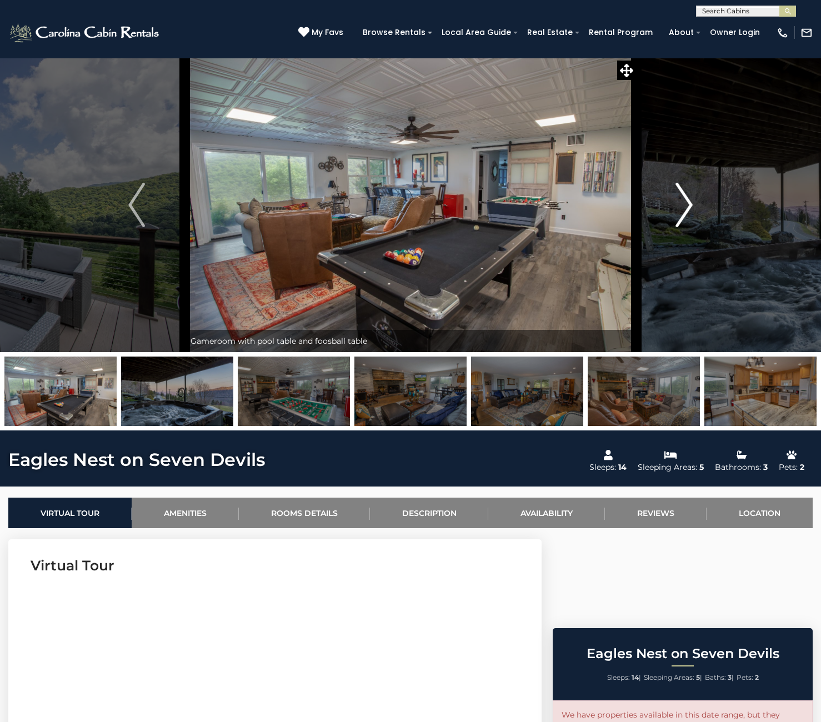
click at [687, 206] on img "Next" at bounding box center [684, 205] width 17 height 44
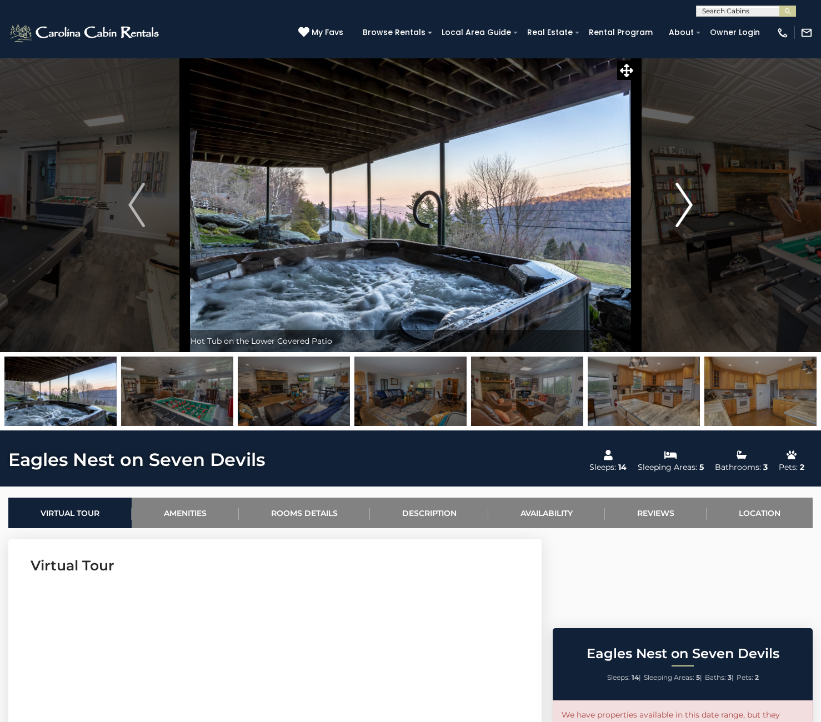
click at [687, 206] on img "Next" at bounding box center [684, 205] width 17 height 44
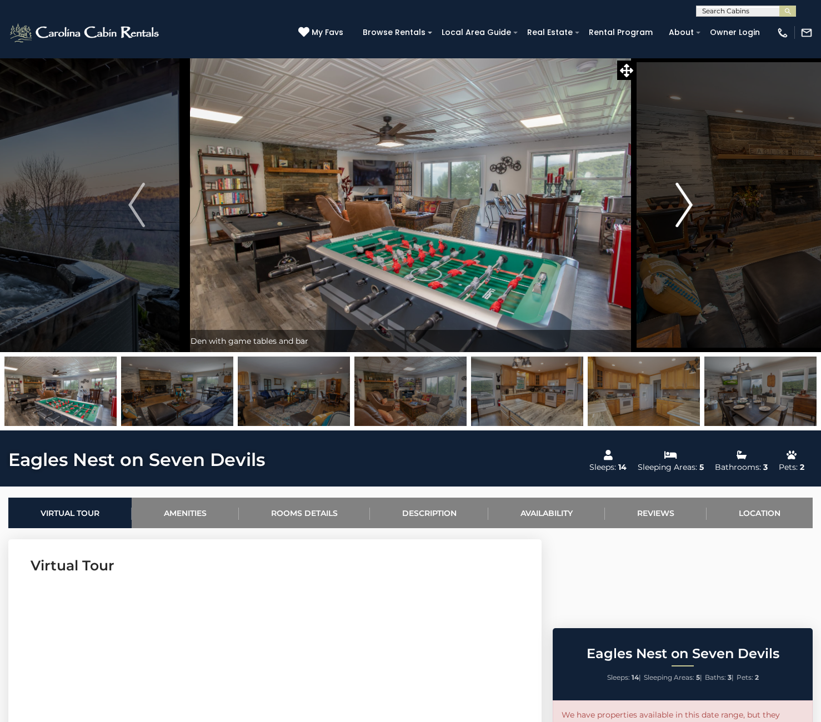
click at [686, 206] on img "Next" at bounding box center [684, 205] width 17 height 44
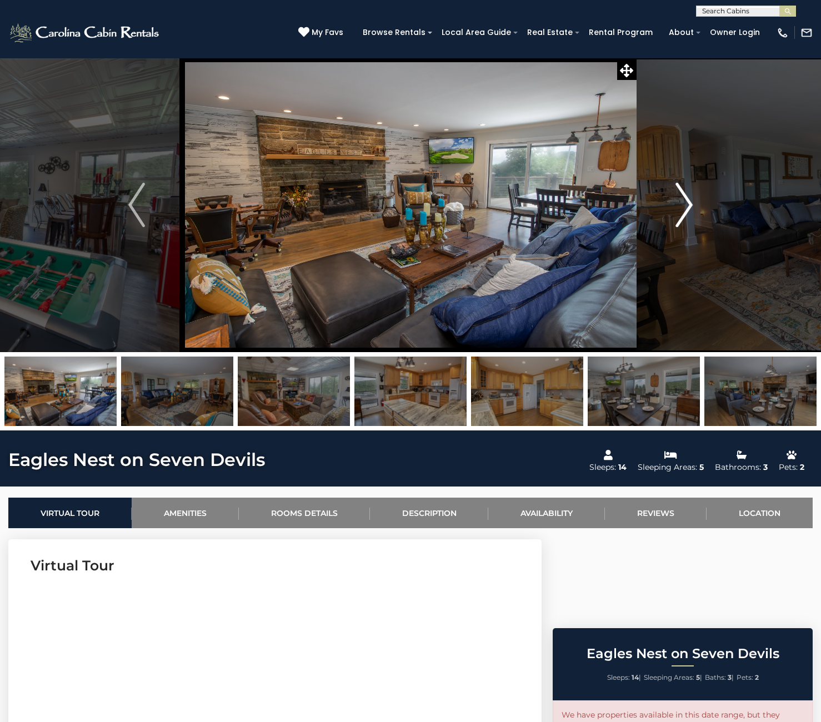
click at [686, 207] on img "Next" at bounding box center [684, 205] width 17 height 44
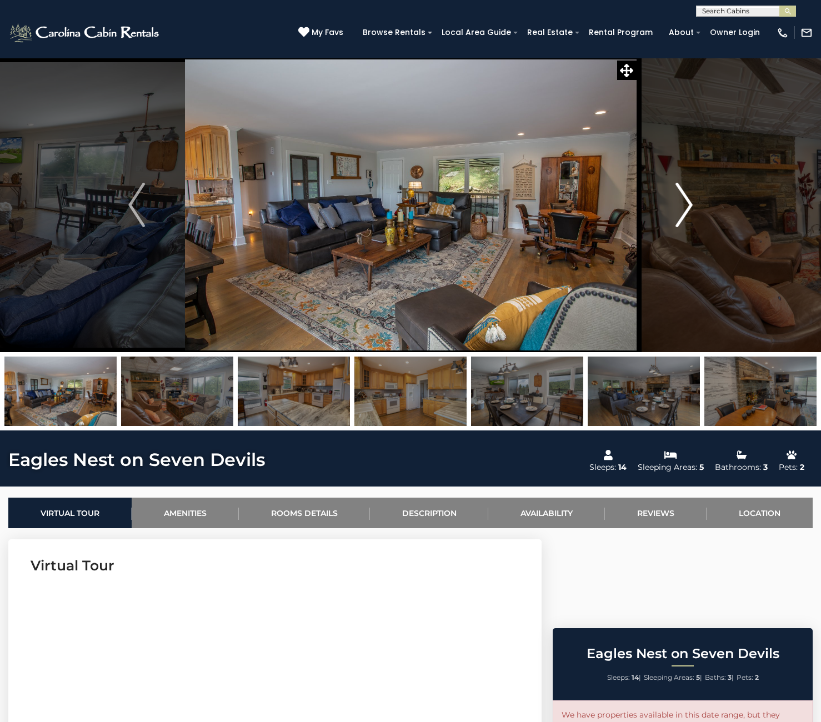
click at [686, 206] on img "Next" at bounding box center [684, 205] width 17 height 44
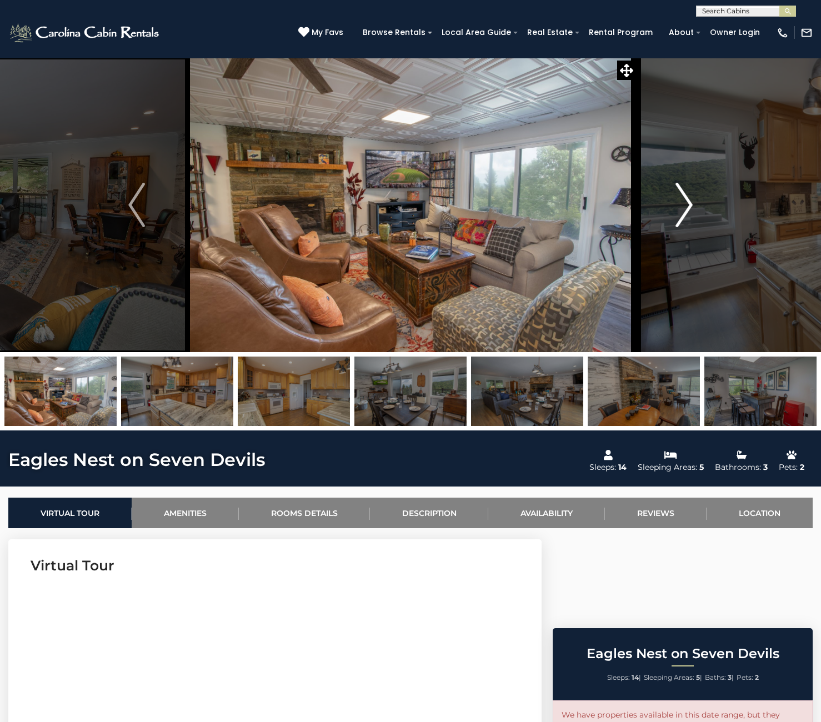
click at [686, 206] on img "Next" at bounding box center [684, 205] width 17 height 44
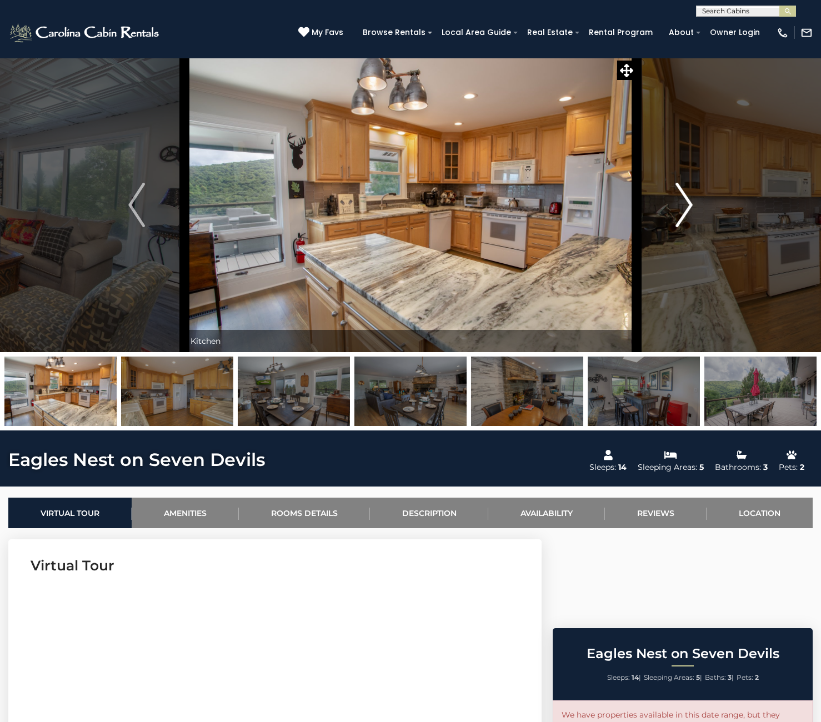
click at [685, 206] on img "Next" at bounding box center [684, 205] width 17 height 44
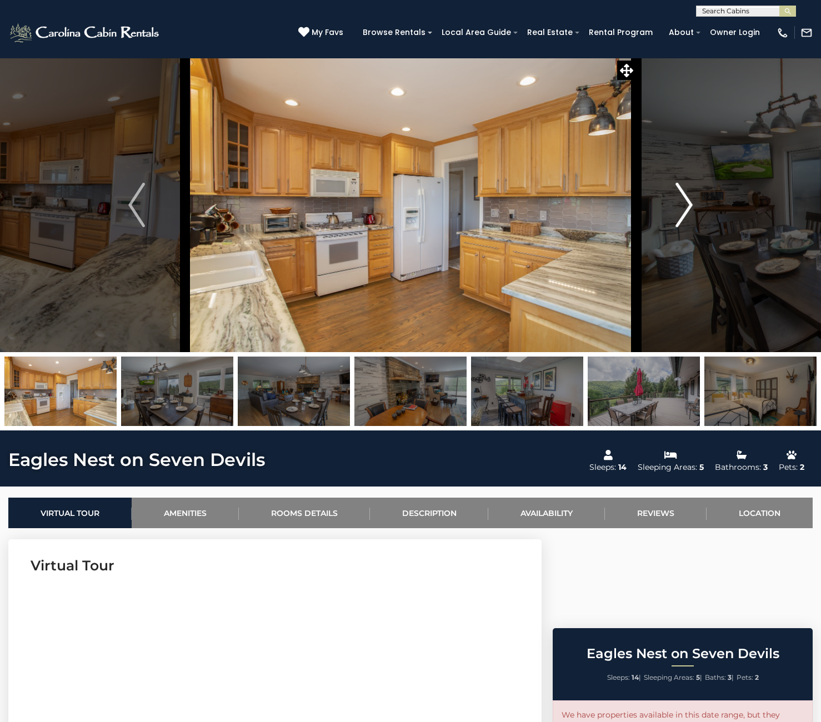
click at [685, 206] on img "Next" at bounding box center [684, 205] width 17 height 44
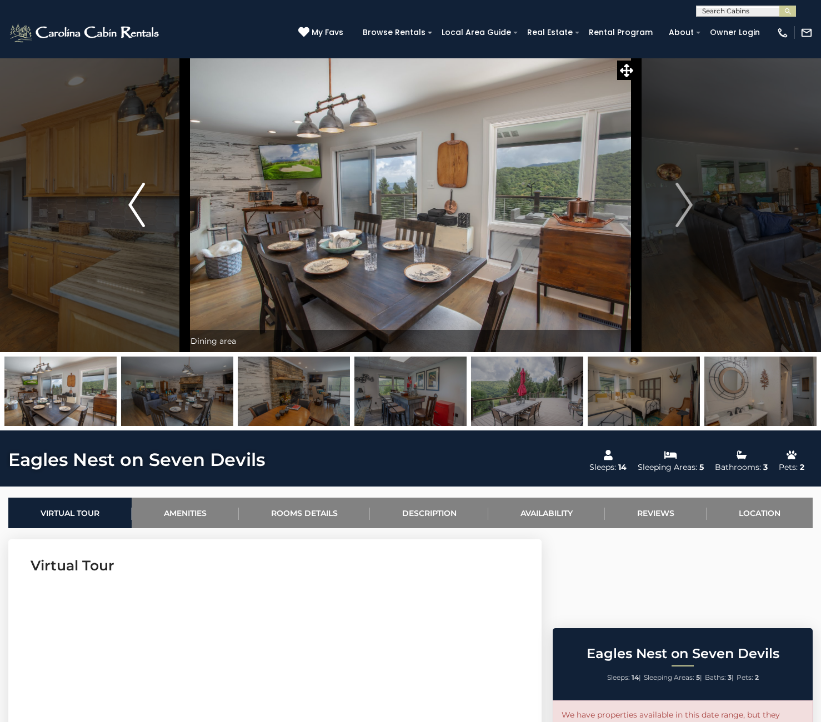
click at [141, 211] on img "Previous" at bounding box center [136, 205] width 17 height 44
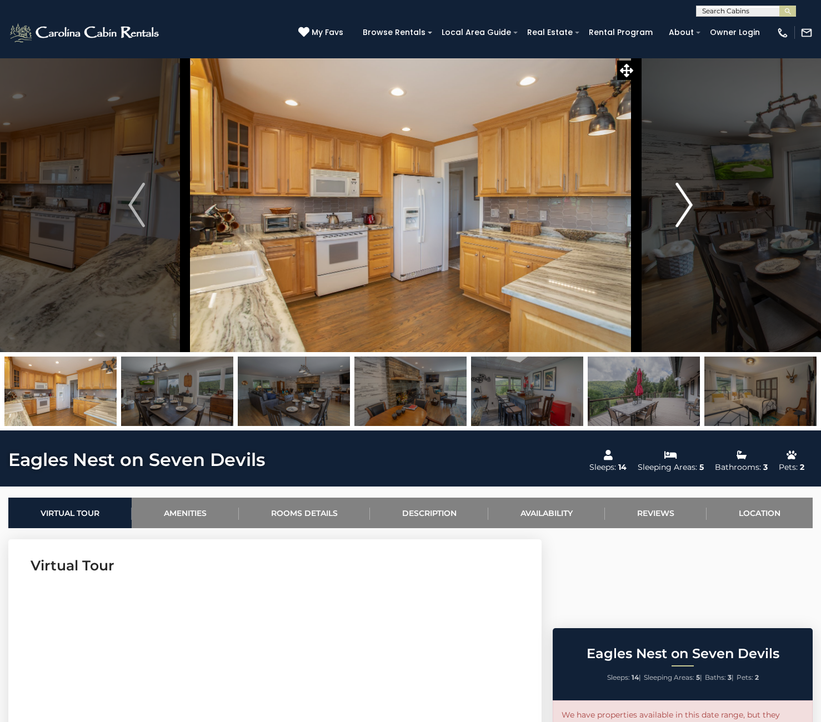
click at [692, 202] on img "Next" at bounding box center [684, 205] width 17 height 44
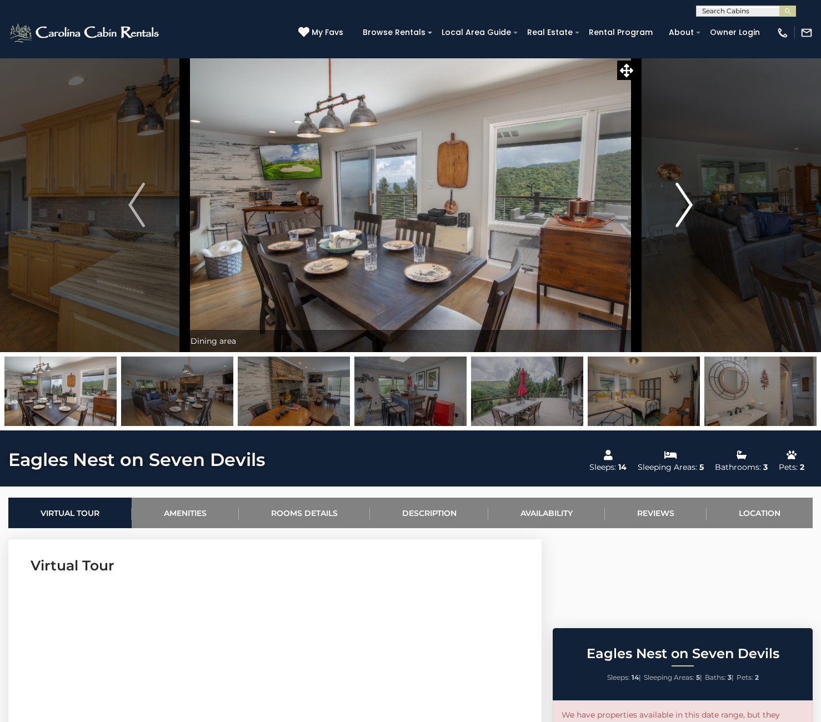
click at [682, 208] on img "Next" at bounding box center [684, 205] width 17 height 44
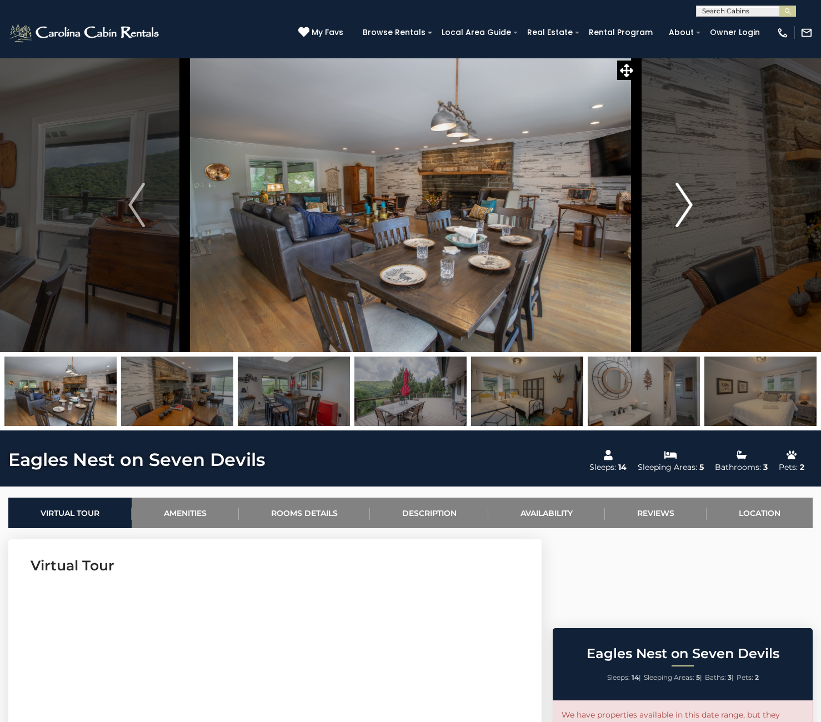
click at [691, 208] on img "Next" at bounding box center [684, 205] width 17 height 44
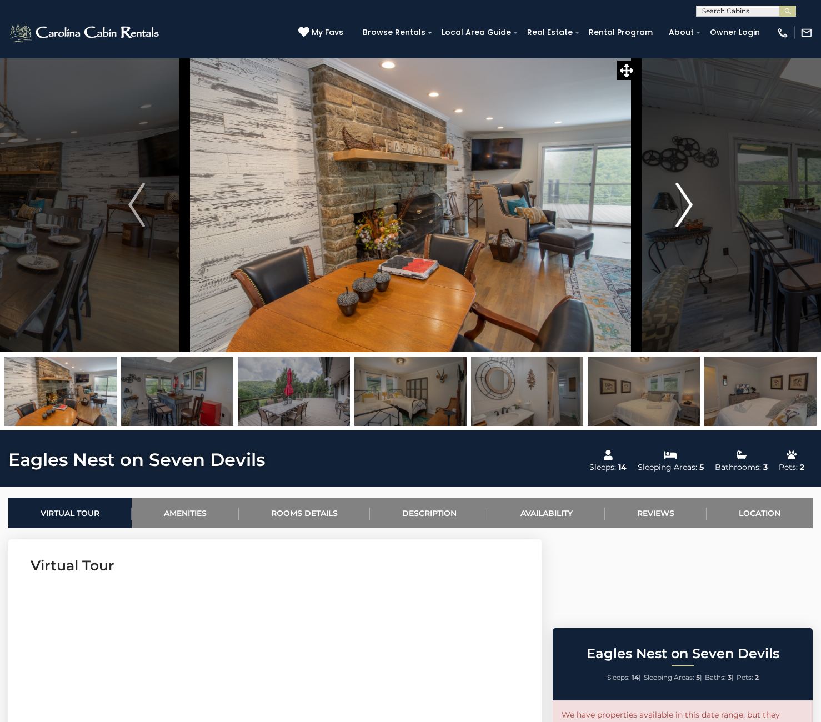
click at [691, 208] on img "Next" at bounding box center [684, 205] width 17 height 44
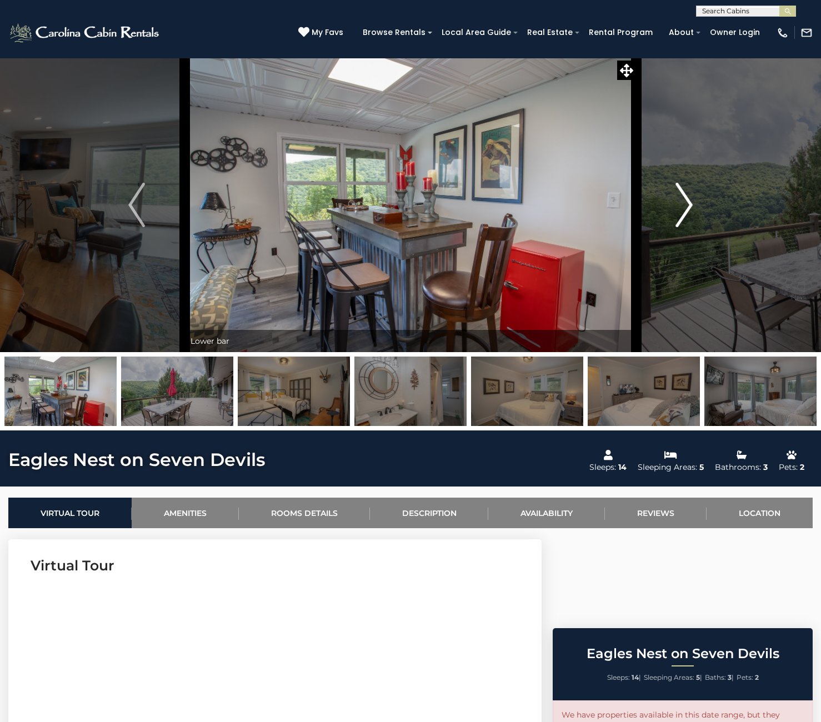
click at [691, 208] on img "Next" at bounding box center [684, 205] width 17 height 44
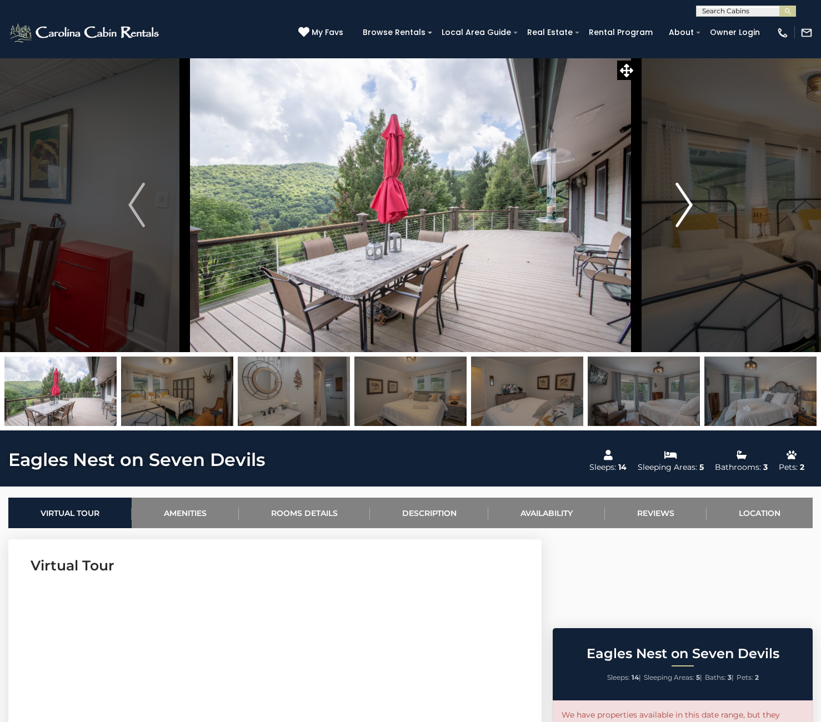
click at [691, 208] on img "Next" at bounding box center [684, 205] width 17 height 44
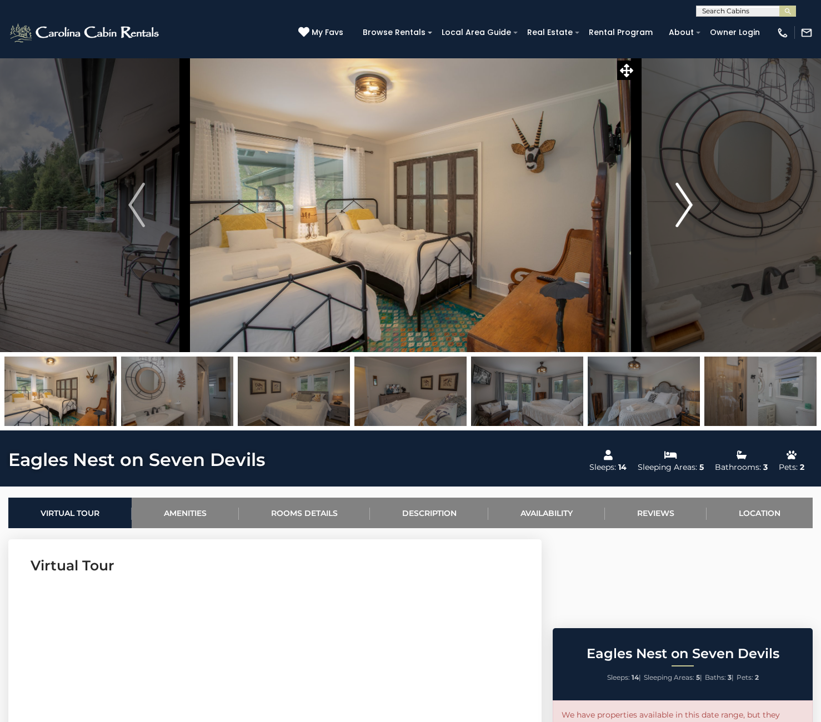
click at [691, 208] on img "Next" at bounding box center [684, 205] width 17 height 44
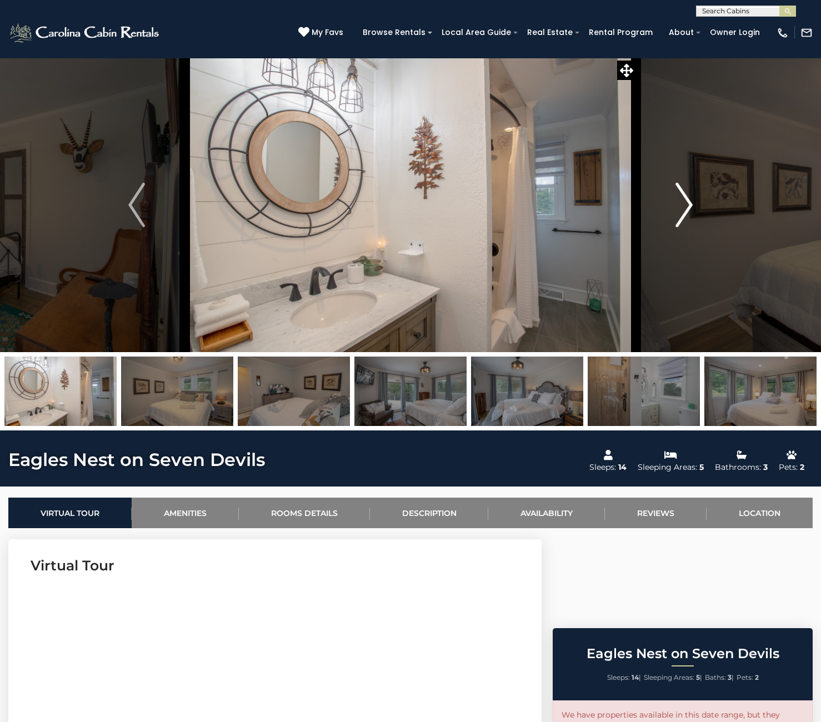
click at [691, 208] on img "Next" at bounding box center [684, 205] width 17 height 44
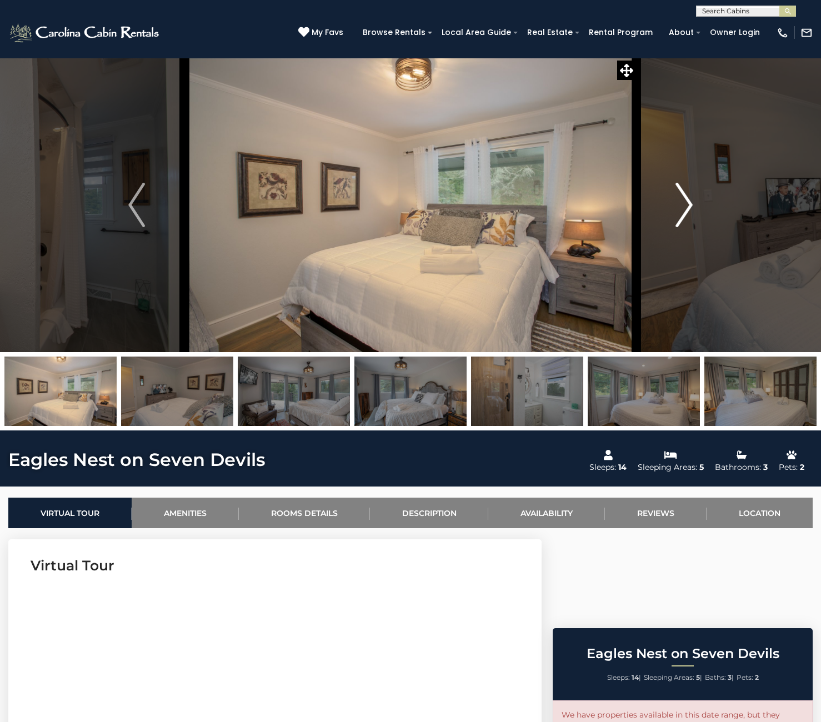
click at [691, 208] on img "Next" at bounding box center [684, 205] width 17 height 44
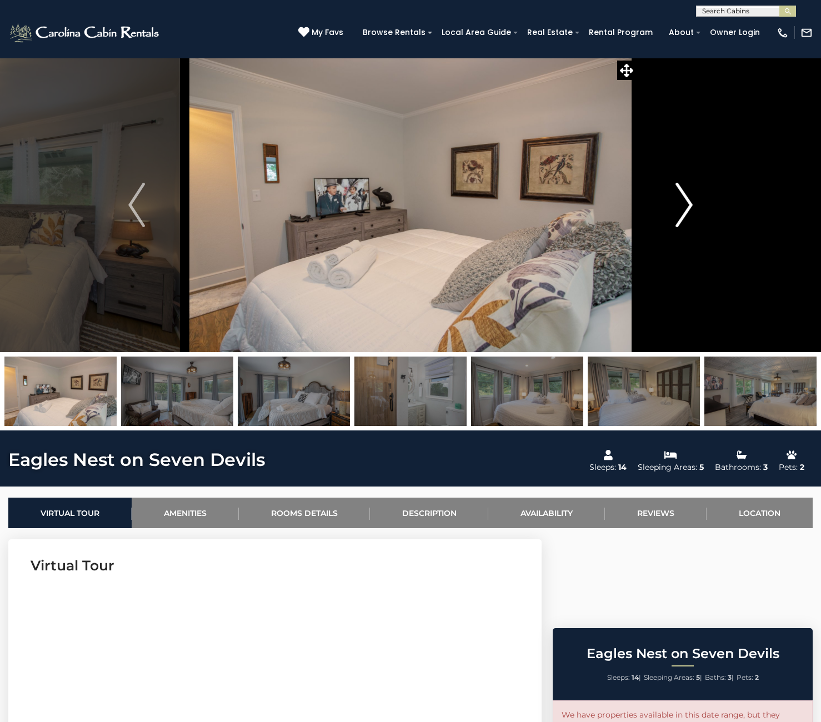
click at [691, 208] on img "Next" at bounding box center [684, 205] width 17 height 44
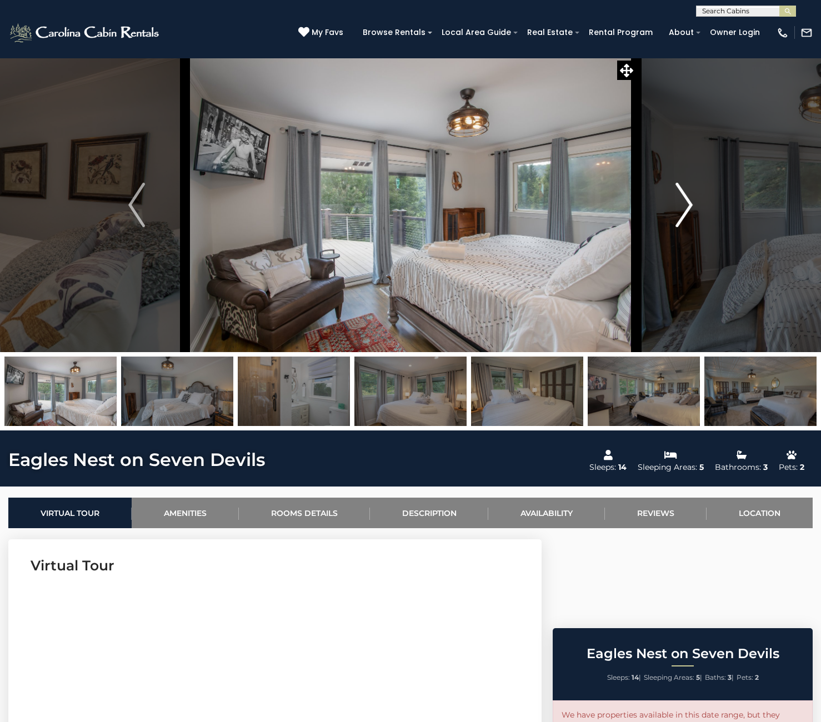
click at [690, 210] on img "Next" at bounding box center [684, 205] width 17 height 44
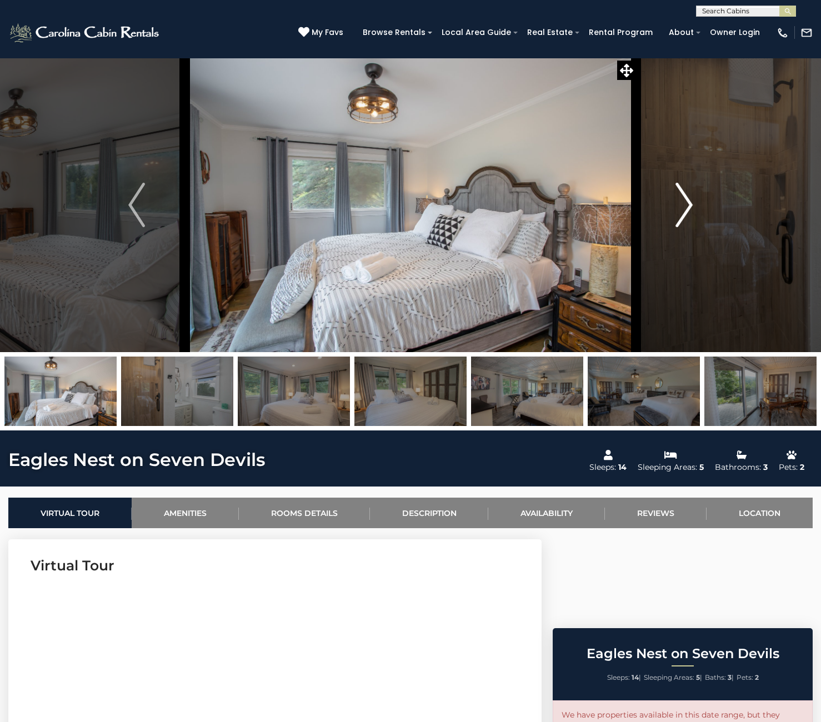
click at [690, 210] on img "Next" at bounding box center [684, 205] width 17 height 44
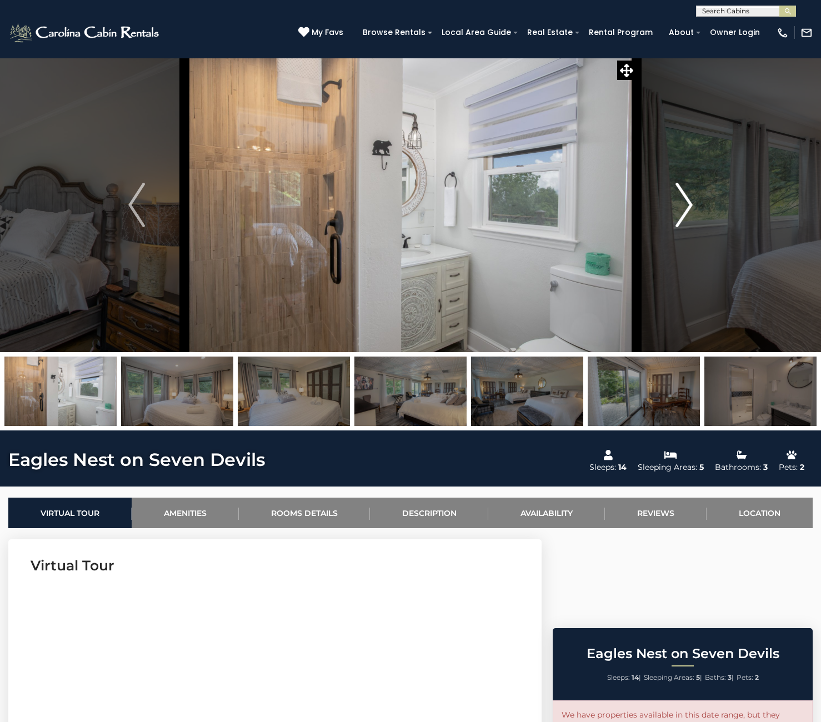
click at [686, 208] on img "Next" at bounding box center [684, 205] width 17 height 44
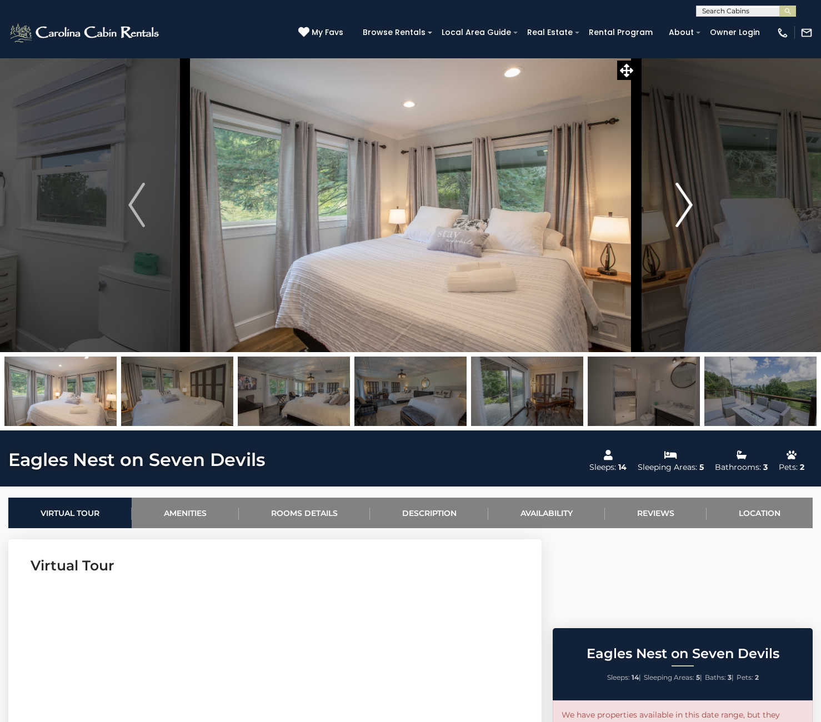
click at [688, 204] on img "Next" at bounding box center [684, 205] width 17 height 44
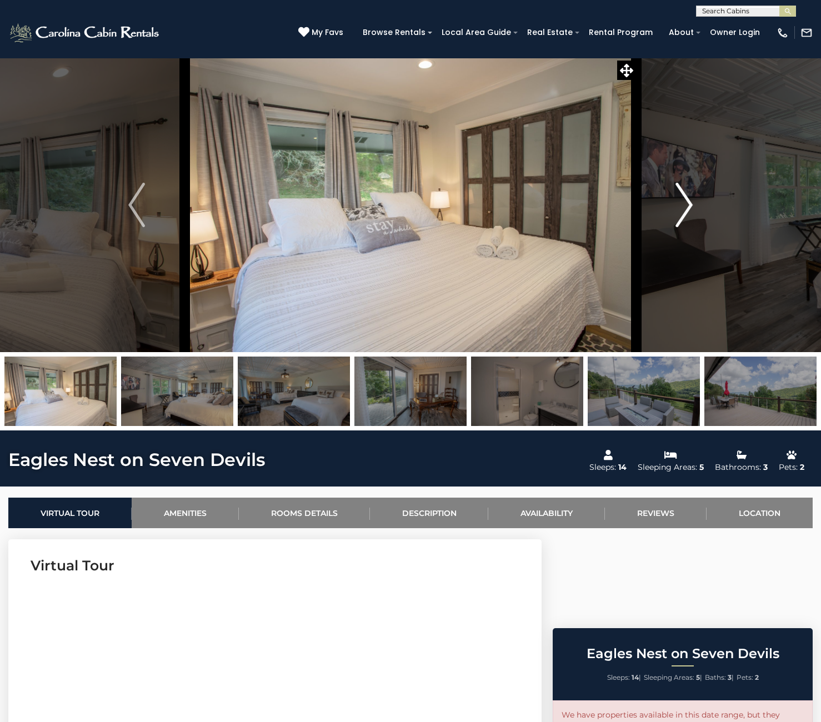
click at [690, 209] on img "Next" at bounding box center [684, 205] width 17 height 44
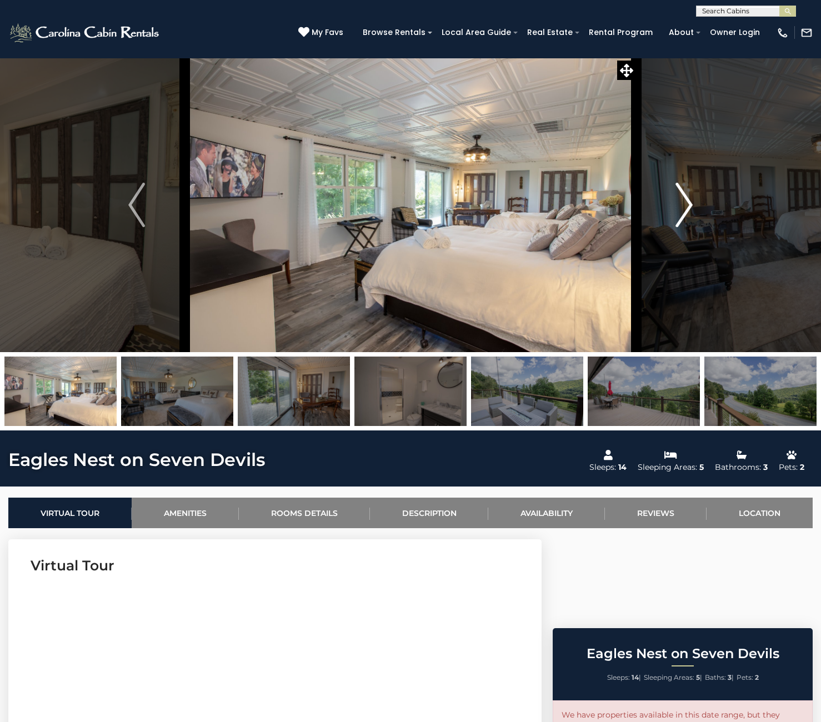
click at [690, 209] on img "Next" at bounding box center [684, 205] width 17 height 44
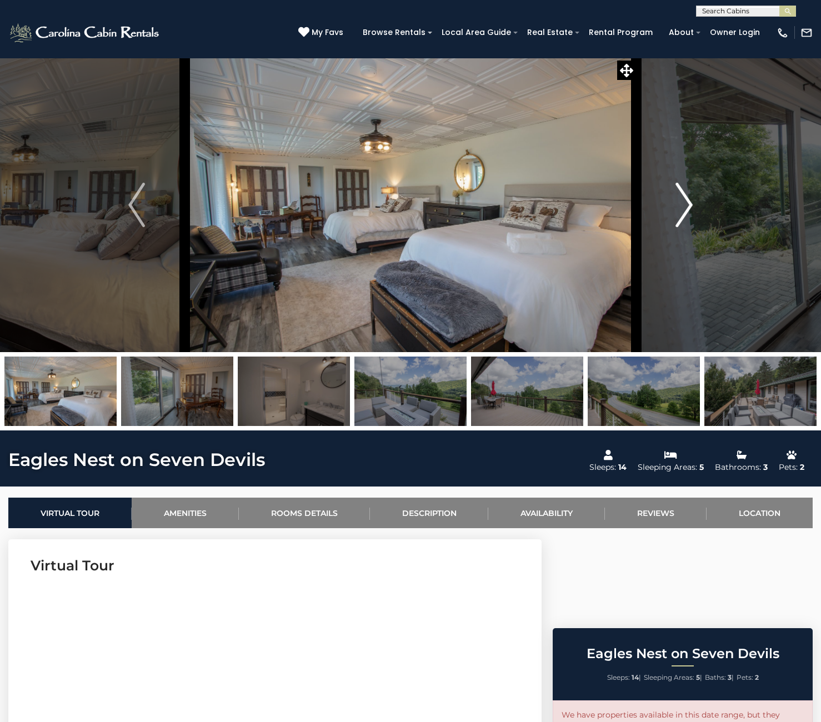
click at [690, 209] on img "Next" at bounding box center [684, 205] width 17 height 44
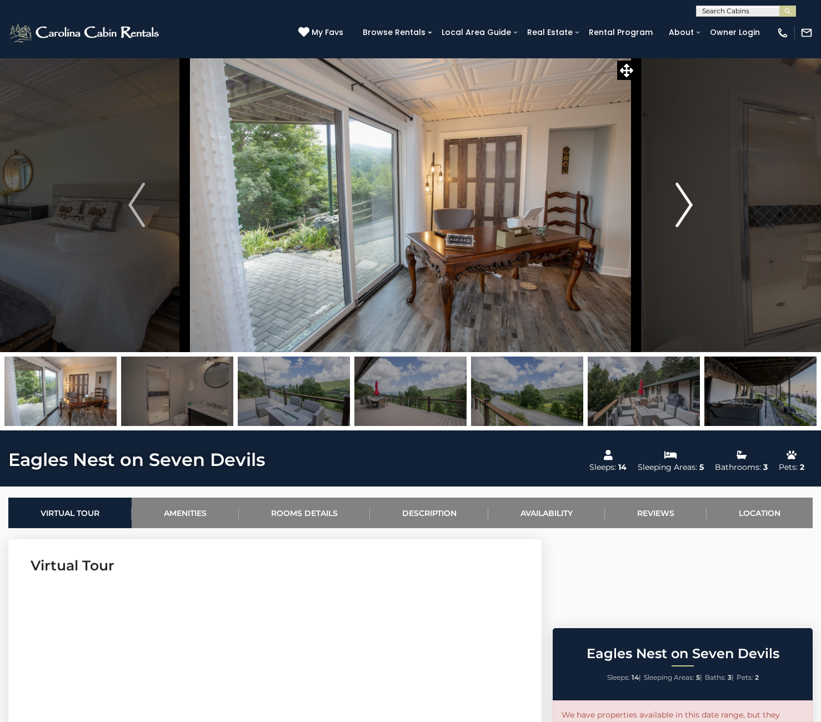
click at [690, 209] on img "Next" at bounding box center [684, 205] width 17 height 44
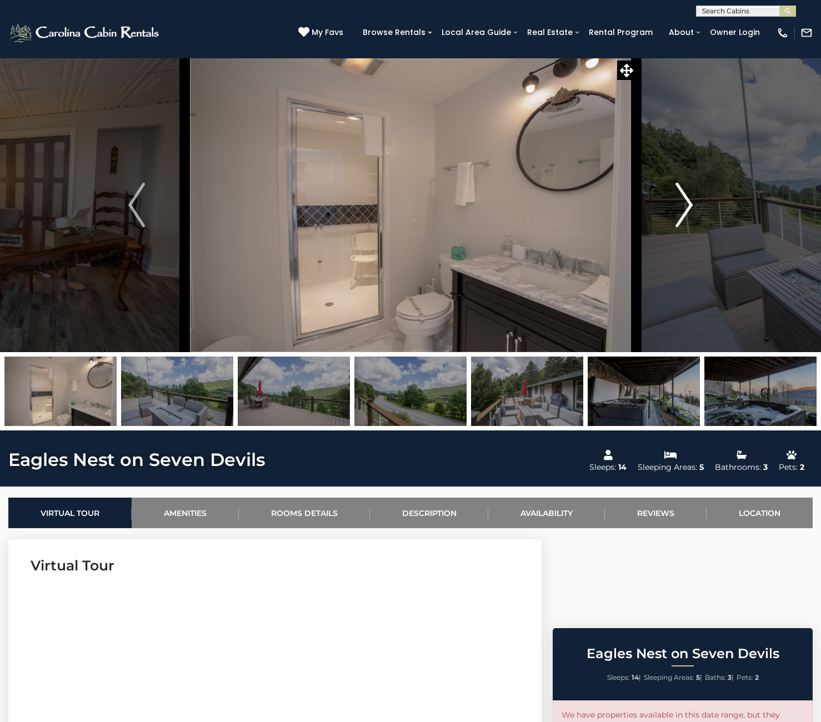
scroll to position [0, 1]
click at [690, 209] on img "Next" at bounding box center [684, 205] width 17 height 44
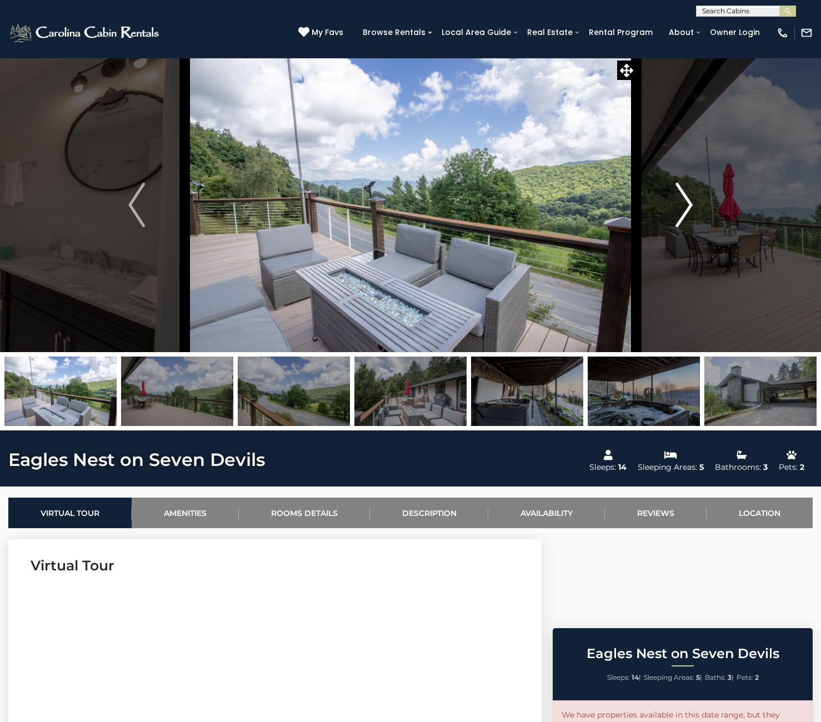
scroll to position [0, 0]
click at [689, 209] on img "Next" at bounding box center [684, 205] width 17 height 44
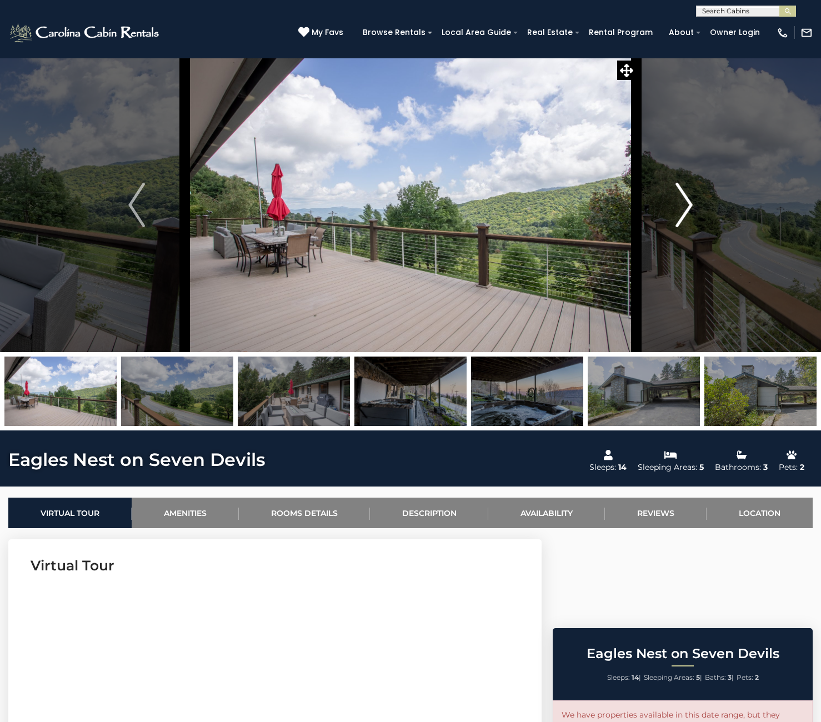
click at [689, 209] on img "Next" at bounding box center [684, 205] width 17 height 44
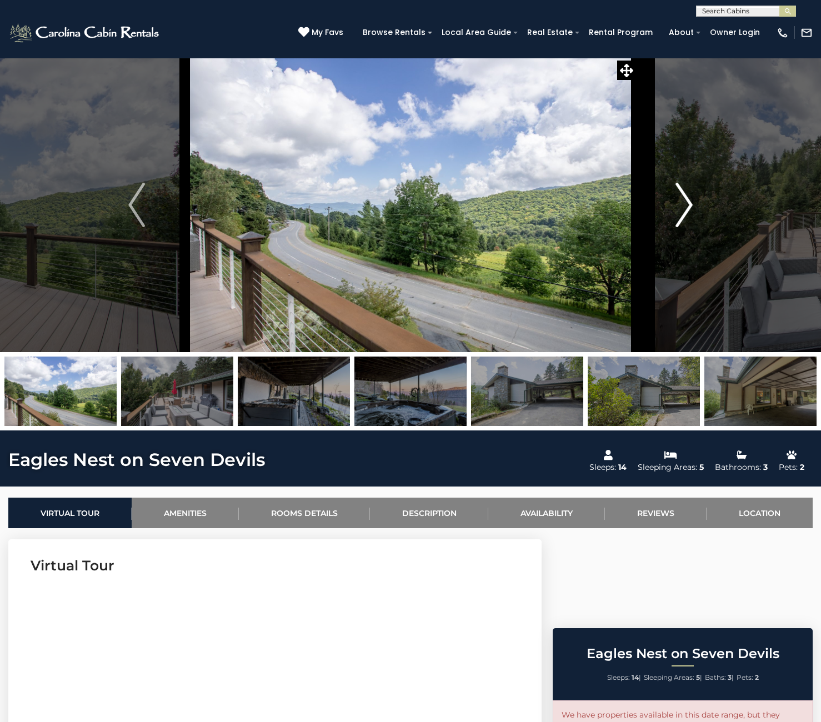
click at [689, 209] on img "Next" at bounding box center [684, 205] width 17 height 44
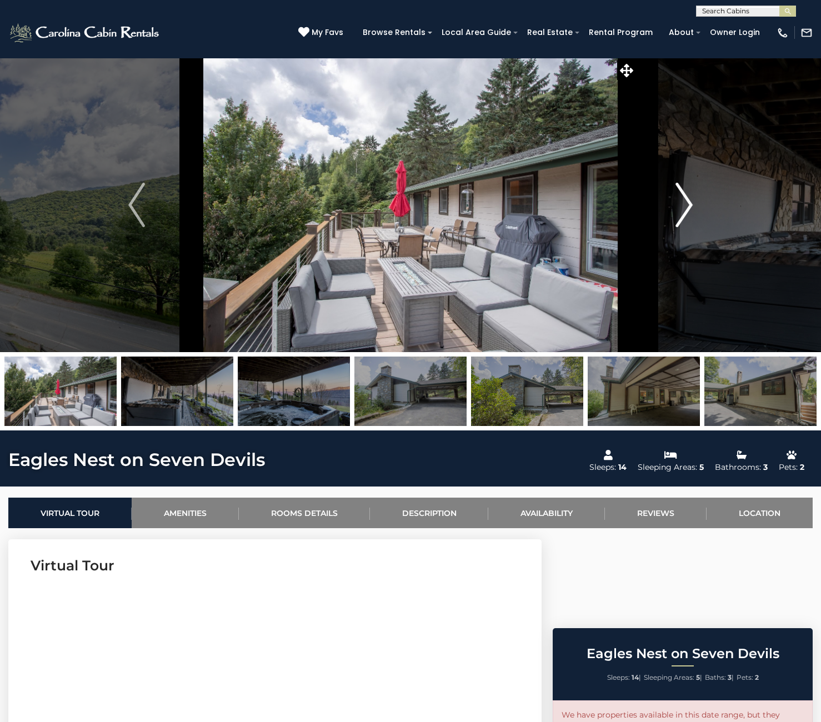
click at [689, 209] on img "Next" at bounding box center [684, 205] width 17 height 44
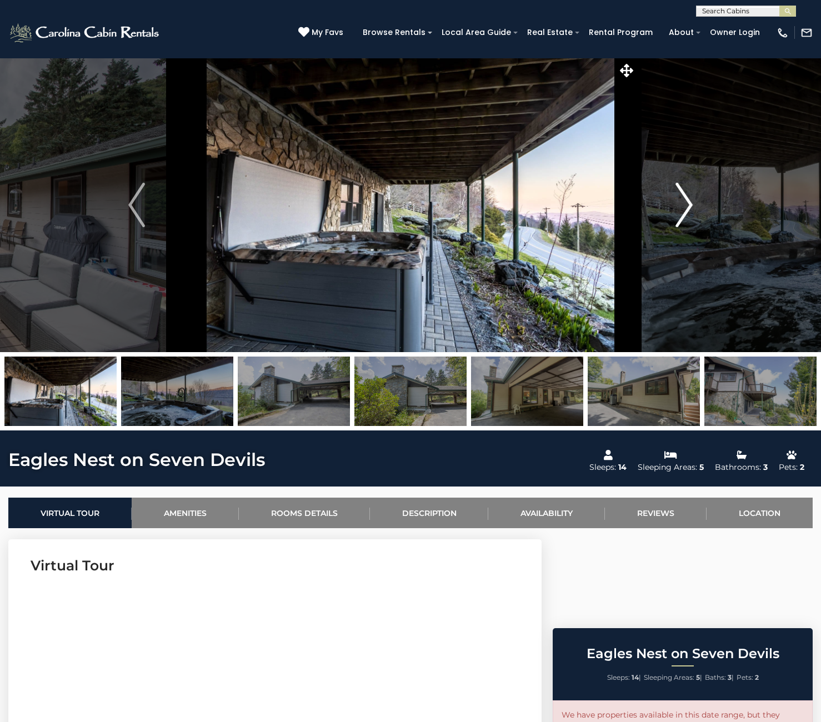
click at [687, 210] on img "Next" at bounding box center [684, 205] width 17 height 44
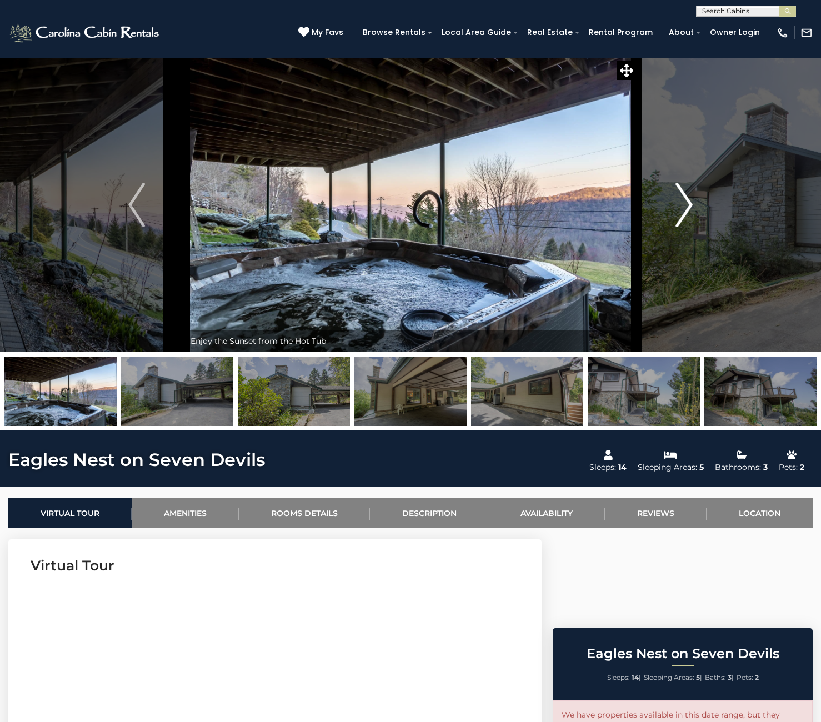
click at [687, 210] on img "Next" at bounding box center [684, 205] width 17 height 44
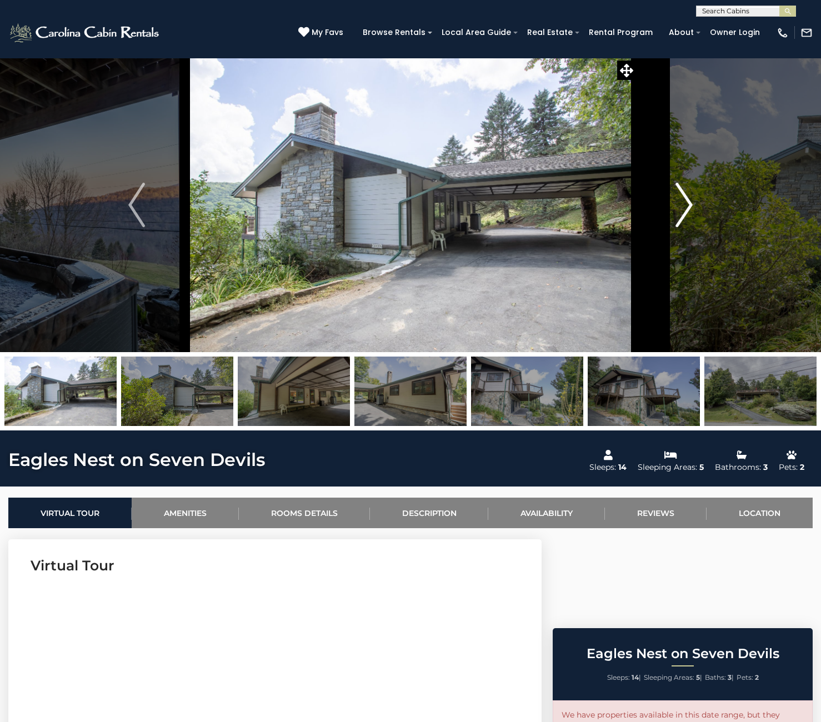
click at [687, 210] on img "Next" at bounding box center [684, 205] width 17 height 44
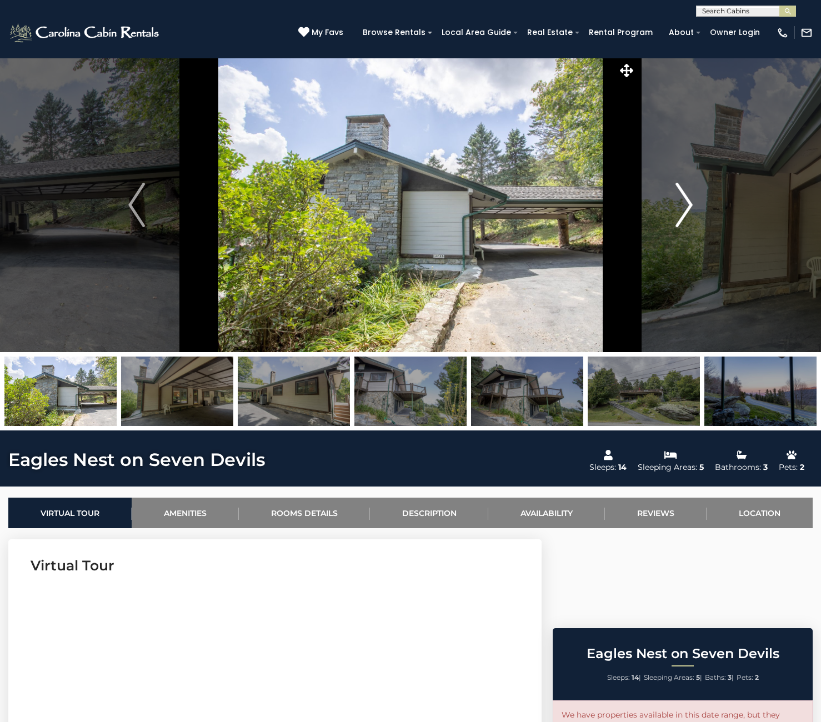
click at [687, 210] on img "Next" at bounding box center [684, 205] width 17 height 44
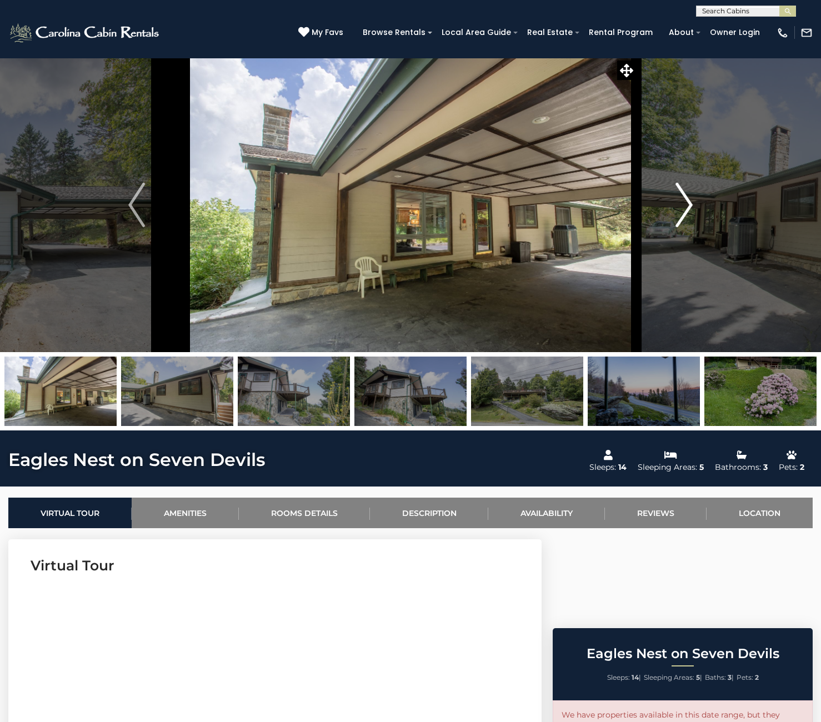
click at [688, 210] on img "Next" at bounding box center [684, 205] width 17 height 44
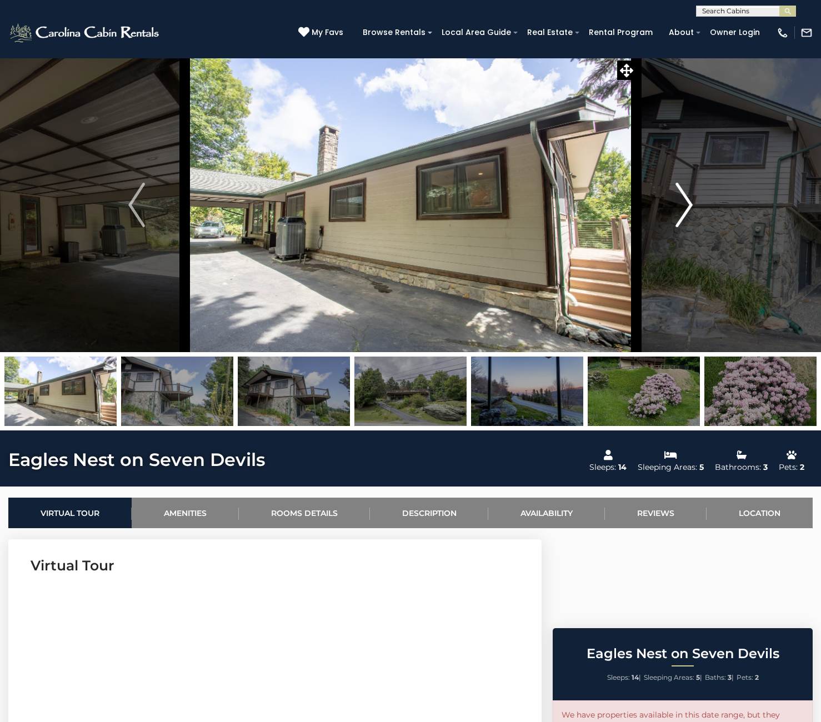
click at [688, 210] on img "Next" at bounding box center [684, 205] width 17 height 44
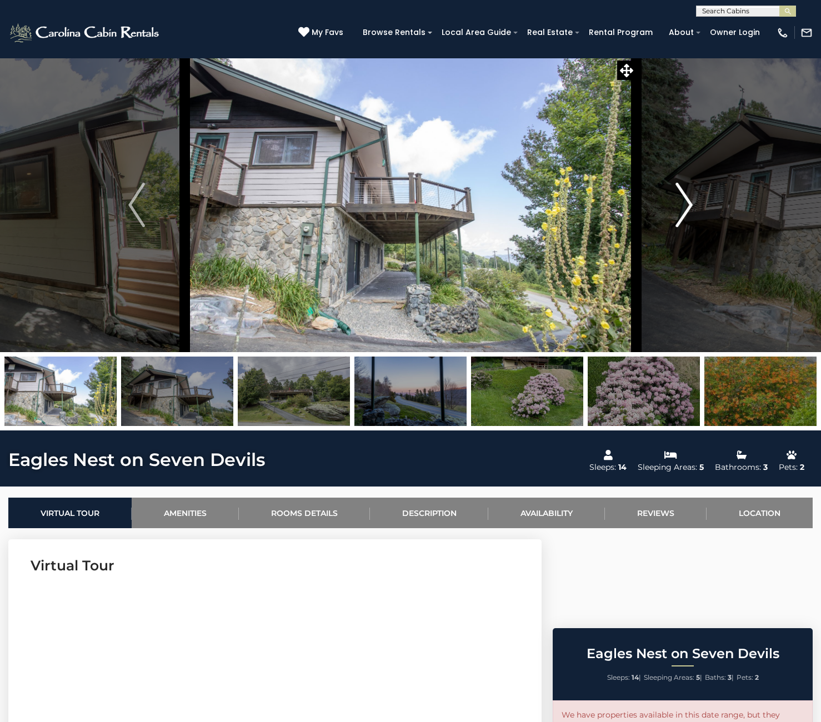
click at [688, 210] on img "Next" at bounding box center [684, 205] width 17 height 44
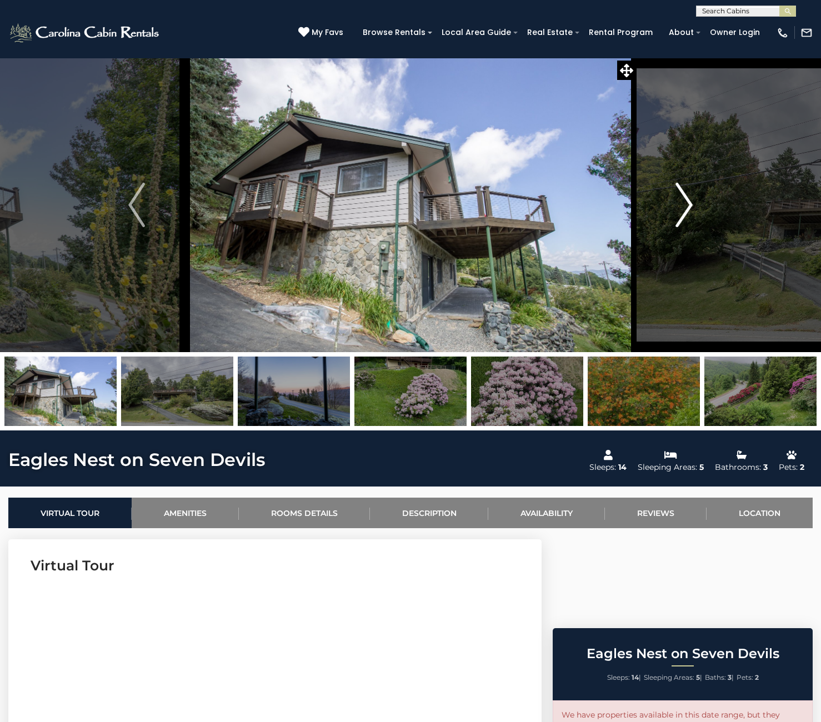
click at [688, 210] on img "Next" at bounding box center [684, 205] width 17 height 44
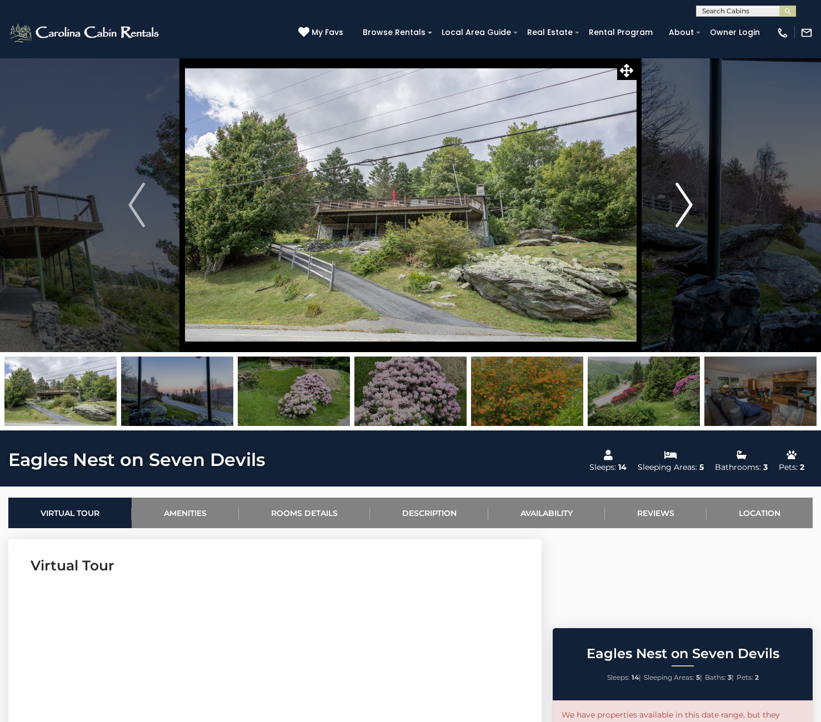
click at [688, 210] on img "Next" at bounding box center [684, 205] width 17 height 44
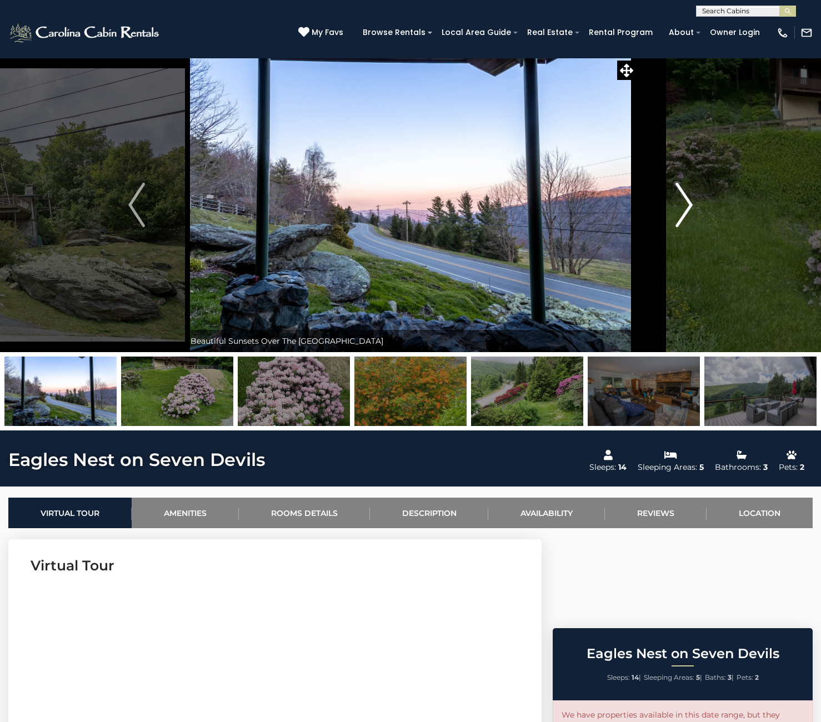
click at [688, 209] on img "Next" at bounding box center [684, 205] width 17 height 44
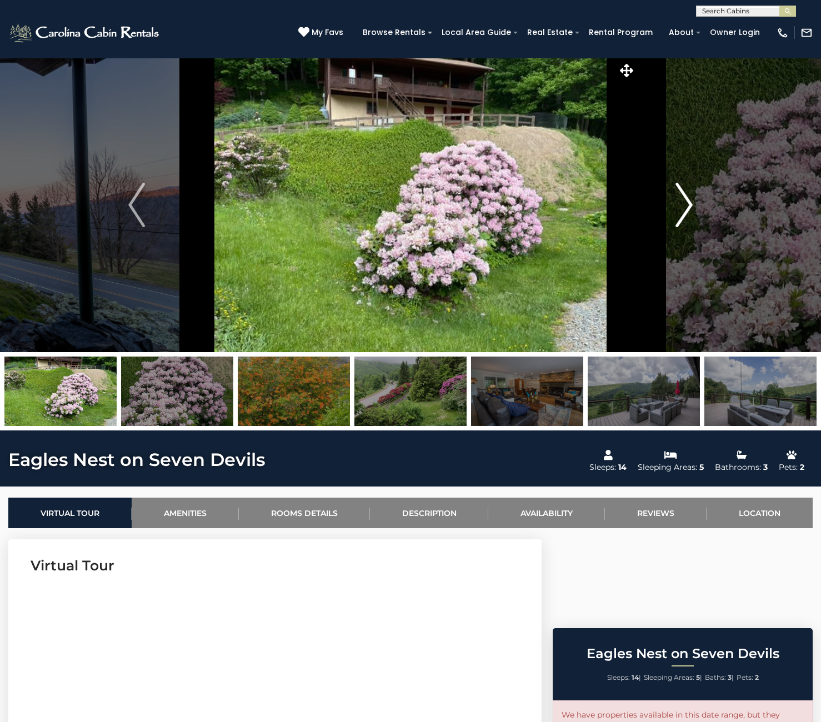
click at [688, 209] on img "Next" at bounding box center [684, 205] width 17 height 44
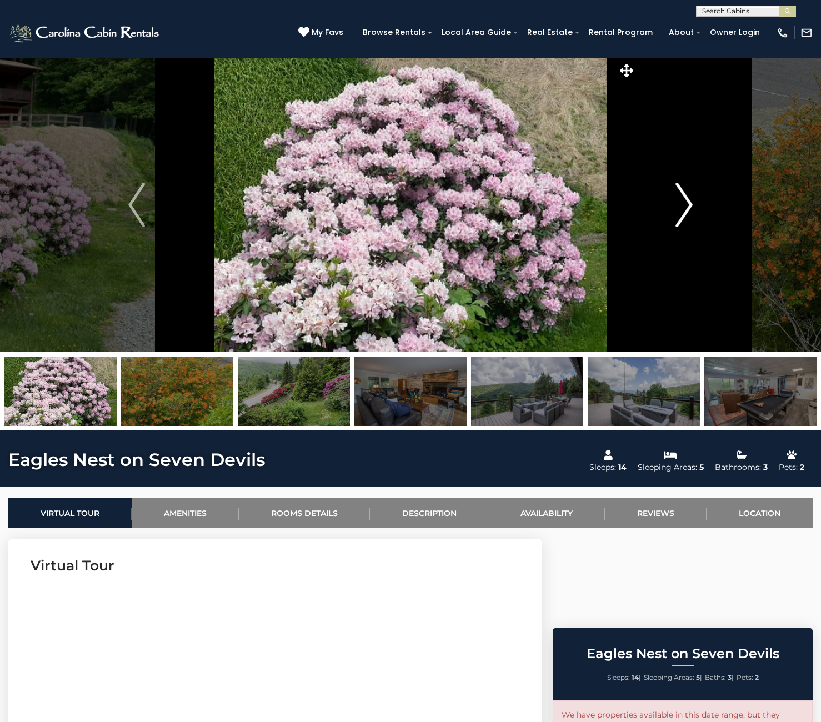
click at [688, 209] on img "Next" at bounding box center [684, 205] width 17 height 44
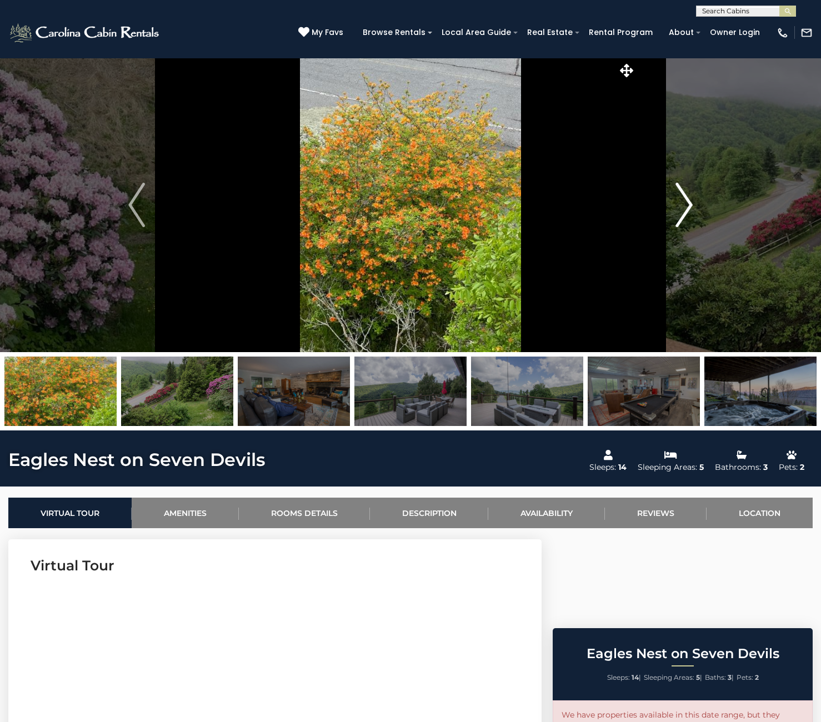
click at [688, 209] on img "Next" at bounding box center [684, 205] width 17 height 44
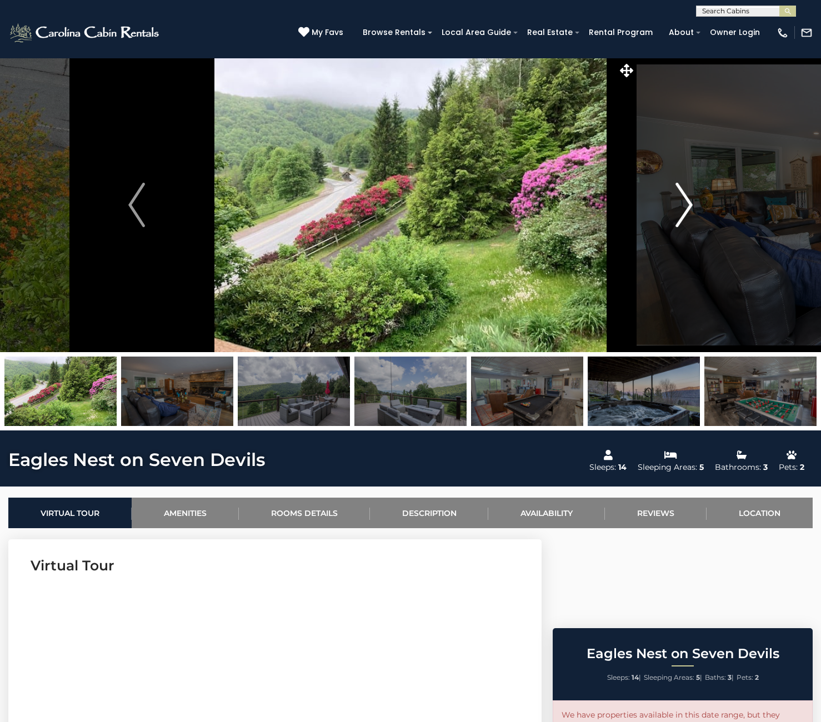
click at [688, 209] on img "Next" at bounding box center [684, 205] width 17 height 44
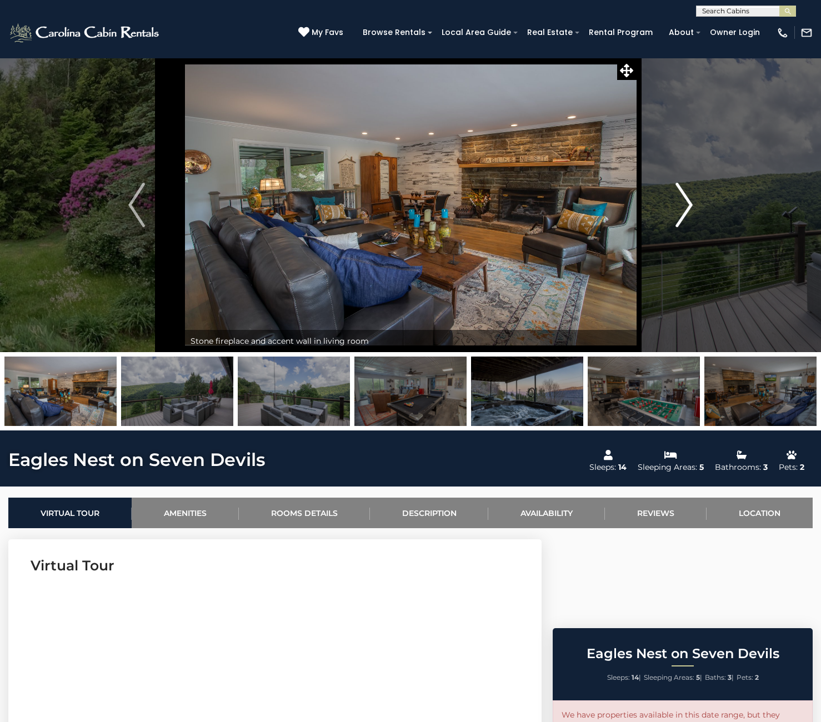
click at [688, 209] on img "Next" at bounding box center [684, 205] width 17 height 44
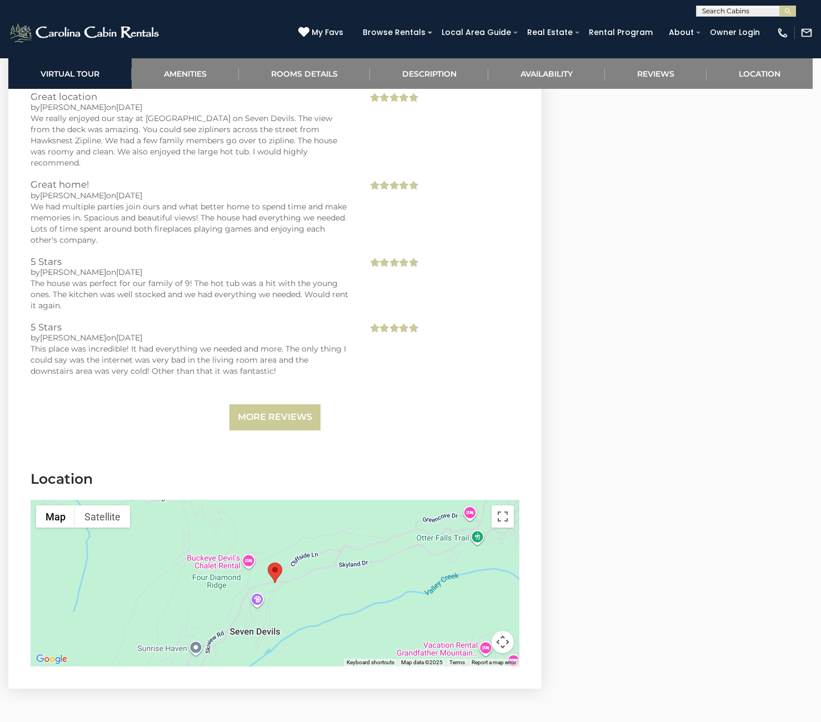
scroll to position [3863, 0]
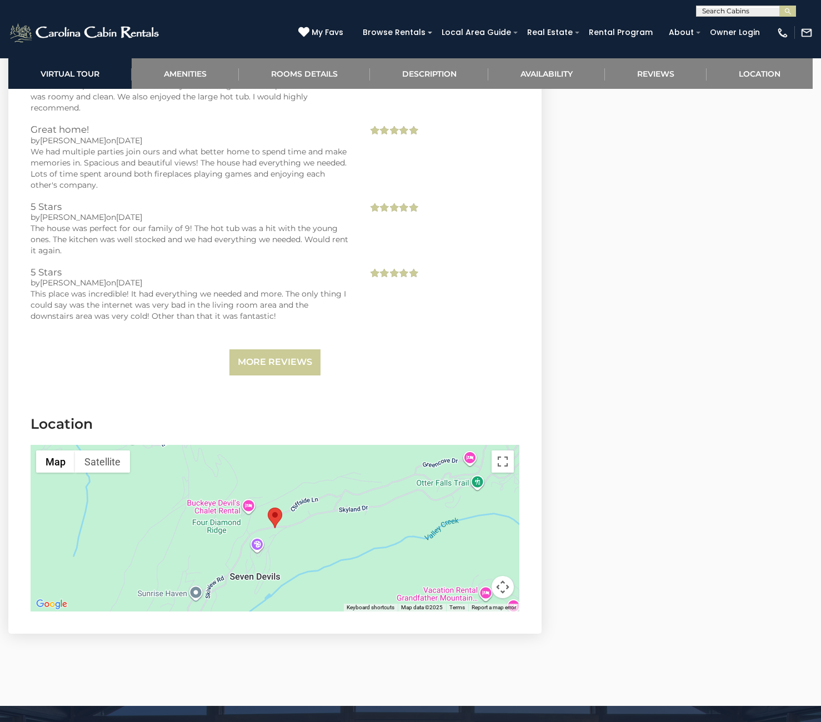
click at [481, 462] on div at bounding box center [275, 528] width 489 height 167
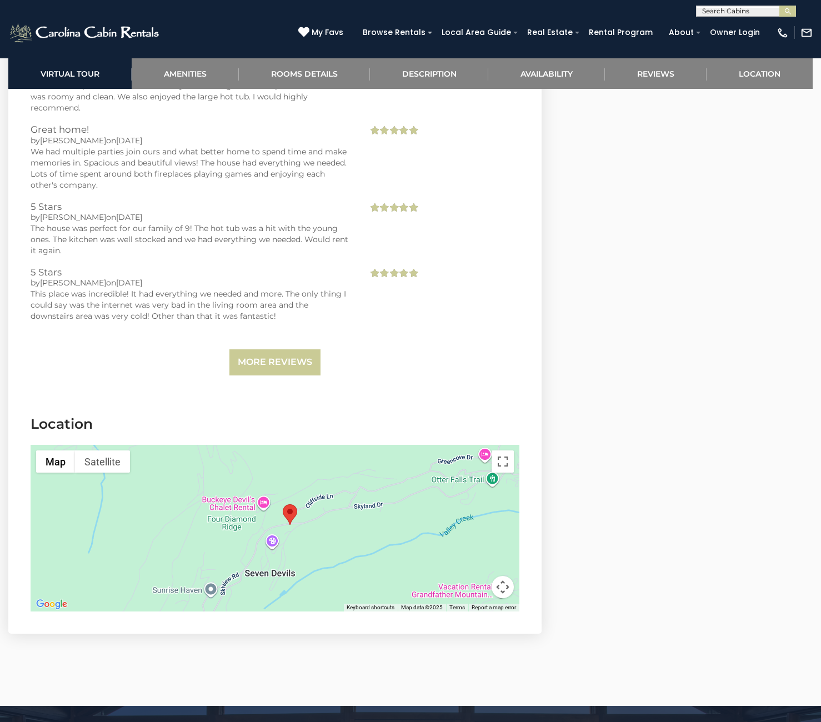
drag, startPoint x: 223, startPoint y: 543, endPoint x: 238, endPoint y: 540, distance: 15.9
click at [238, 540] on div at bounding box center [275, 528] width 489 height 167
